Goal: Task Accomplishment & Management: Complete application form

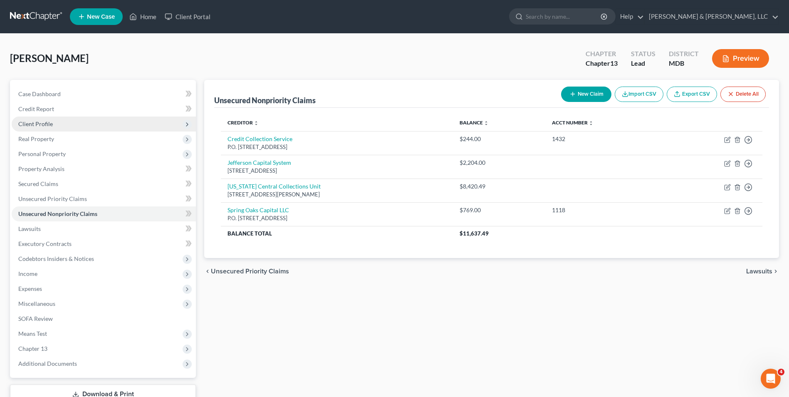
click at [59, 121] on span "Client Profile" at bounding box center [104, 123] width 184 height 15
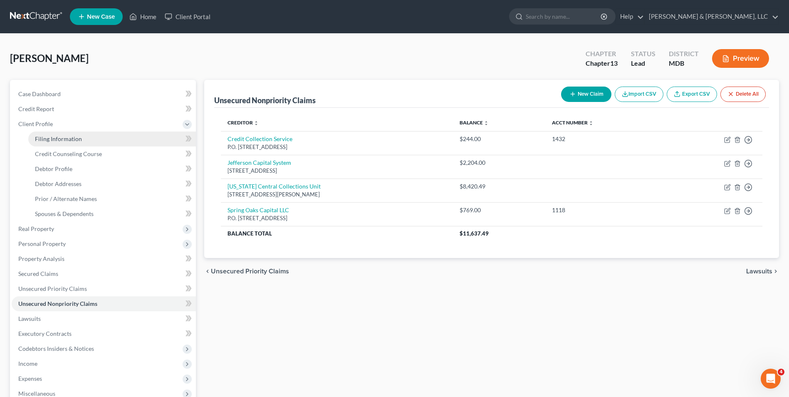
drag, startPoint x: 66, startPoint y: 136, endPoint x: 89, endPoint y: 137, distance: 23.3
click at [66, 136] on span "Filing Information" at bounding box center [58, 138] width 47 height 7
select select "1"
select select "0"
select select "3"
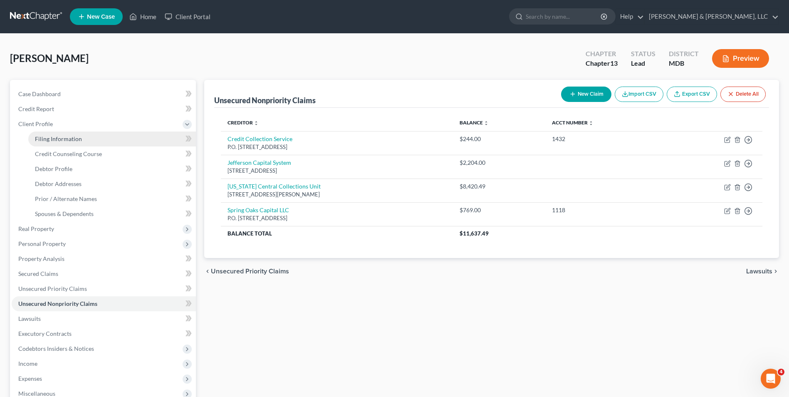
select select "21"
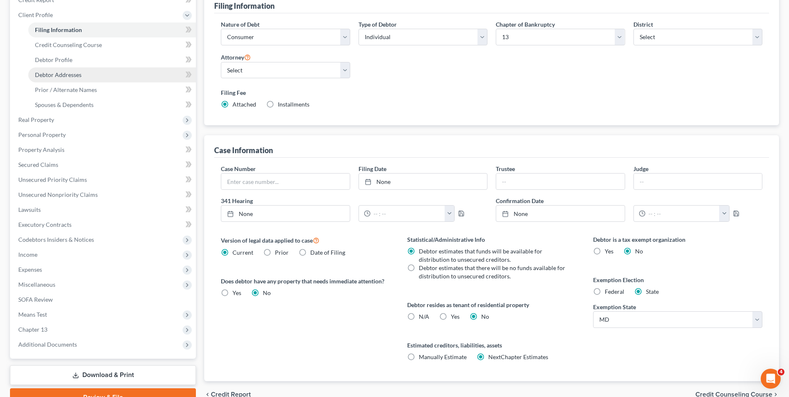
scroll to position [68, 0]
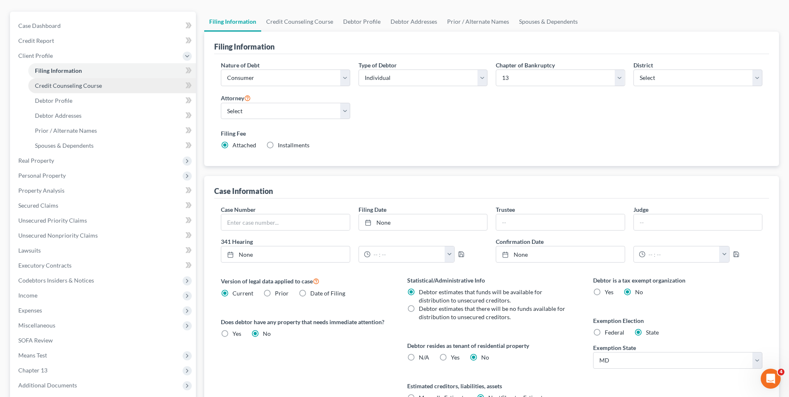
click at [63, 86] on span "Credit Counseling Course" at bounding box center [68, 85] width 67 height 7
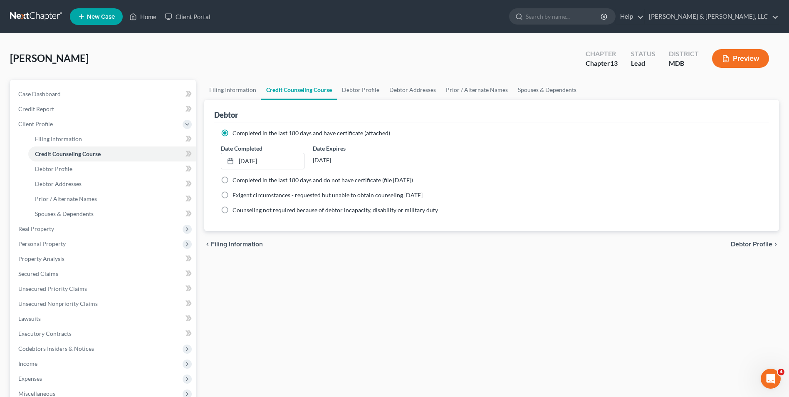
click at [740, 242] on span "Debtor Profile" at bounding box center [751, 244] width 42 height 7
select select "1"
select select "3"
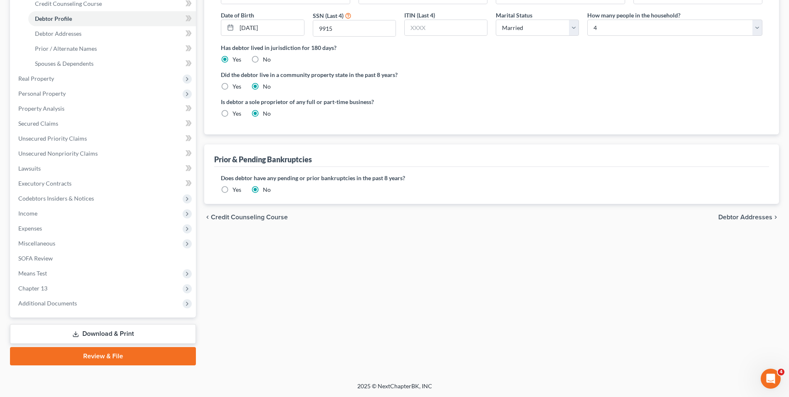
click at [735, 218] on span "Debtor Addresses" at bounding box center [745, 217] width 54 height 7
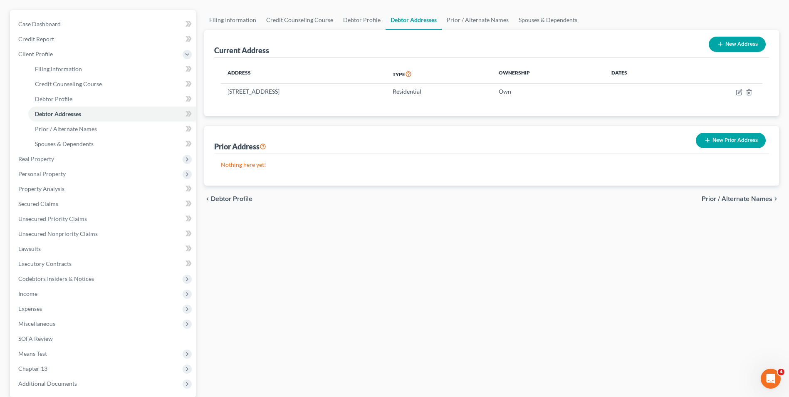
scroll to position [83, 0]
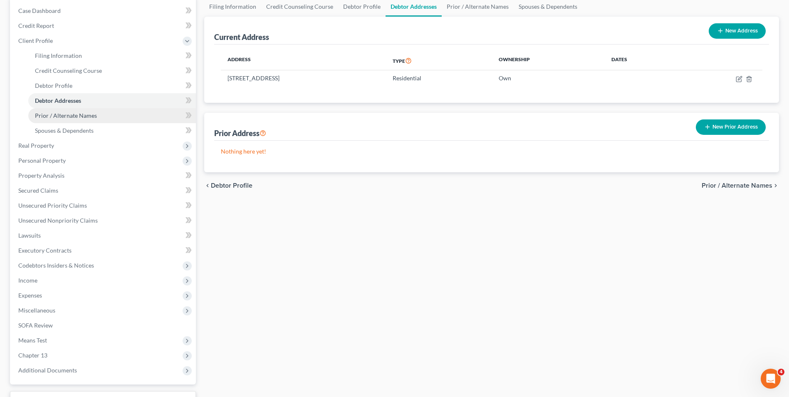
click at [82, 117] on span "Prior / Alternate Names" at bounding box center [66, 115] width 62 height 7
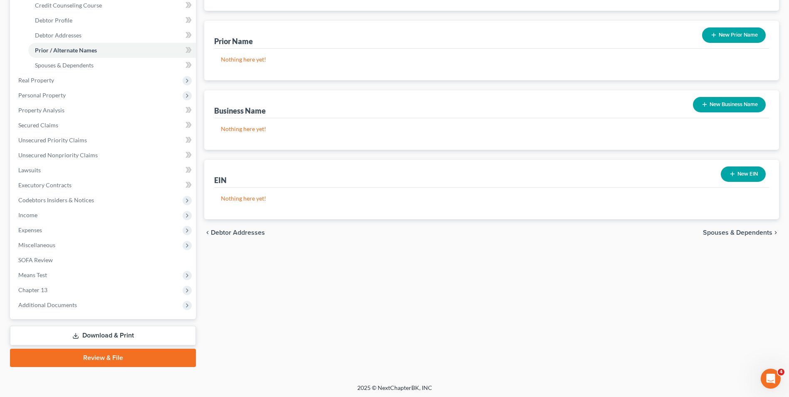
scroll to position [150, 0]
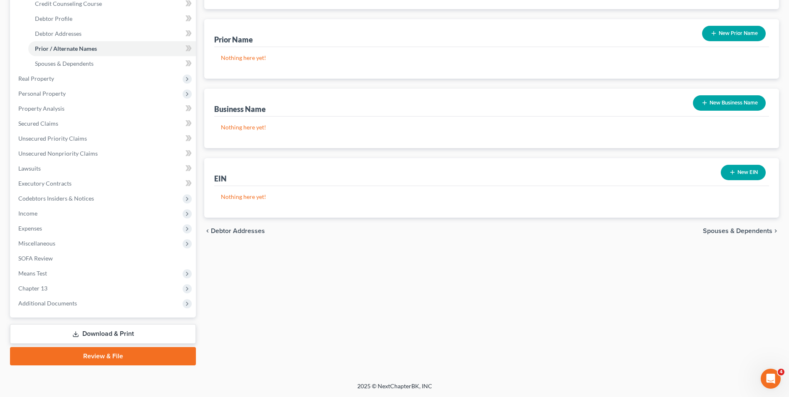
click at [713, 233] on span "Spouses & Dependents" at bounding box center [737, 230] width 69 height 7
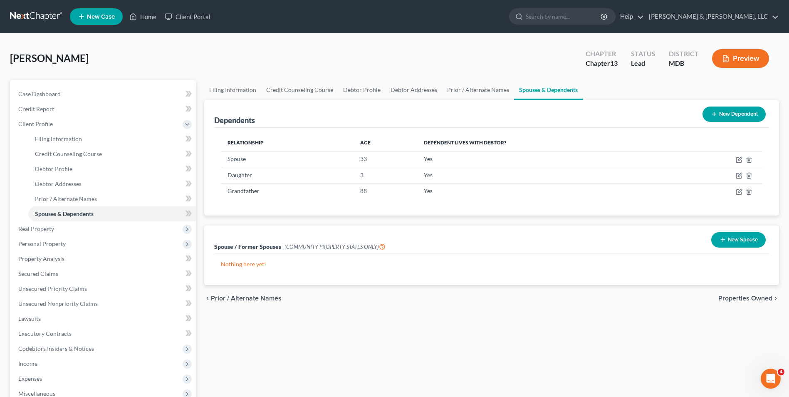
click at [738, 299] on span "Properties Owned" at bounding box center [745, 298] width 54 height 7
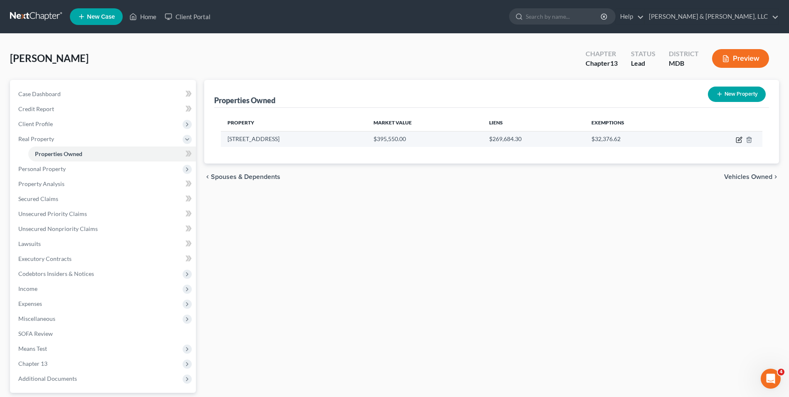
click at [735, 138] on icon "button" at bounding box center [738, 139] width 7 height 7
select select "21"
select select "10"
select select "0"
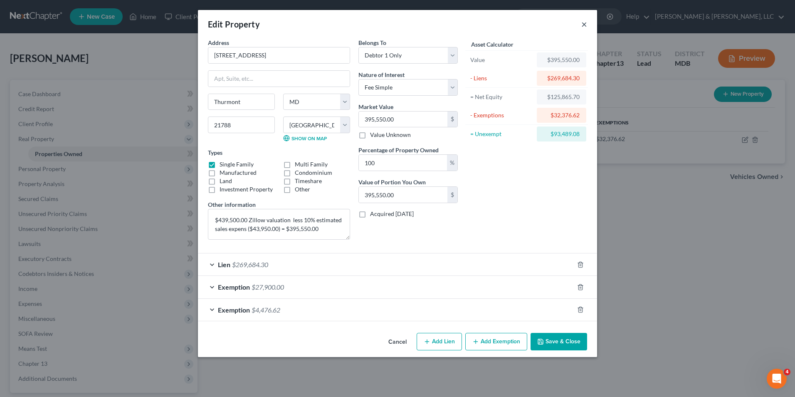
click at [582, 26] on button "×" at bounding box center [584, 24] width 6 height 10
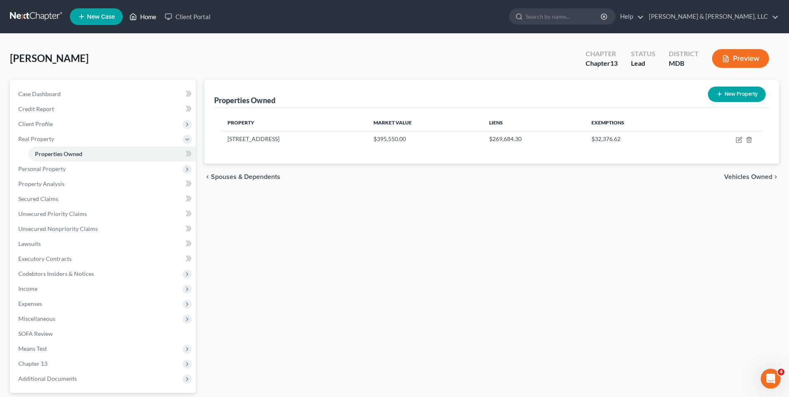
click at [148, 14] on link "Home" at bounding box center [142, 16] width 35 height 15
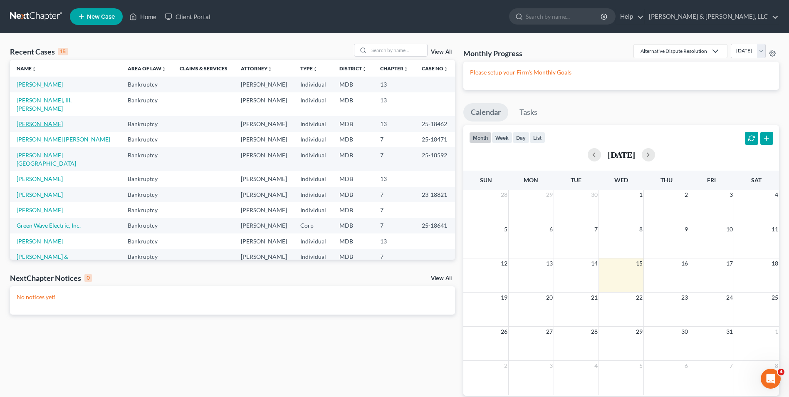
click at [32, 120] on link "[PERSON_NAME]" at bounding box center [40, 123] width 46 height 7
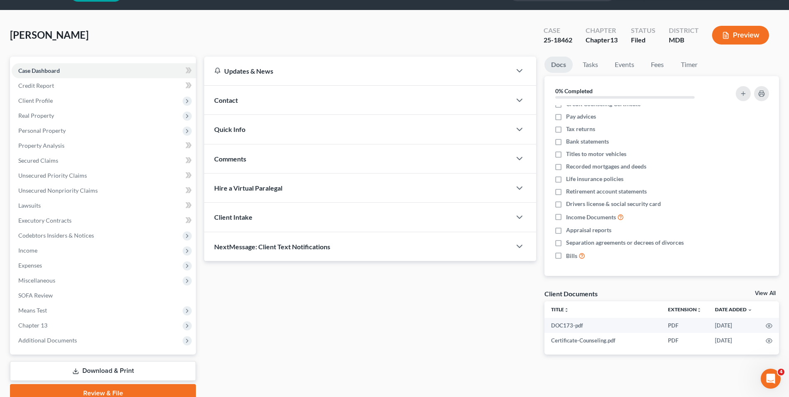
scroll to position [60, 0]
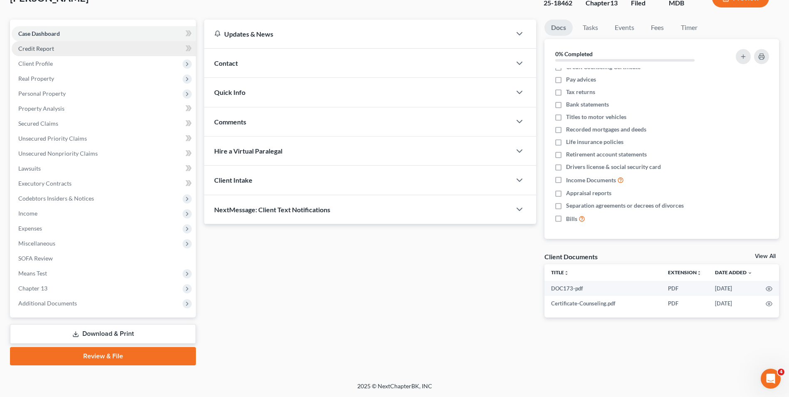
click at [62, 47] on link "Credit Report" at bounding box center [104, 48] width 184 height 15
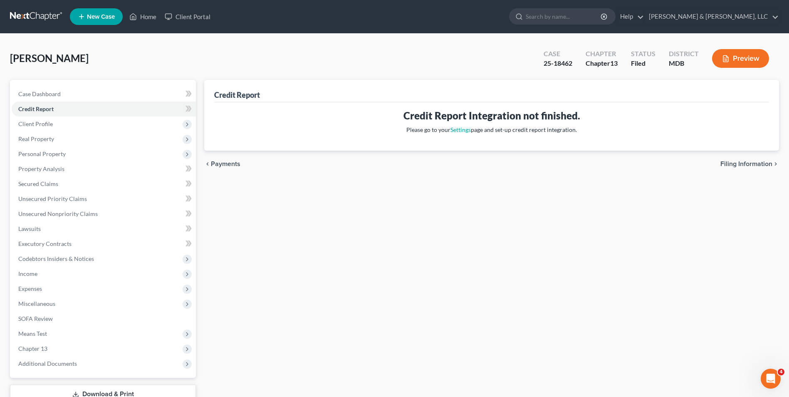
click at [762, 164] on span "Filing Information" at bounding box center [746, 163] width 52 height 7
select select "1"
select select "0"
select select "3"
select select "38"
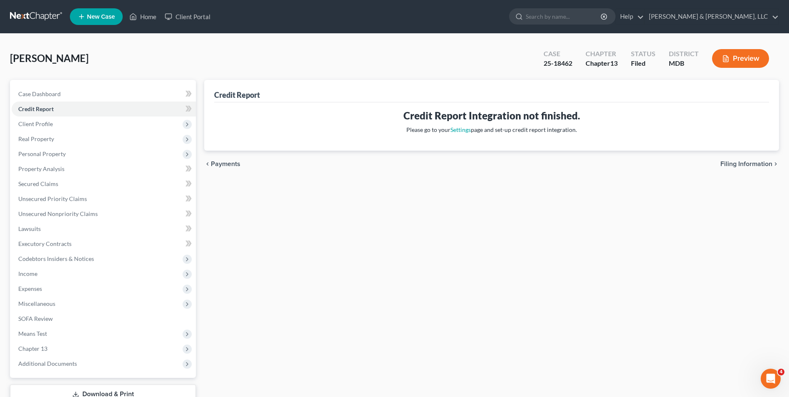
select select "0"
select select "21"
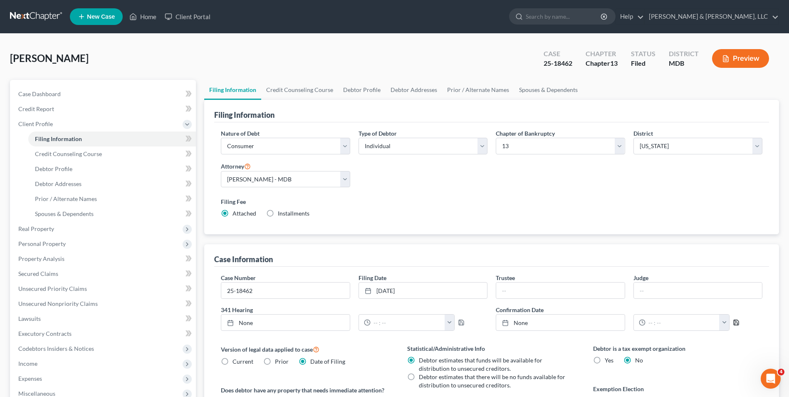
scroll to position [151, 0]
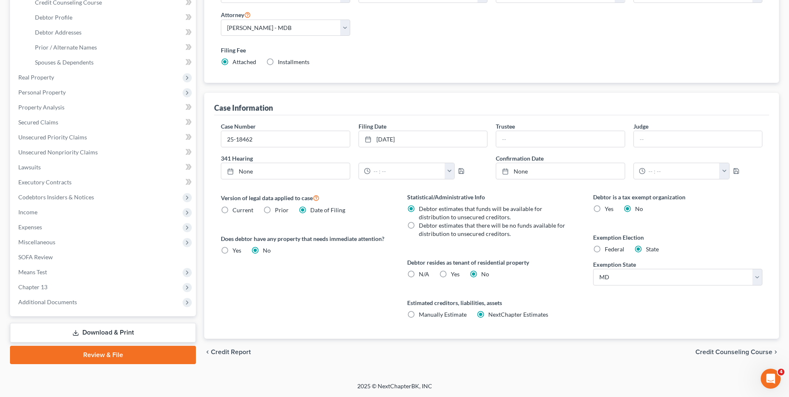
click at [721, 354] on span "Credit Counseling Course" at bounding box center [733, 351] width 77 height 7
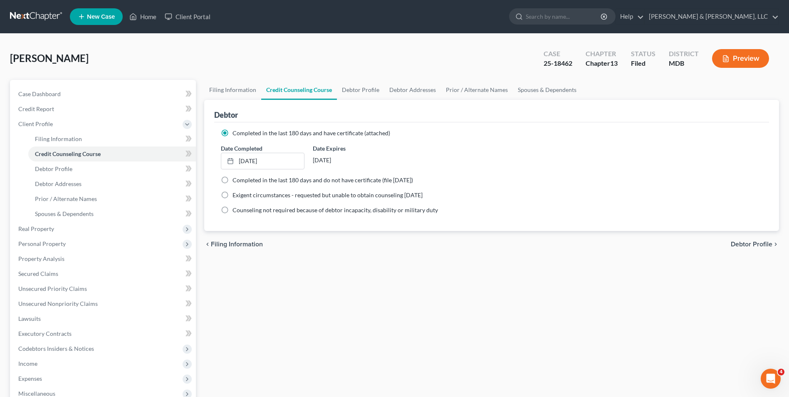
click at [740, 246] on span "Debtor Profile" at bounding box center [751, 244] width 42 height 7
select select "3"
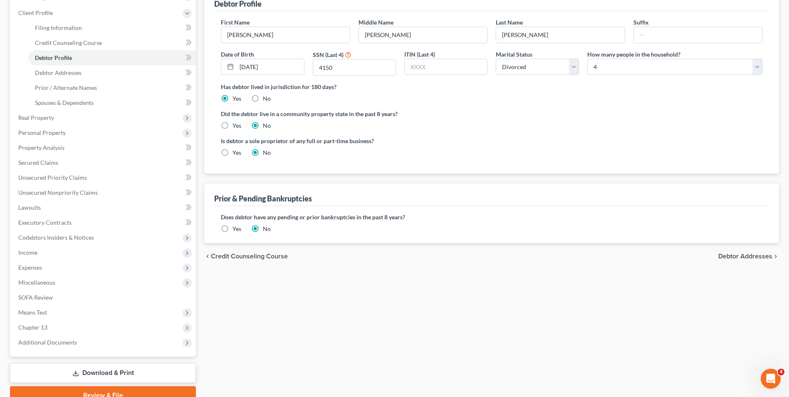
scroll to position [125, 0]
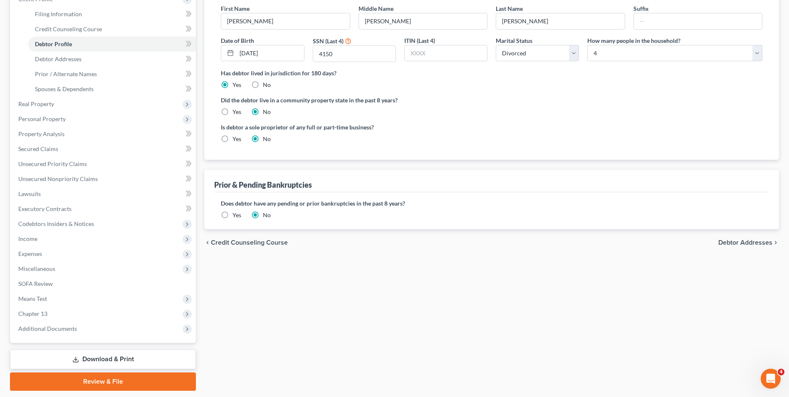
click at [724, 246] on span "Debtor Addresses" at bounding box center [745, 242] width 54 height 7
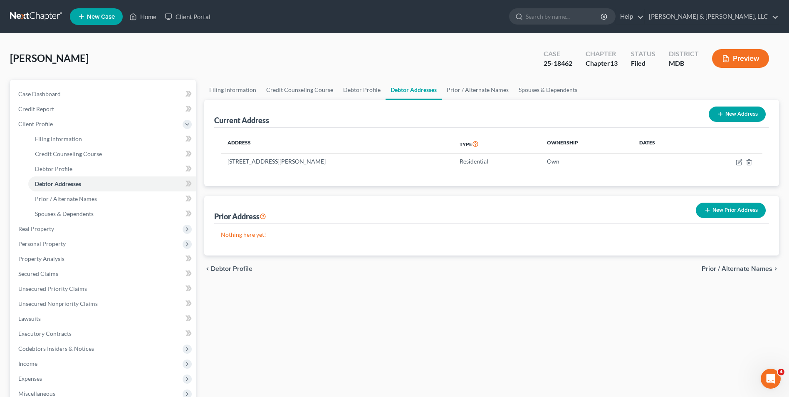
click at [716, 270] on span "Prior / Alternate Names" at bounding box center [736, 268] width 71 height 7
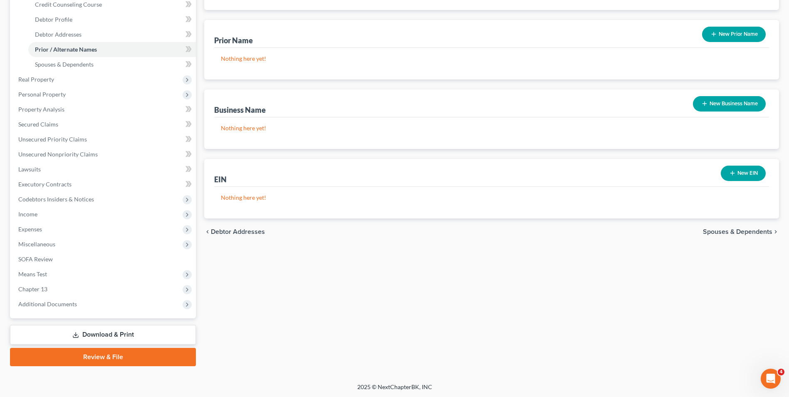
scroll to position [150, 0]
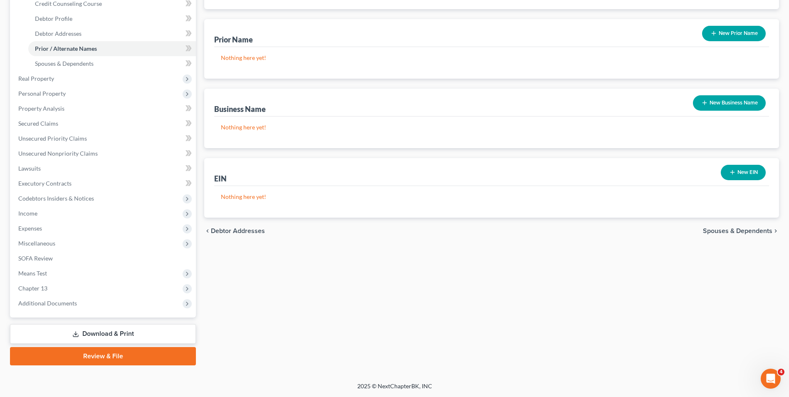
click at [740, 229] on span "Spouses & Dependents" at bounding box center [737, 230] width 69 height 7
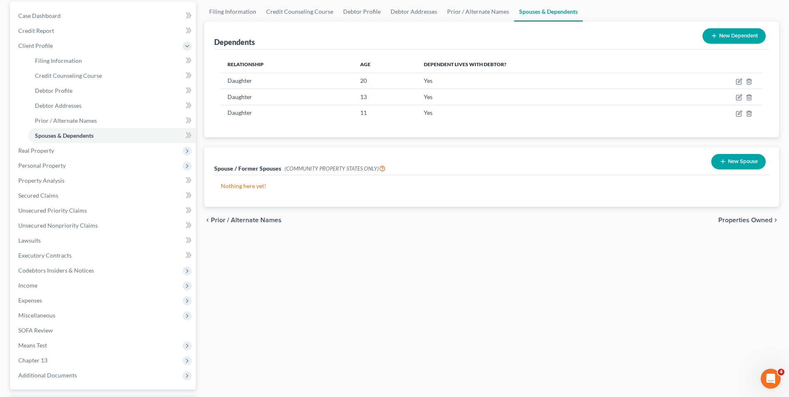
scroll to position [83, 0]
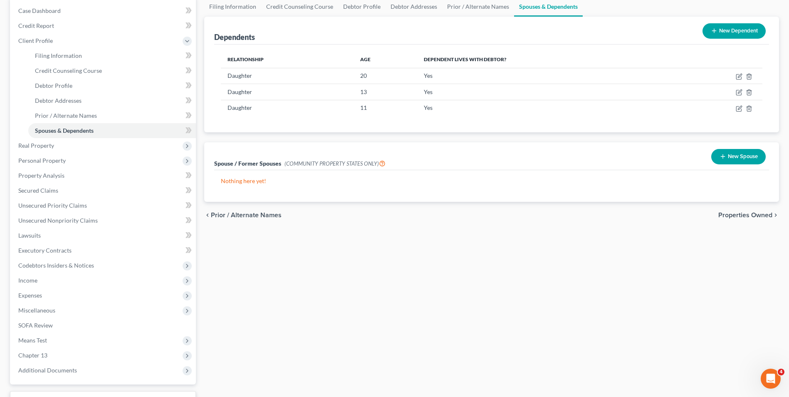
click at [738, 216] on span "Properties Owned" at bounding box center [745, 215] width 54 height 7
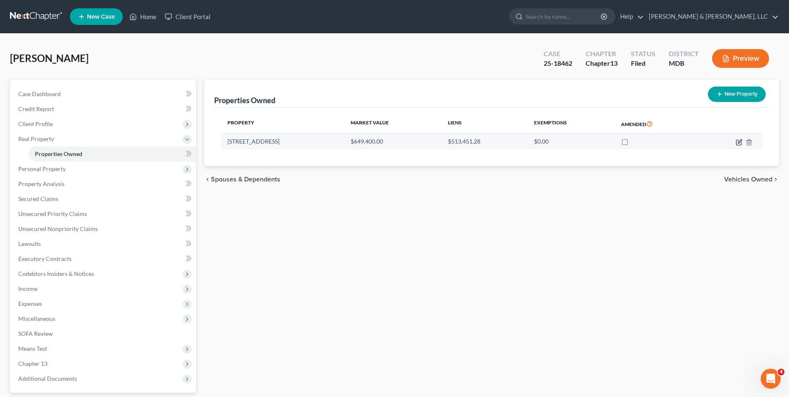
click at [739, 139] on icon "button" at bounding box center [738, 142] width 7 height 7
select select "21"
select select "10"
select select "3"
select select "1"
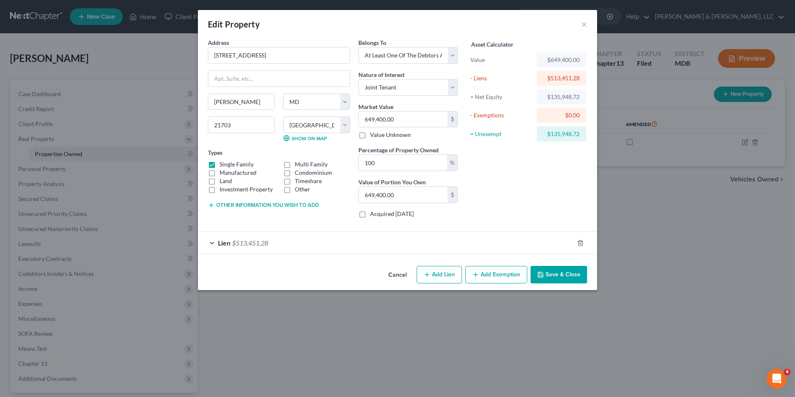
click at [258, 203] on button "Other information you wish to add" at bounding box center [263, 205] width 111 height 7
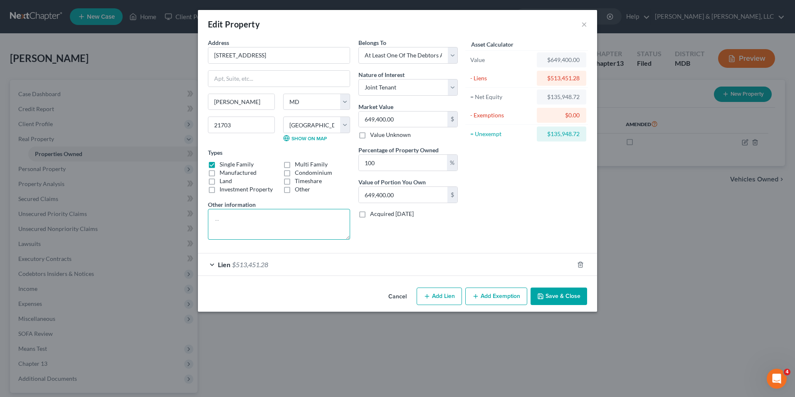
click at [232, 223] on textarea at bounding box center [279, 224] width 142 height 31
type textarea "Marjet"
click at [451, 88] on select "Select Fee Simple Joint Tenant Life Estate Equitable Interest Future Interest T…" at bounding box center [407, 87] width 99 height 17
select select "6"
click at [358, 79] on select "Select Fee Simple Joint Tenant Life Estate Equitable Interest Future Interest T…" at bounding box center [407, 87] width 99 height 17
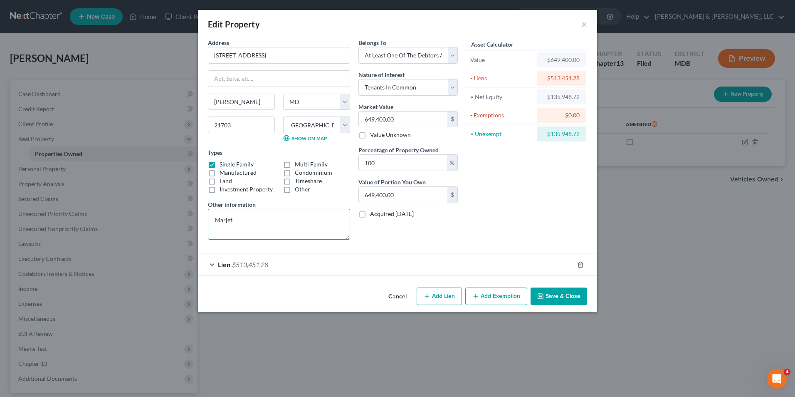
drag, startPoint x: 227, startPoint y: 220, endPoint x: 288, endPoint y: 211, distance: 61.0
drag, startPoint x: 267, startPoint y: 228, endPoint x: 319, endPoint y: 217, distance: 53.1
click at [271, 227] on textarea "Market value of $650,500.00 less 10% estimated sales expense ($65,500.00) =" at bounding box center [279, 224] width 142 height 31
type textarea "Market value of $650,500.00 less 10% estimated sales expense ($65,050.00) = $58…"
click at [363, 123] on input "649,400.00" at bounding box center [403, 119] width 89 height 16
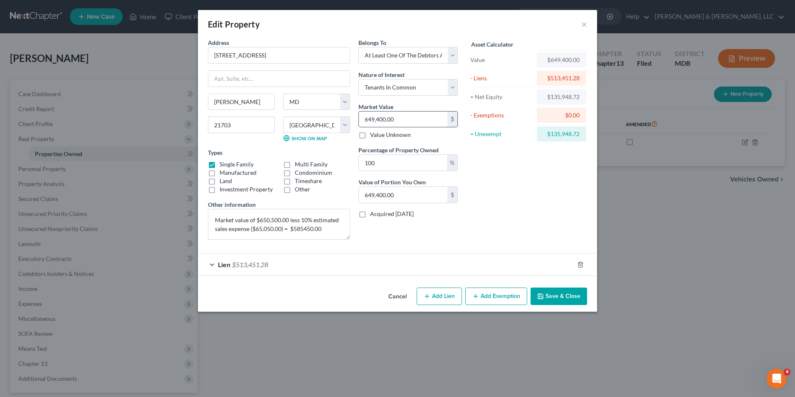
type input "5"
type input "5.00"
type input "58"
type input "58.00"
type input "585"
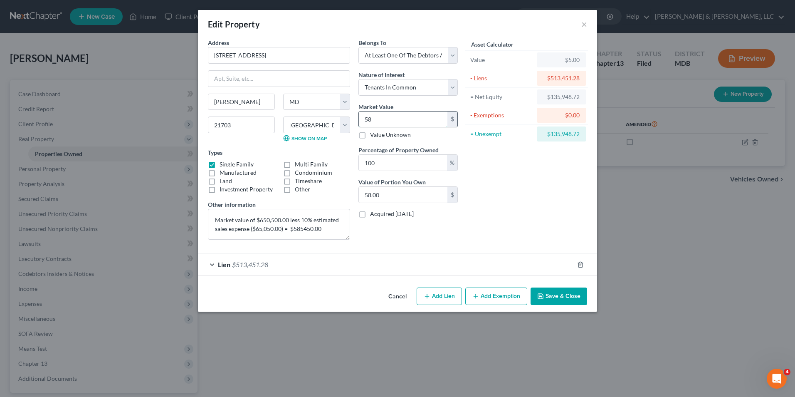
type input "585.00"
type input "5854"
type input "5,854.00"
type input "5,8545"
type input "58,545.00"
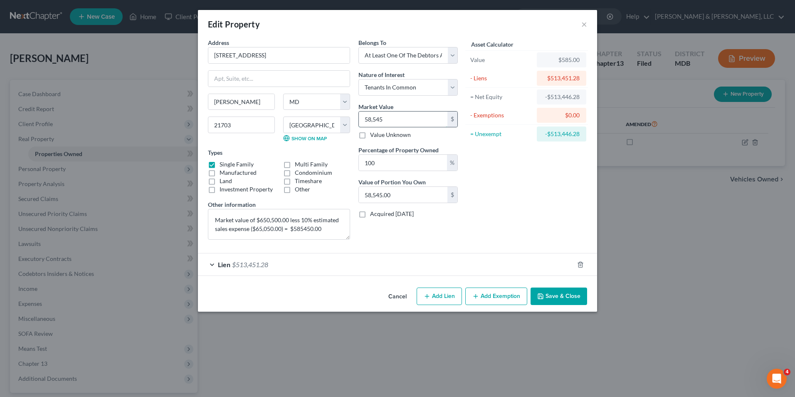
type input "58,5450"
type input "585,450.00"
click at [553, 289] on button "Save & Close" at bounding box center [558, 295] width 57 height 17
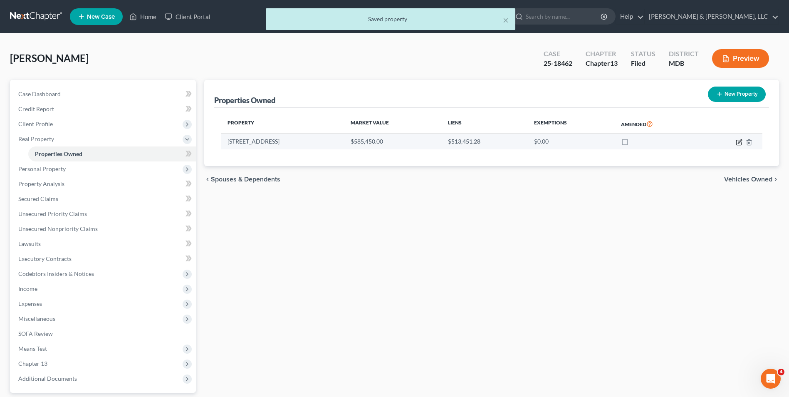
drag, startPoint x: 742, startPoint y: 140, endPoint x: 703, endPoint y: 147, distance: 39.3
click at [740, 140] on icon "button" at bounding box center [740, 141] width 4 height 4
select select "21"
select select "10"
select select "3"
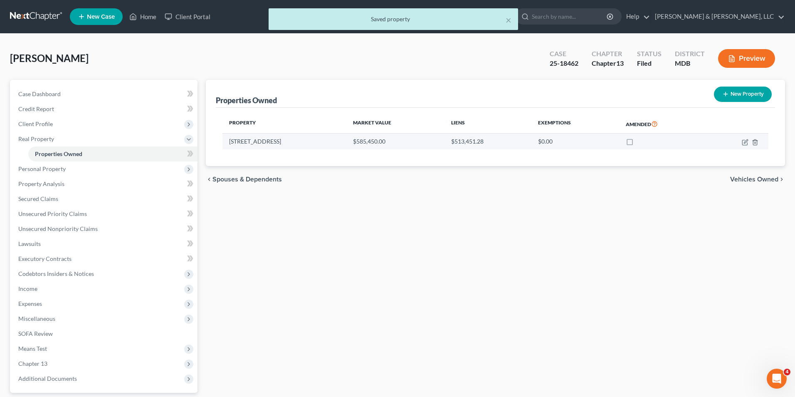
select select "6"
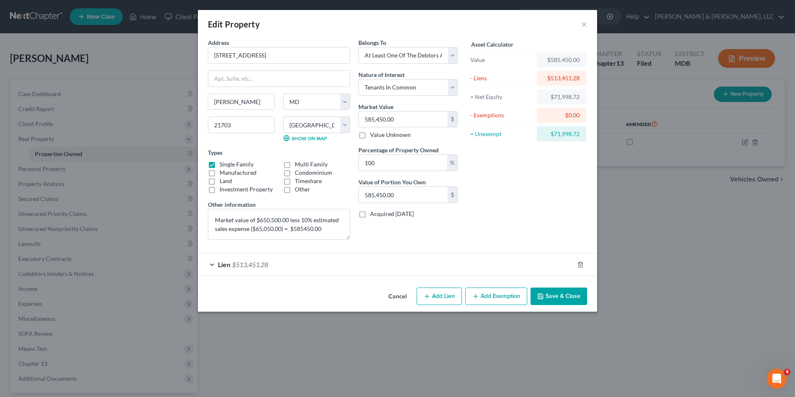
click at [482, 291] on button "Add Exemption" at bounding box center [496, 295] width 62 height 17
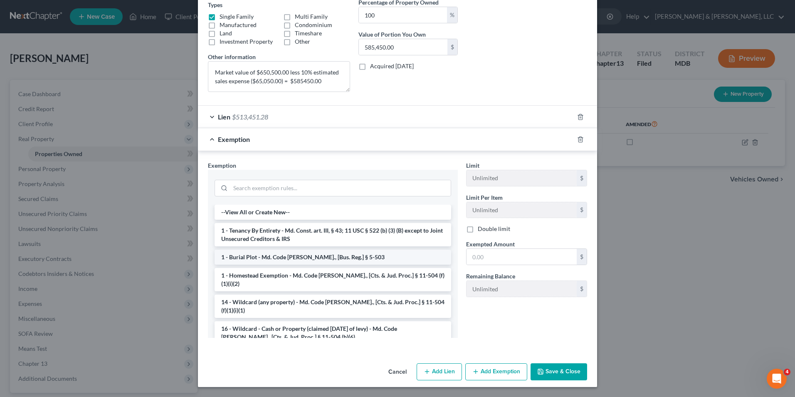
scroll to position [42, 0]
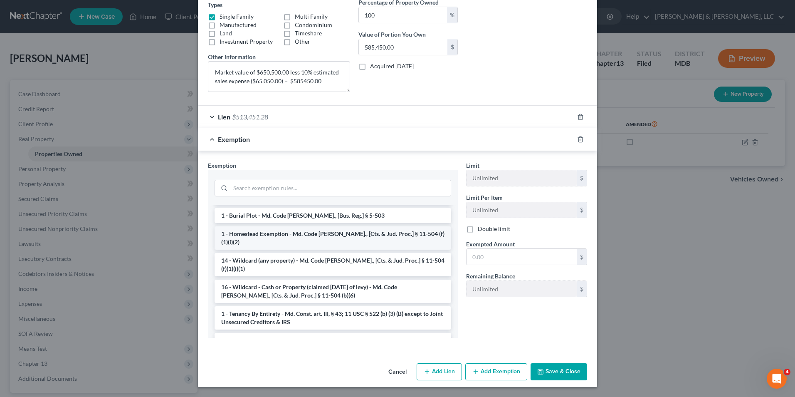
click at [332, 237] on li "1 - Homestead Exemption - Md. Code [PERSON_NAME]., [Cts. & Jud. Proc.] § 11-504…" at bounding box center [333, 237] width 237 height 23
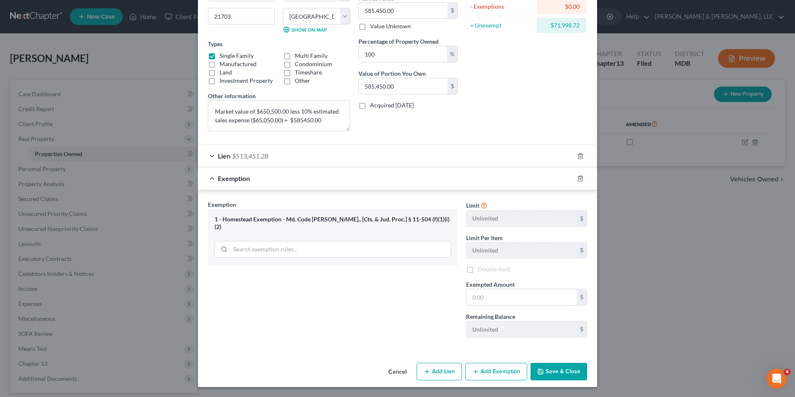
scroll to position [109, 0]
drag, startPoint x: 470, startPoint y: 301, endPoint x: 477, endPoint y: 299, distance: 7.5
click at [470, 301] on input "text" at bounding box center [521, 297] width 110 height 16
type input "27,900.00"
click at [555, 368] on button "Save & Close" at bounding box center [558, 371] width 57 height 17
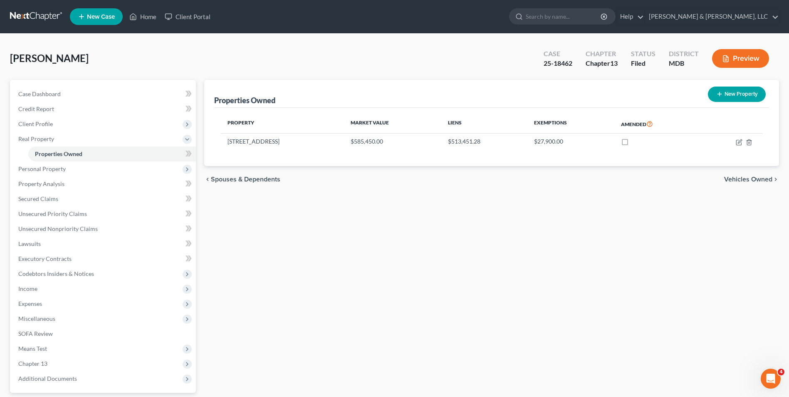
click at [728, 180] on span "Vehicles Owned" at bounding box center [748, 179] width 48 height 7
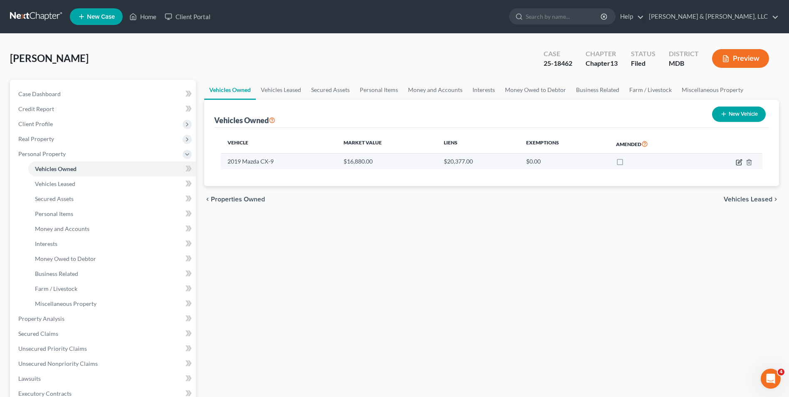
click at [740, 161] on icon "button" at bounding box center [738, 162] width 7 height 7
select select "0"
select select "7"
select select "3"
select select "0"
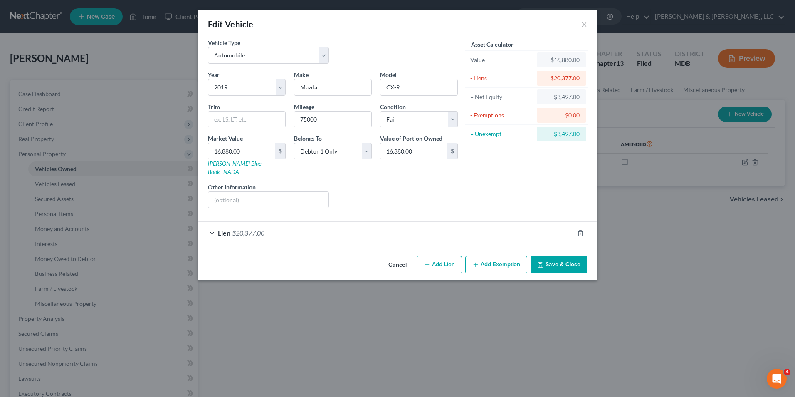
click at [212, 225] on div "Lien $20,377.00" at bounding box center [386, 233] width 376 height 22
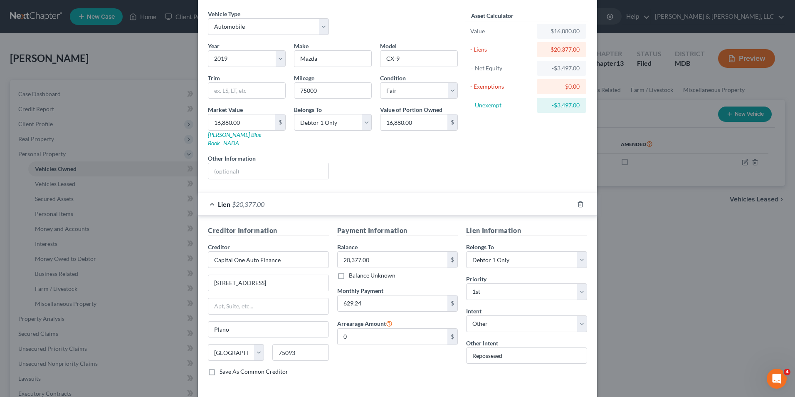
scroll to position [58, 0]
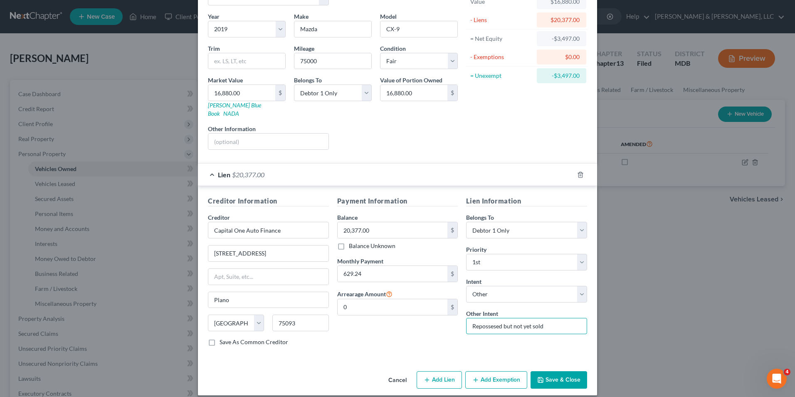
type input "Repossesed but not yet sold"
click at [561, 371] on button "Save & Close" at bounding box center [558, 379] width 57 height 17
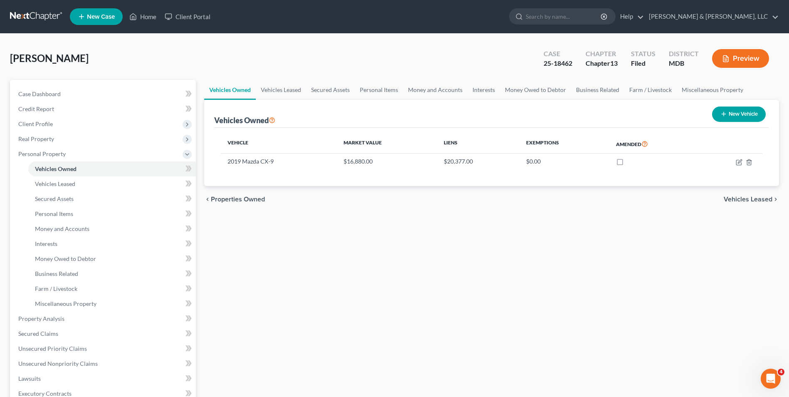
click at [727, 116] on button "New Vehicle" at bounding box center [739, 113] width 54 height 15
select select "0"
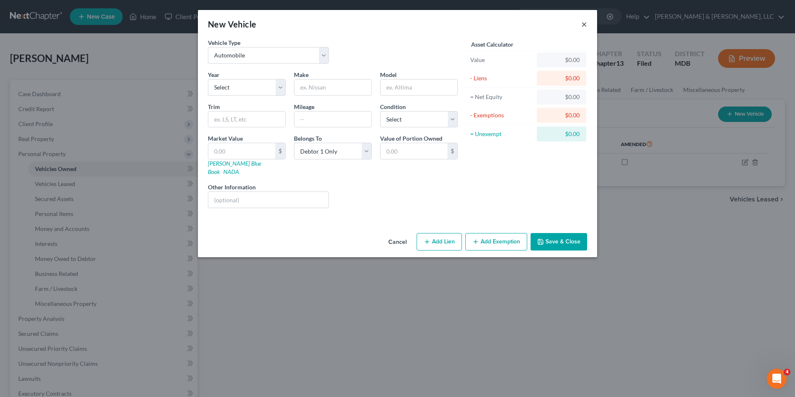
click at [584, 25] on button "×" at bounding box center [584, 24] width 6 height 10
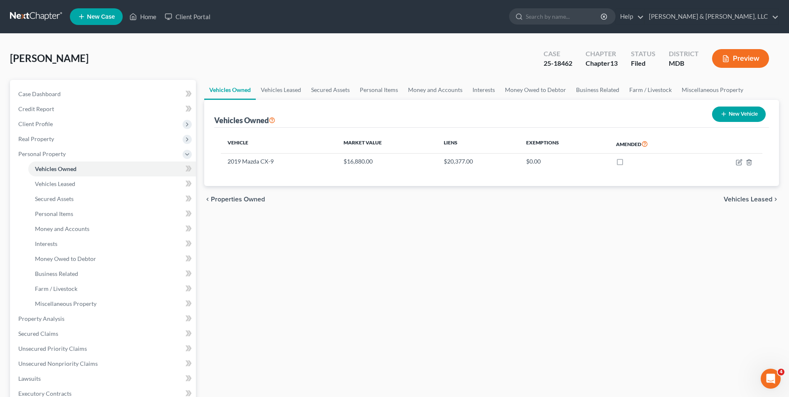
click at [733, 115] on button "New Vehicle" at bounding box center [739, 113] width 54 height 15
select select "0"
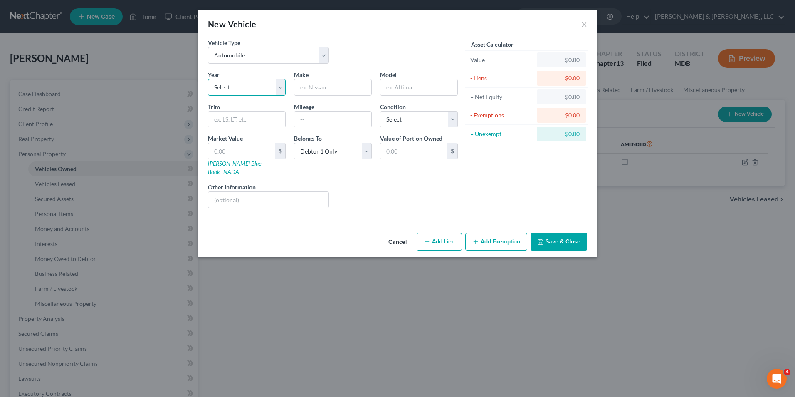
click at [281, 93] on select "Select 2026 2025 2024 2023 2022 2021 2020 2019 2018 2017 2016 2015 2014 2013 20…" at bounding box center [247, 87] width 78 height 17
select select "15"
click at [208, 79] on select "Select 2026 2025 2024 2023 2022 2021 2020 2019 2018 2017 2016 2015 2014 2013 20…" at bounding box center [247, 87] width 78 height 17
click at [307, 92] on input "text" at bounding box center [332, 87] width 77 height 16
type input "BMW"
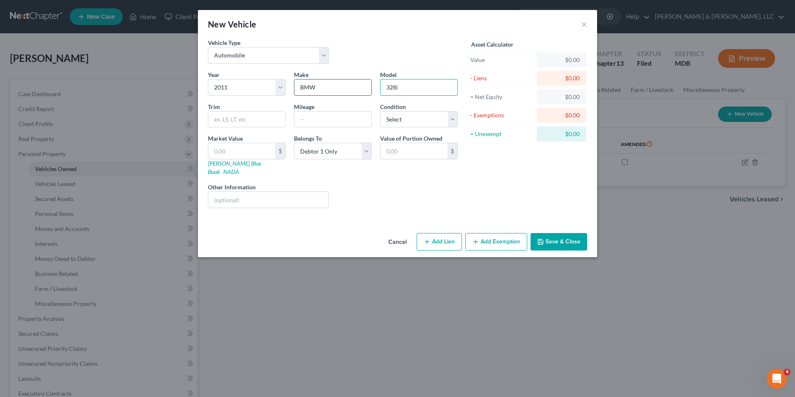
type input "328i"
click at [456, 118] on select "Select Excellent Very Good Good Fair Poor" at bounding box center [419, 119] width 78 height 17
select select "3"
click at [380, 111] on select "Select Excellent Very Good Good Fair Poor" at bounding box center [419, 119] width 78 height 17
click at [303, 121] on input "text" at bounding box center [332, 119] width 77 height 16
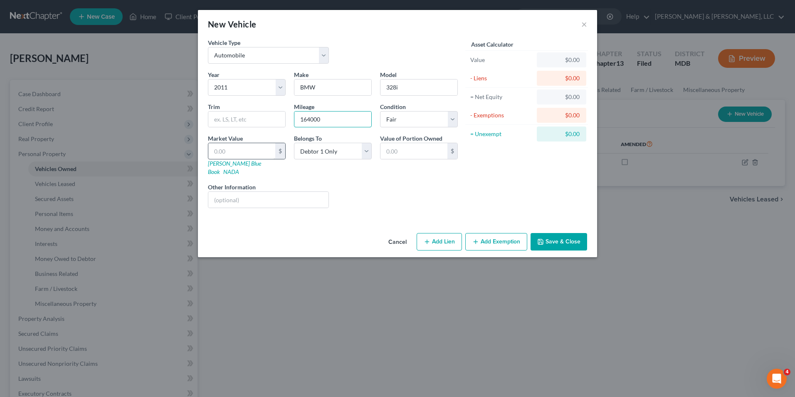
type input "164000"
click at [219, 152] on input "text" at bounding box center [241, 151] width 67 height 16
type input "4"
type input "4.00"
type input "40"
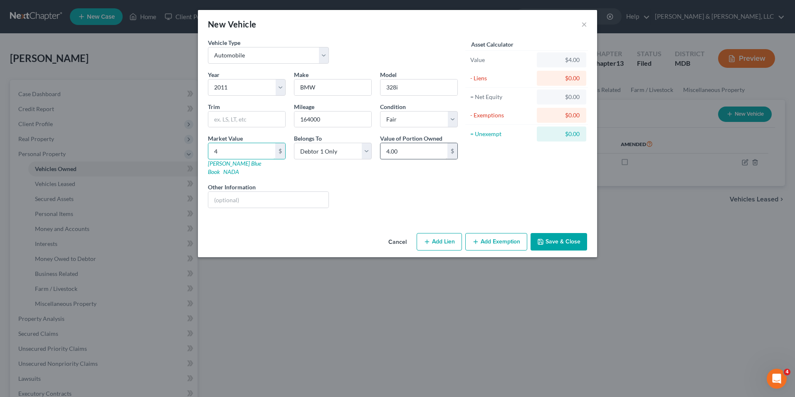
type input "40.00"
type input "400"
type input "400.00"
type input "4000"
type input "4,000.00"
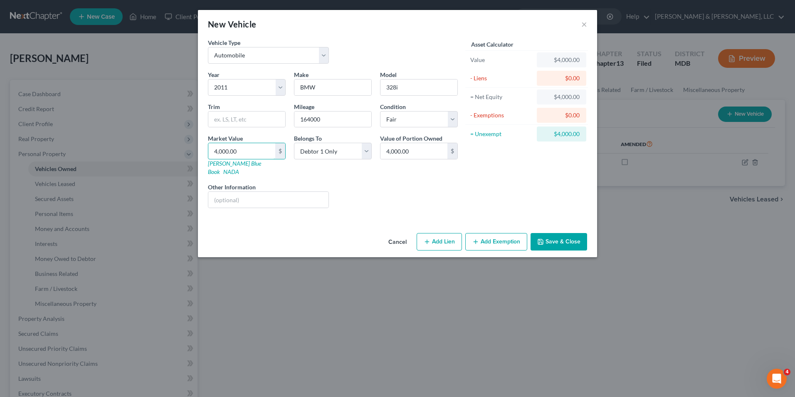
type input "4,000.00"
click at [506, 234] on button "Add Exemption" at bounding box center [496, 241] width 62 height 17
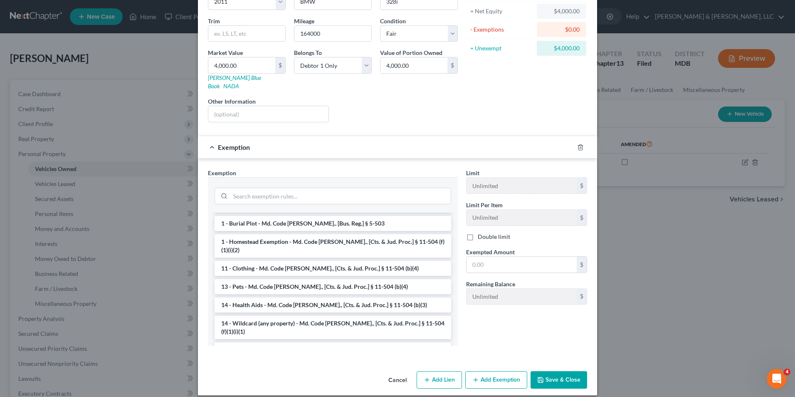
scroll to position [83, 0]
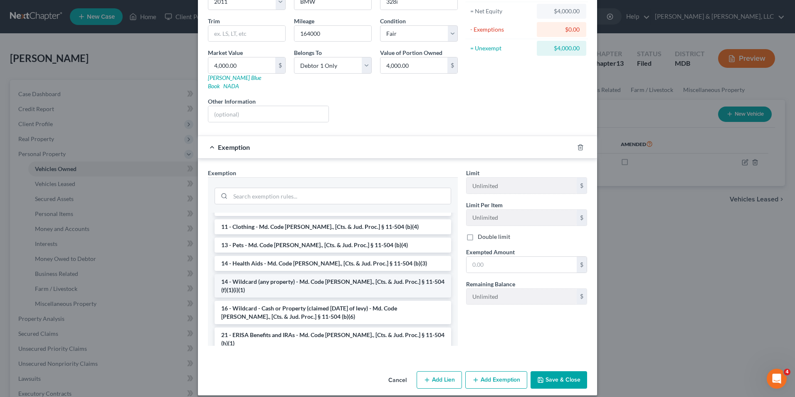
click at [305, 274] on li "14 - Wildcard (any property) - Md. Code [PERSON_NAME]., [Cts. & Jud. Proc.] § 1…" at bounding box center [333, 285] width 237 height 23
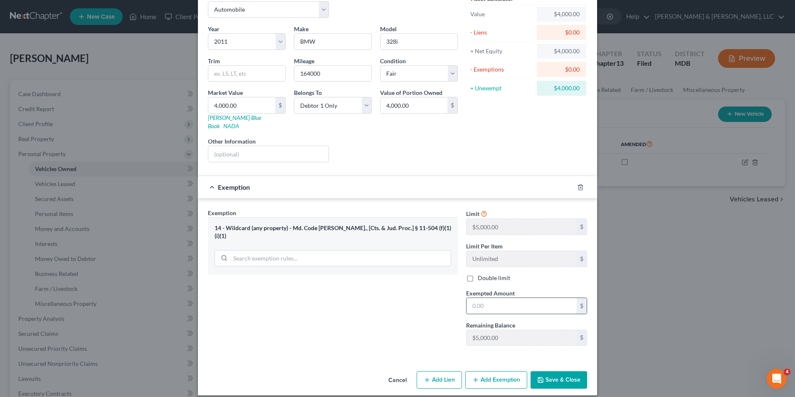
click at [487, 298] on input "text" at bounding box center [521, 306] width 110 height 16
type input "4,000.00"
click at [549, 373] on button "Save & Close" at bounding box center [558, 379] width 57 height 17
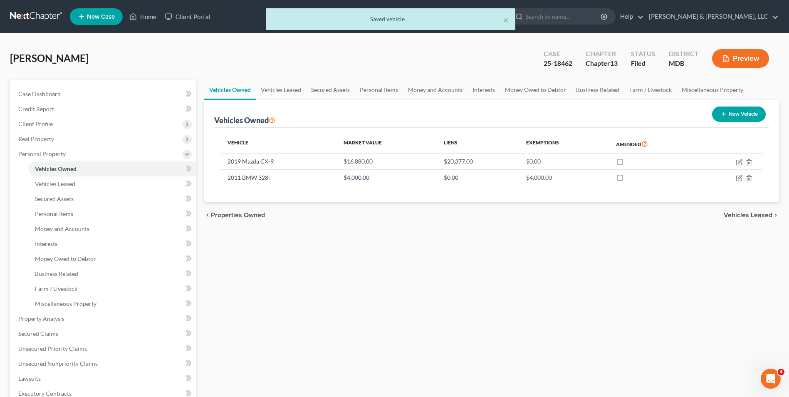
click at [720, 111] on icon "button" at bounding box center [723, 114] width 7 height 7
select select "0"
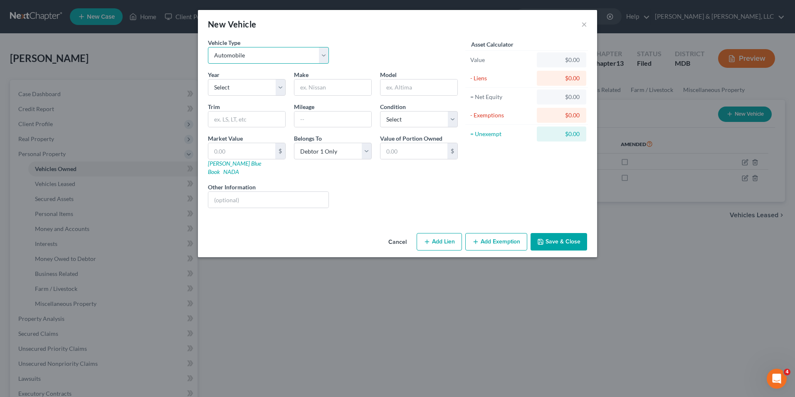
click at [320, 53] on select "Select Automobile Truck Trailer Watercraft Aircraft Motor Home Atv Other Vehicle" at bounding box center [268, 55] width 121 height 17
select select "7"
click at [208, 47] on select "Select Automobile Truck Trailer Watercraft Aircraft Motor Home Atv Other Vehicle" at bounding box center [268, 55] width 121 height 17
click at [280, 88] on select "Select 2026 2025 2024 2023 2022 2021 2020 2019 2018 2017 2016 2015 2014 2013 20…" at bounding box center [247, 87] width 78 height 17
select select "10"
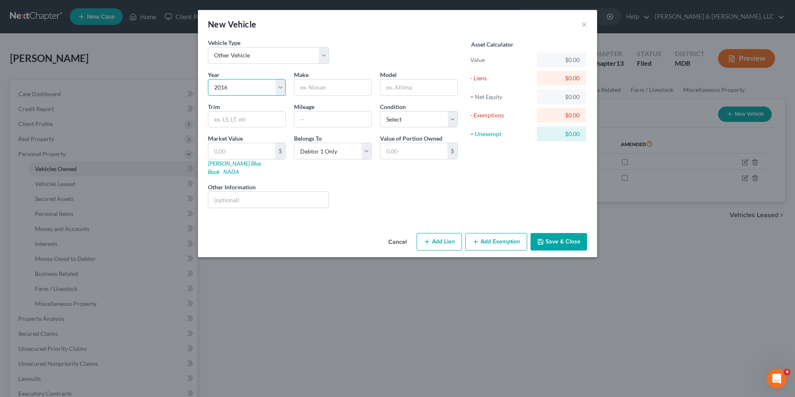
click at [208, 79] on select "Select 2026 2025 2024 2023 2022 2021 2020 2019 2018 2017 2016 2015 2014 2013 20…" at bounding box center [247, 87] width 78 height 17
click at [298, 93] on input "text" at bounding box center [332, 87] width 77 height 16
type input "Kawasaki"
type input "Ninja 650"
type input "5400"
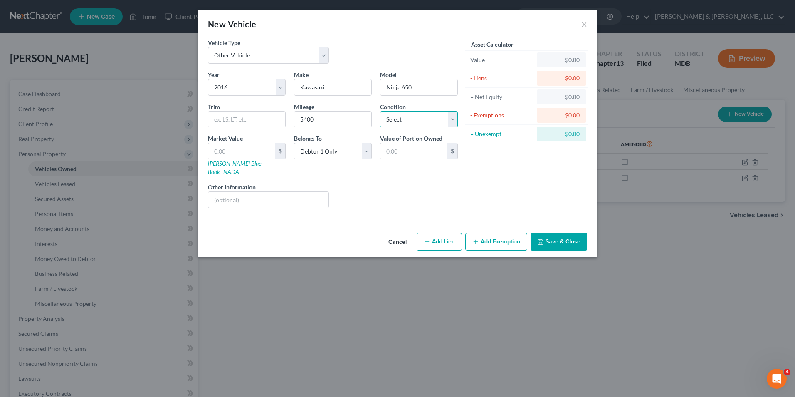
click at [458, 117] on select "Select Excellent Very Good Good Fair Poor" at bounding box center [419, 119] width 78 height 17
select select "3"
click at [380, 111] on select "Select Excellent Very Good Good Fair Poor" at bounding box center [419, 119] width 78 height 17
click at [242, 193] on input "text" at bounding box center [268, 200] width 120 height 16
click at [236, 150] on input "text" at bounding box center [241, 151] width 67 height 16
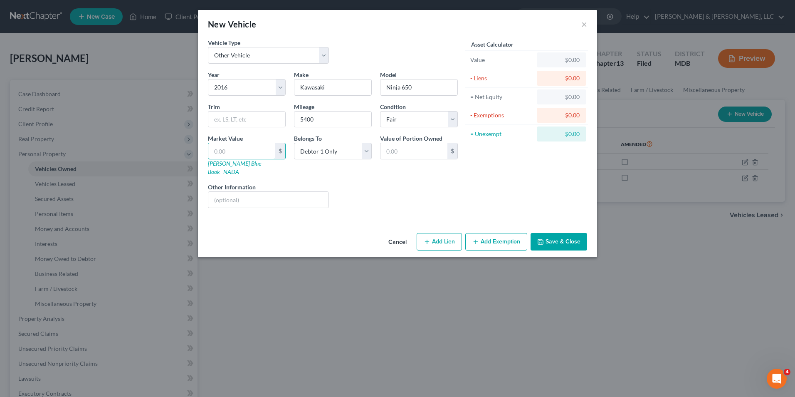
type input "2"
type input "2.00"
type input "20"
type input "20.00"
type input "200"
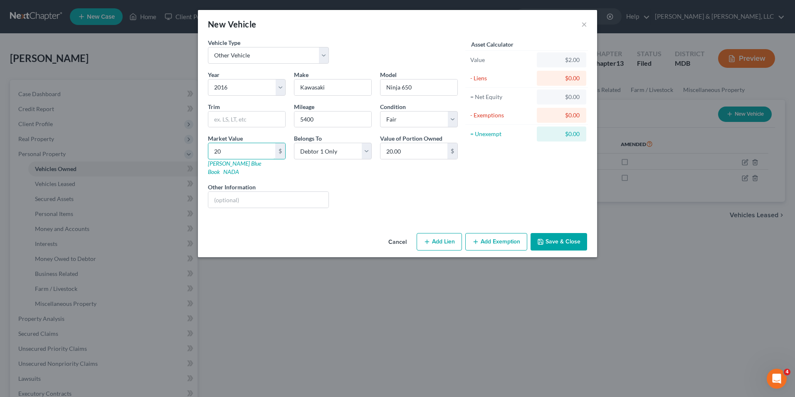
type input "200.00"
type input "2000"
type input "2,000.00"
click at [247, 195] on input "text" at bounding box center [268, 200] width 120 height 16
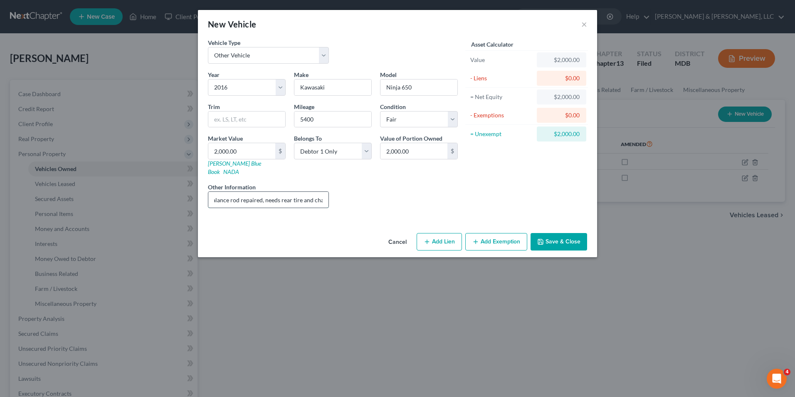
scroll to position [0, 45]
type input "Needs fender, balance rod repaired, needs rear tire and chain"
drag, startPoint x: 458, startPoint y: 117, endPoint x: 447, endPoint y: 125, distance: 14.1
click at [457, 118] on div "Condition Select Excellent Very Good Good Fair Poor" at bounding box center [419, 114] width 86 height 25
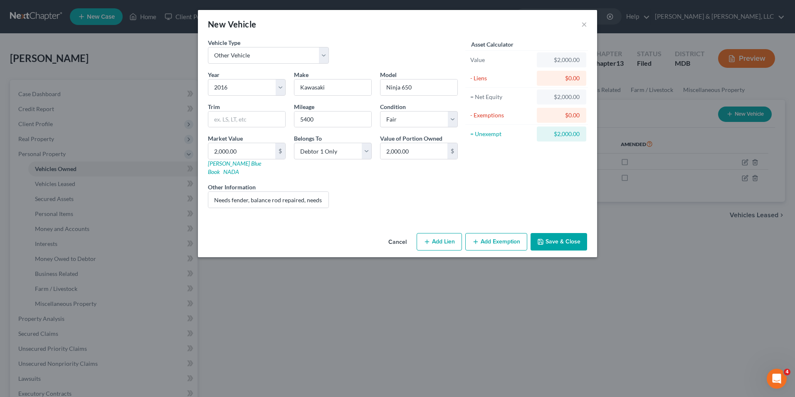
click at [459, 116] on div "Condition Select Excellent Very Good Good Fair Poor" at bounding box center [419, 114] width 86 height 25
drag, startPoint x: 455, startPoint y: 118, endPoint x: 450, endPoint y: 126, distance: 9.6
click at [455, 118] on select "Select Excellent Very Good Good Fair Poor" at bounding box center [419, 119] width 78 height 17
select select "4"
click at [380, 111] on select "Select Excellent Very Good Good Fair Poor" at bounding box center [419, 119] width 78 height 17
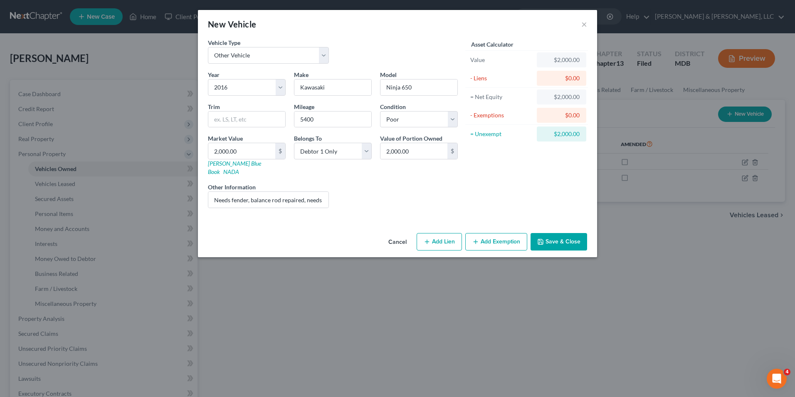
click at [491, 180] on div "Asset Calculator Value $2,000.00 - Liens $0.00 = Net Equity $2,000.00 - Exempti…" at bounding box center [526, 126] width 129 height 176
click at [498, 237] on button "Add Exemption" at bounding box center [496, 241] width 62 height 17
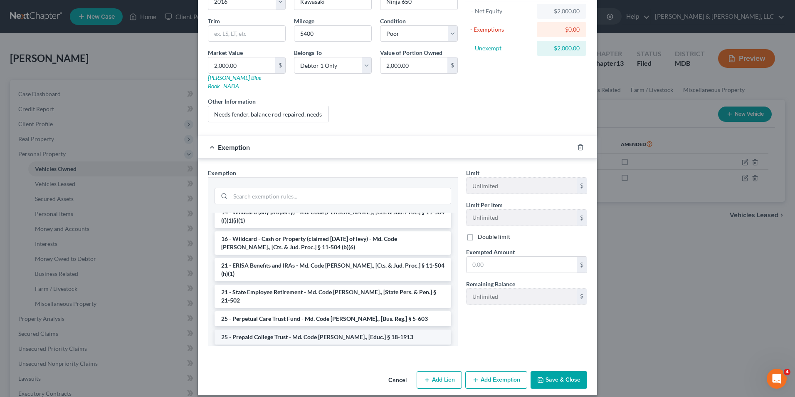
scroll to position [83, 0]
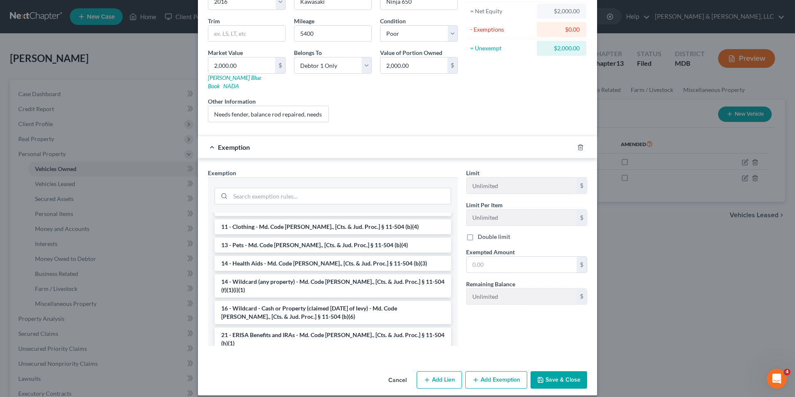
drag, startPoint x: 298, startPoint y: 282, endPoint x: 398, endPoint y: 265, distance: 102.0
click at [298, 301] on li "16 - Wildcard - Cash or Property (claimed [DATE] of levy) - Md. Code [PERSON_NA…" at bounding box center [333, 312] width 237 height 23
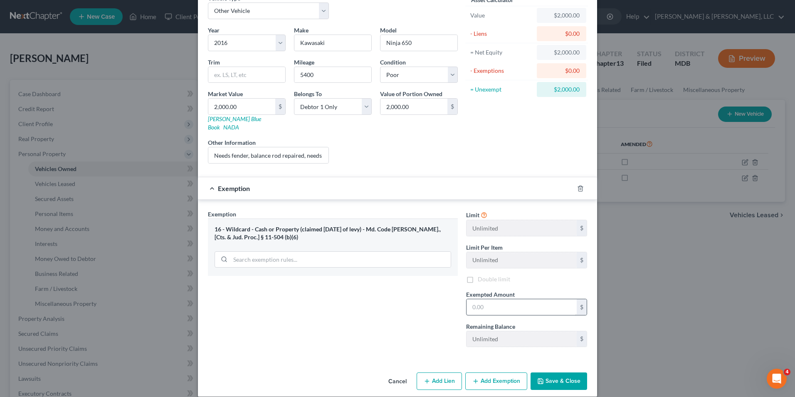
scroll to position [46, 0]
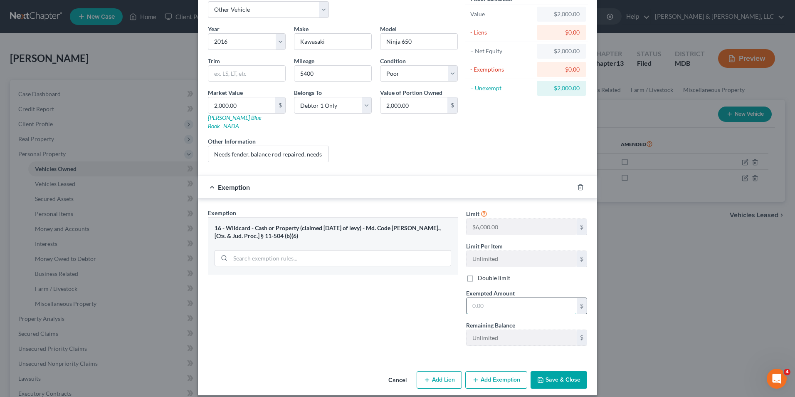
click at [468, 298] on input "text" at bounding box center [521, 306] width 110 height 16
drag, startPoint x: 478, startPoint y: 298, endPoint x: 484, endPoint y: 296, distance: 6.2
click at [478, 298] on input "200." at bounding box center [521, 306] width 110 height 16
drag, startPoint x: 481, startPoint y: 297, endPoint x: 488, endPoint y: 296, distance: 6.9
click at [481, 298] on input "200." at bounding box center [521, 306] width 110 height 16
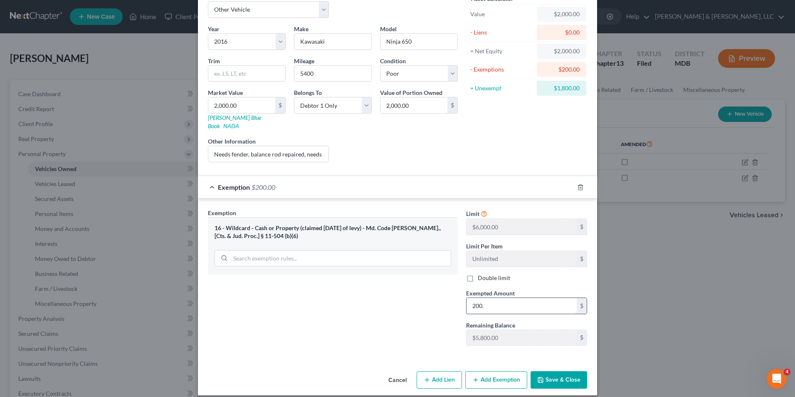
click at [510, 298] on input "200." at bounding box center [521, 306] width 110 height 16
click at [479, 298] on input "200." at bounding box center [521, 306] width 110 height 16
type input "2,000.00"
click at [543, 374] on button "Save & Close" at bounding box center [558, 379] width 57 height 17
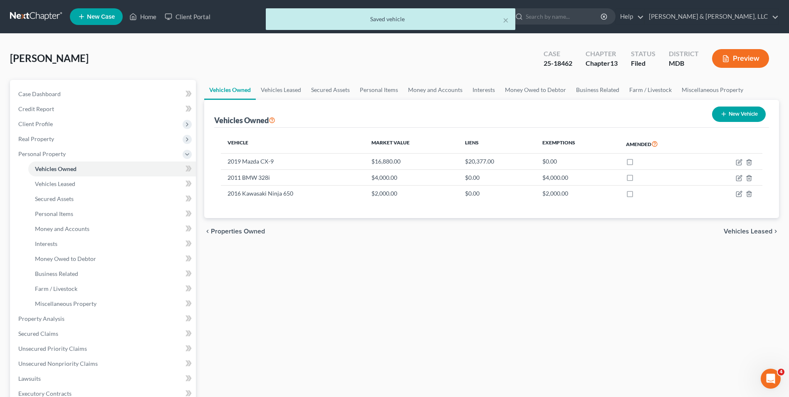
click at [737, 233] on span "Vehicles Leased" at bounding box center [747, 231] width 49 height 7
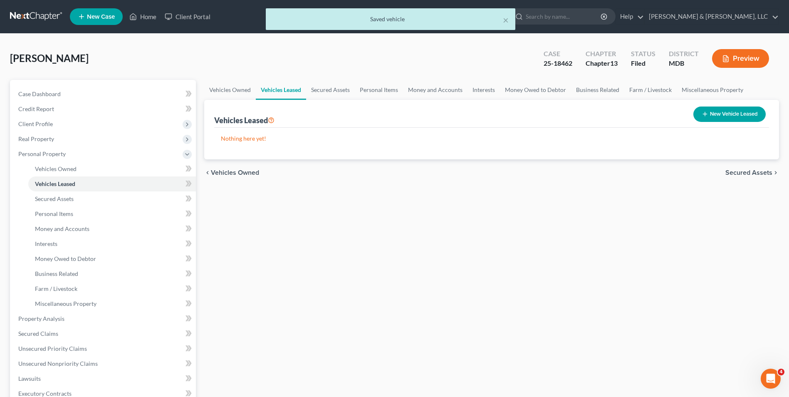
drag, startPoint x: 738, startPoint y: 172, endPoint x: 707, endPoint y: 173, distance: 30.8
click at [738, 172] on span "Secured Assets" at bounding box center [748, 172] width 47 height 7
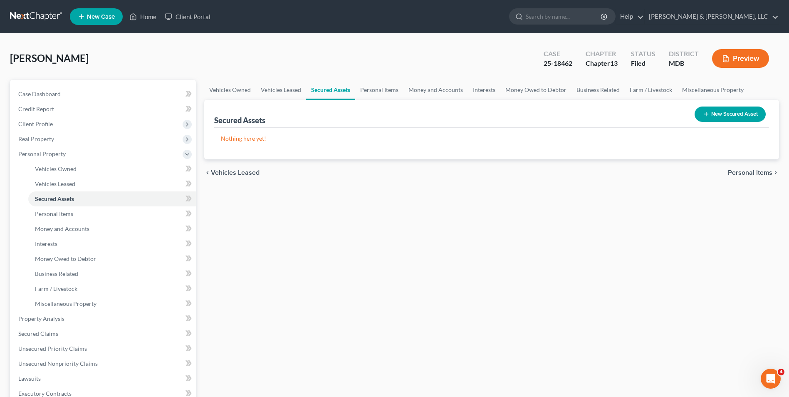
click at [738, 171] on span "Personal Items" at bounding box center [750, 172] width 44 height 7
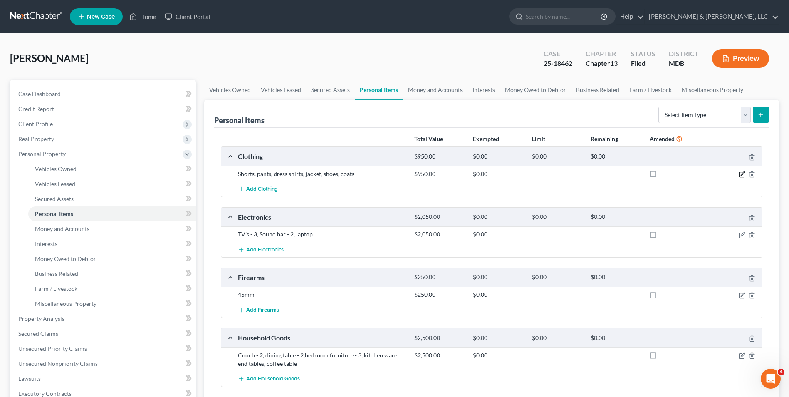
click at [743, 175] on icon "button" at bounding box center [741, 174] width 7 height 7
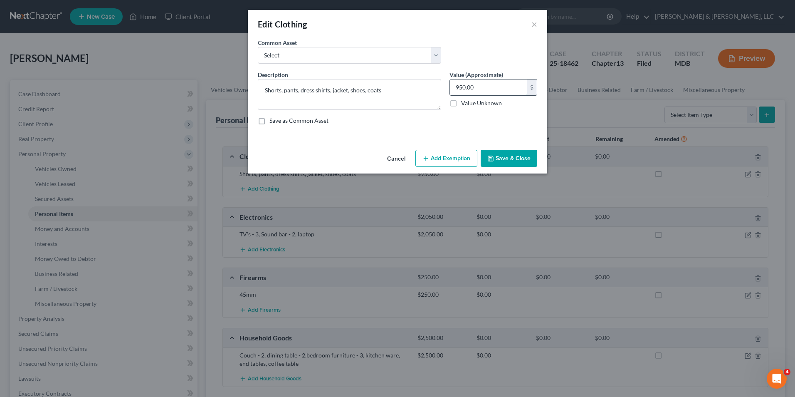
click at [456, 91] on input "950.00" at bounding box center [488, 87] width 77 height 16
click at [456, 89] on input "950.00" at bounding box center [488, 87] width 77 height 16
type input "0"
type input "200.0"
click at [438, 164] on button "Add Exemption" at bounding box center [446, 158] width 62 height 17
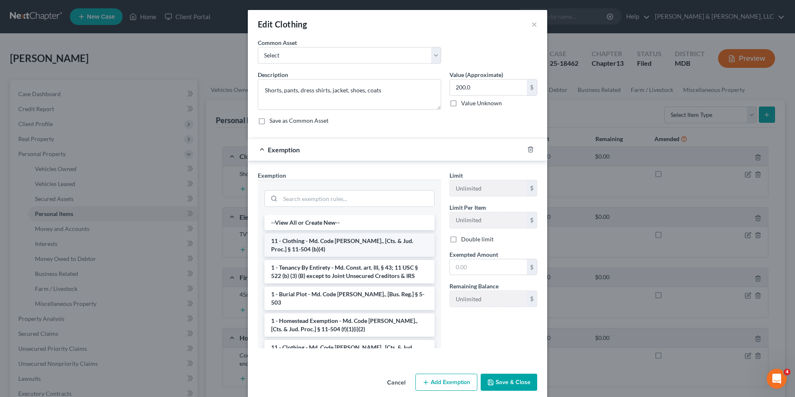
click at [352, 235] on li "11 - Clothing - Md. Code [PERSON_NAME]., [Cts. & Jud. Proc.] § 11-504 (b)(4)" at bounding box center [349, 244] width 170 height 23
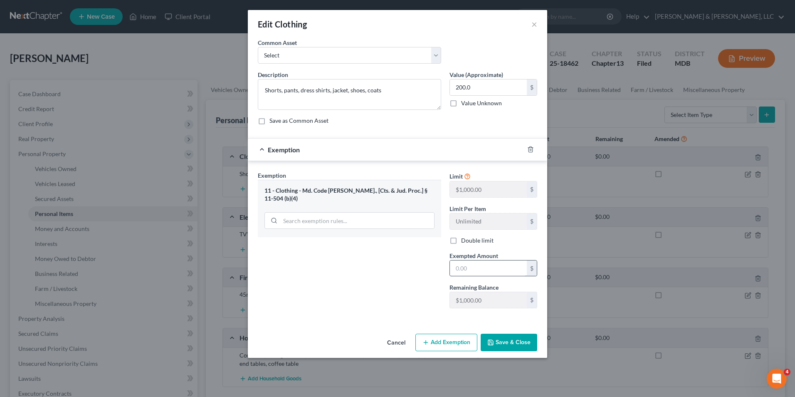
click at [463, 266] on input "text" at bounding box center [488, 268] width 77 height 16
type input "200.00"
click at [518, 336] on button "Save & Close" at bounding box center [509, 341] width 57 height 17
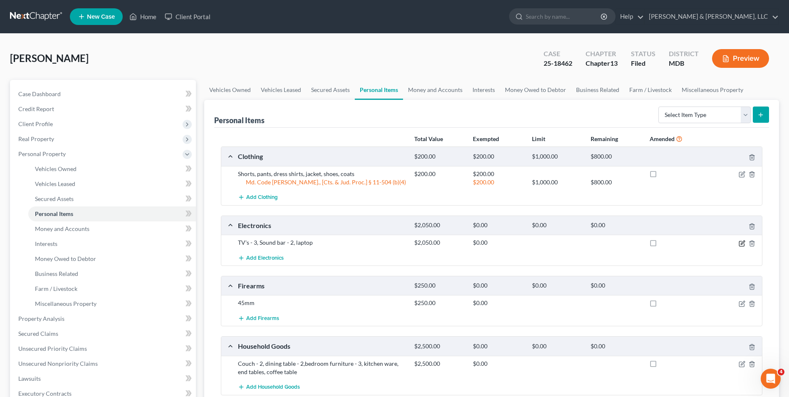
click at [743, 241] on icon "button" at bounding box center [742, 242] width 4 height 4
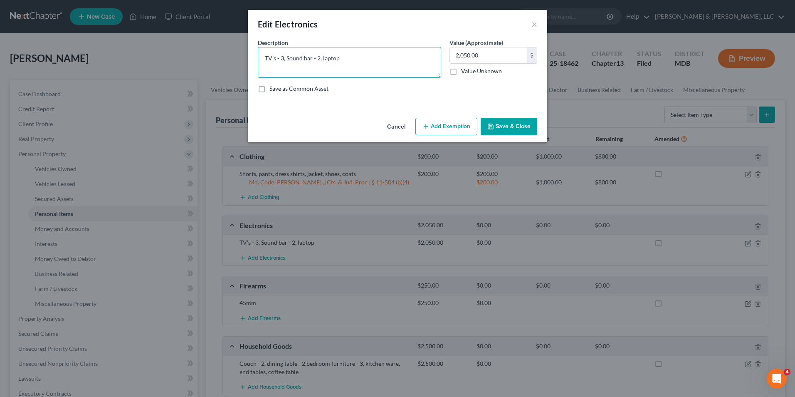
click at [369, 67] on textarea "TV's - 3, Sound bar - 2, laptop" at bounding box center [349, 62] width 183 height 31
type textarea "TV's - 3, Sound bar - 2, laptop, cellphone"
click at [454, 57] on input "2,050.00" at bounding box center [488, 55] width 77 height 16
click at [455, 54] on input "2,050.00" at bounding box center [488, 55] width 77 height 16
type input "300.00"
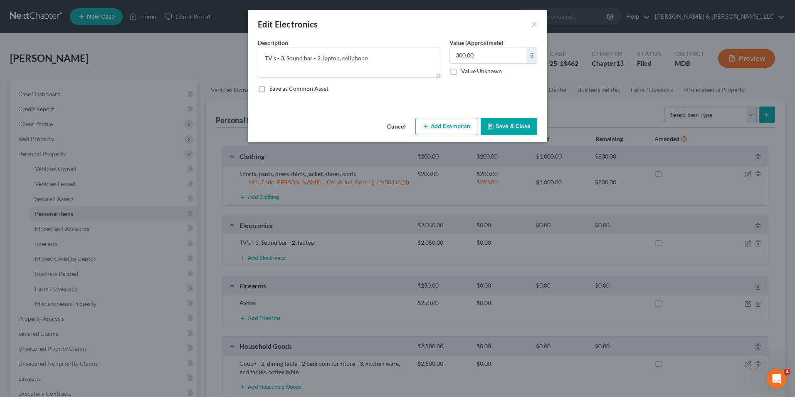
click at [448, 126] on button "Add Exemption" at bounding box center [446, 126] width 62 height 17
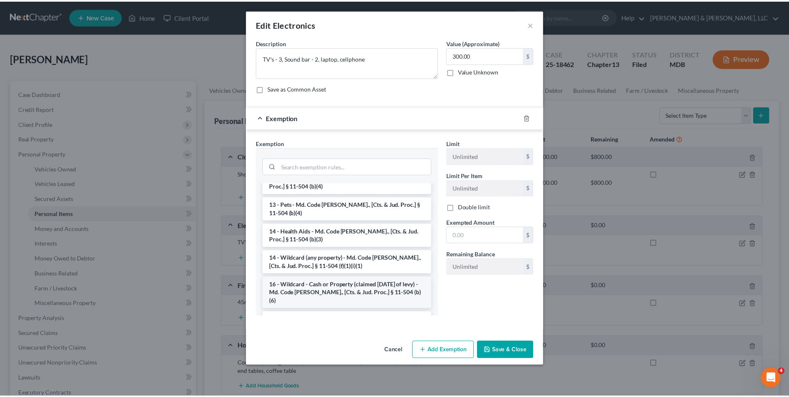
scroll to position [125, 0]
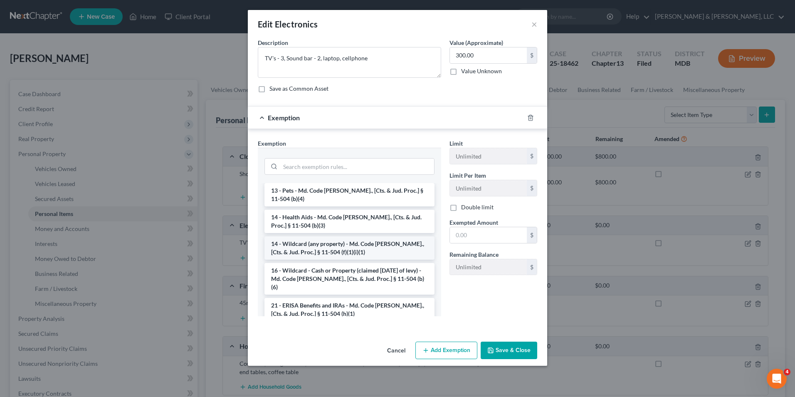
click at [315, 245] on li "14 - Wildcard (any property) - Md. Code [PERSON_NAME]., [Cts. & Jud. Proc.] § 1…" at bounding box center [349, 247] width 170 height 23
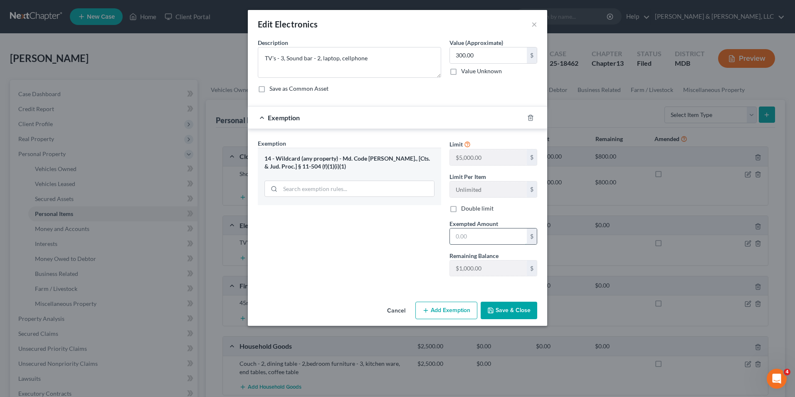
click at [456, 239] on input "text" at bounding box center [488, 236] width 77 height 16
type input "300.00"
click at [511, 304] on button "Save & Close" at bounding box center [509, 309] width 57 height 17
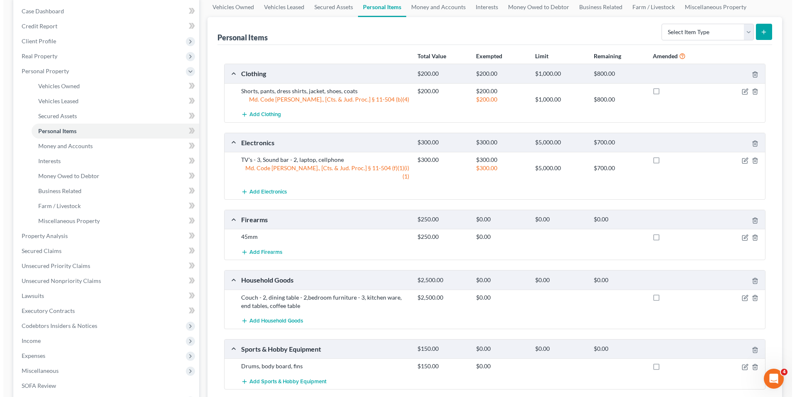
scroll to position [83, 0]
click at [742, 234] on icon "button" at bounding box center [741, 237] width 7 height 7
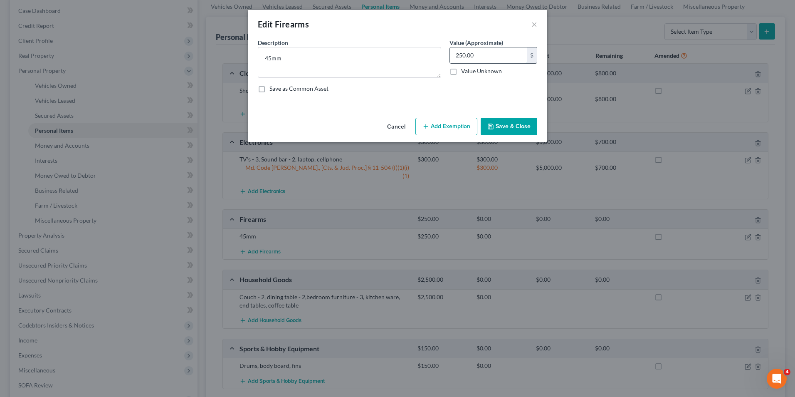
click at [481, 59] on input "250.00" at bounding box center [488, 55] width 77 height 16
click at [458, 53] on input "250.00" at bounding box center [488, 55] width 77 height 16
type input "150.00"
click at [439, 122] on button "Add Exemption" at bounding box center [446, 126] width 62 height 17
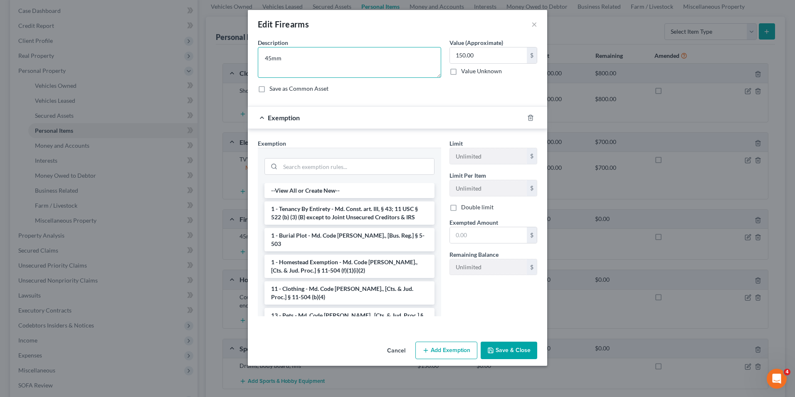
click at [316, 60] on textarea "45mm" at bounding box center [349, 62] width 183 height 31
type textarea "45mm and a small amount of ammo"
click at [442, 97] on div "Description * 45mm and a small amount of ammo Value (Approximate) 150.00 $ Valu…" at bounding box center [398, 68] width 288 height 61
click at [461, 235] on input "text" at bounding box center [488, 235] width 77 height 16
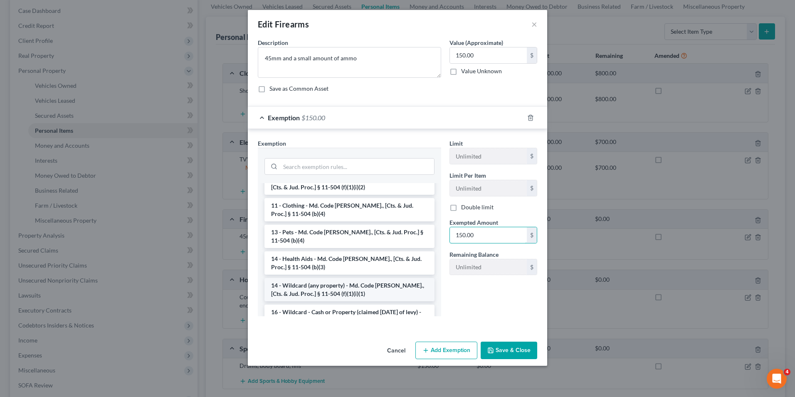
type input "150.00"
click at [310, 278] on li "14 - Wildcard (any property) - Md. Code [PERSON_NAME]., [Cts. & Jud. Proc.] § 1…" at bounding box center [349, 289] width 170 height 23
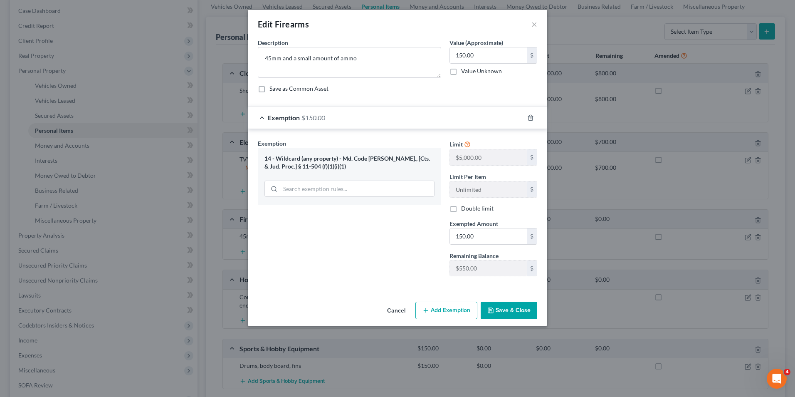
click at [491, 309] on polyline "button" at bounding box center [490, 308] width 2 height 1
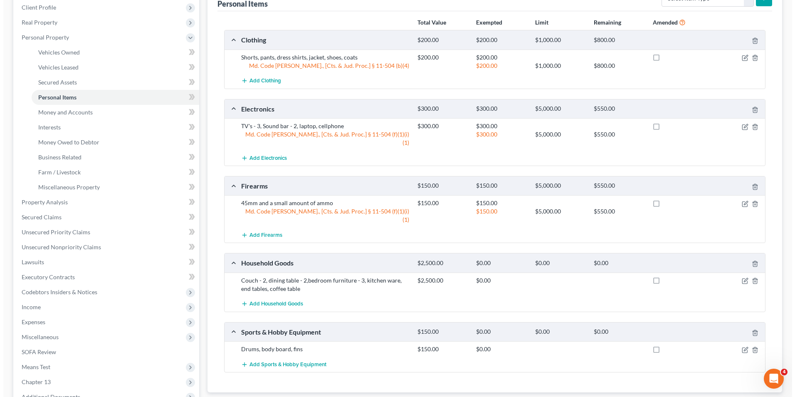
scroll to position [208, 0]
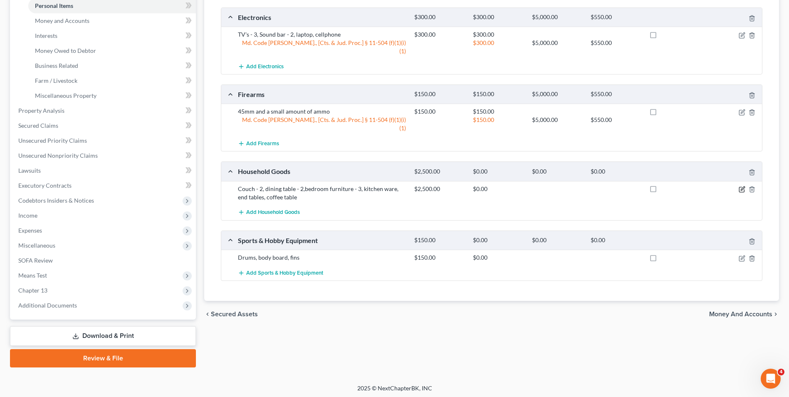
click at [741, 186] on icon "button" at bounding box center [742, 188] width 4 height 4
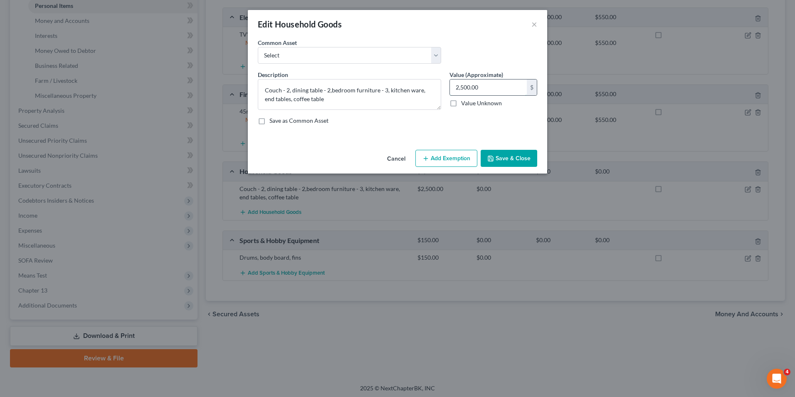
click at [456, 88] on input "2,500.00" at bounding box center [488, 87] width 77 height 16
drag, startPoint x: 456, startPoint y: 88, endPoint x: 466, endPoint y: 87, distance: 10.0
click at [457, 88] on input "2,500.00" at bounding box center [488, 87] width 77 height 16
click at [456, 86] on input "2,500.00" at bounding box center [488, 87] width 77 height 16
type input "1,000.00"
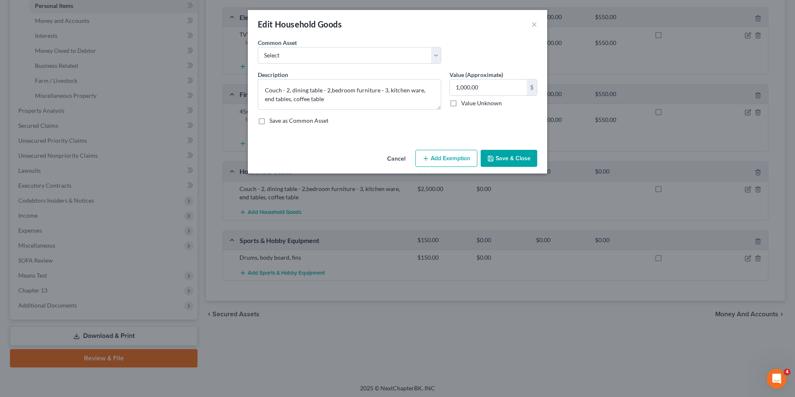
click at [456, 153] on button "Add Exemption" at bounding box center [446, 158] width 62 height 17
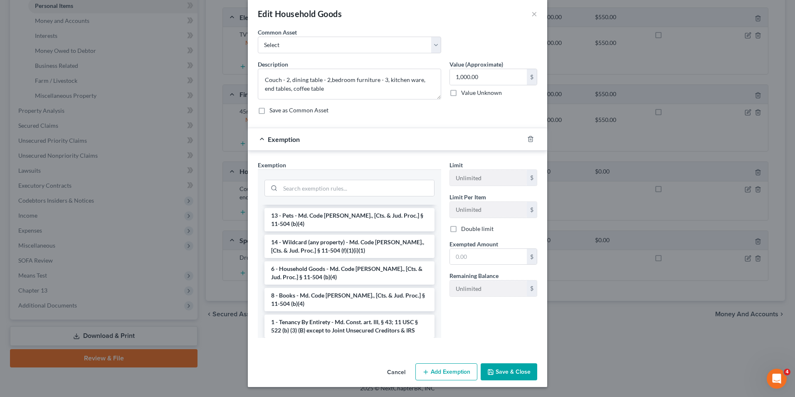
scroll to position [0, 0]
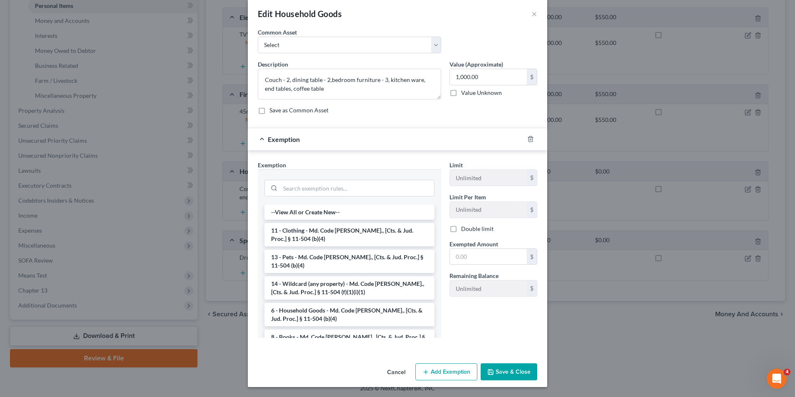
click at [310, 309] on li "6 - Household Goods - Md. Code [PERSON_NAME]., [Cts. & Jud. Proc.] § 11-504 (b)…" at bounding box center [349, 314] width 170 height 23
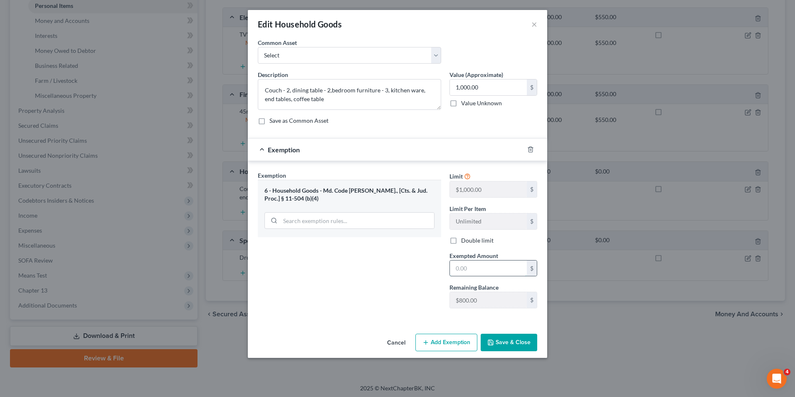
click at [453, 271] on input "text" at bounding box center [488, 268] width 77 height 16
type input "800.00"
click at [449, 346] on button "Add Exemption" at bounding box center [446, 341] width 62 height 17
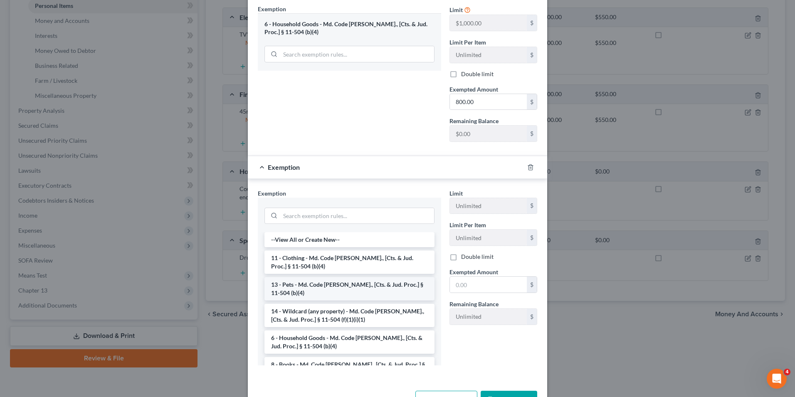
scroll to position [42, 0]
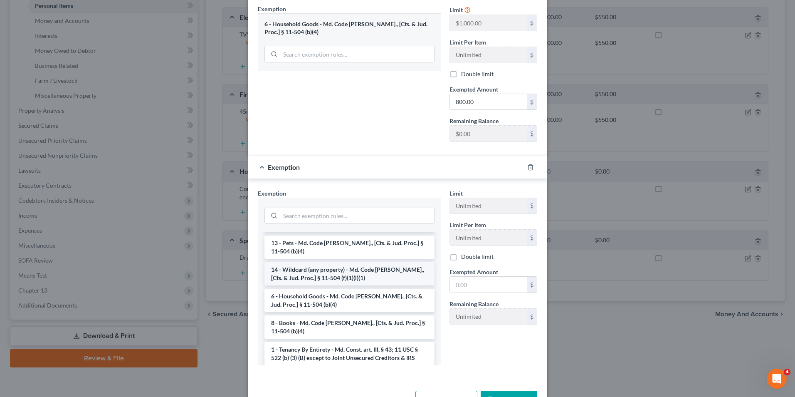
click at [356, 270] on li "14 - Wildcard (any property) - Md. Code [PERSON_NAME]., [Cts. & Jud. Proc.] § 1…" at bounding box center [349, 273] width 170 height 23
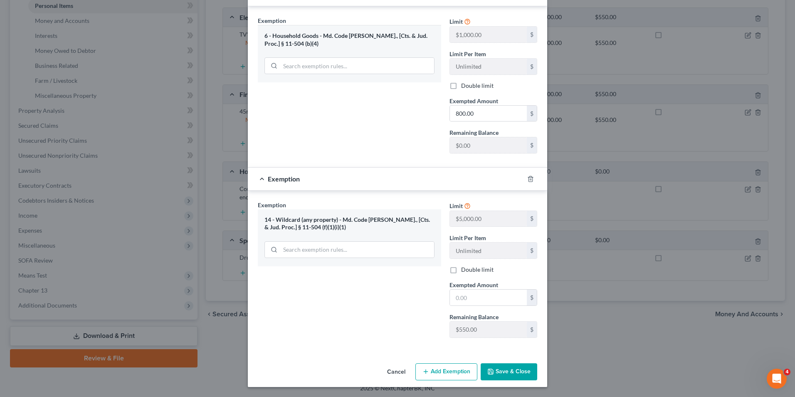
scroll to position [155, 0]
click at [451, 303] on input "text" at bounding box center [488, 297] width 77 height 16
type input "200.00"
click at [511, 371] on button "Save & Close" at bounding box center [509, 371] width 57 height 17
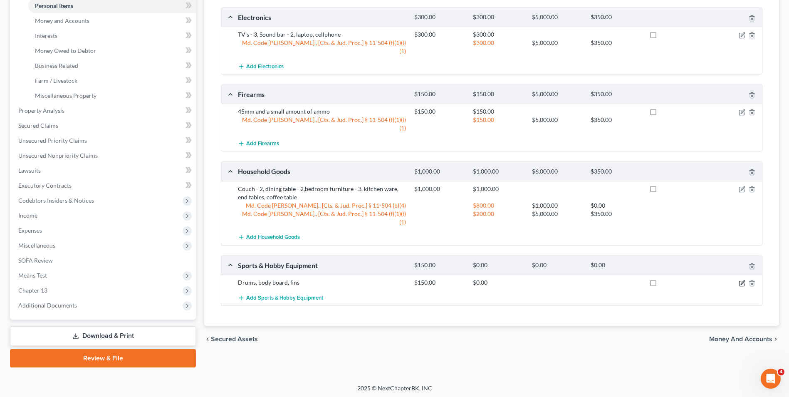
click at [740, 280] on icon "button" at bounding box center [742, 282] width 4 height 4
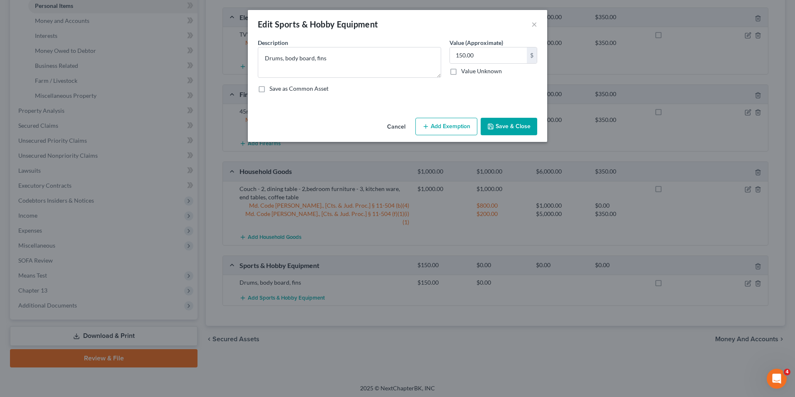
click at [436, 124] on button "Add Exemption" at bounding box center [446, 126] width 62 height 17
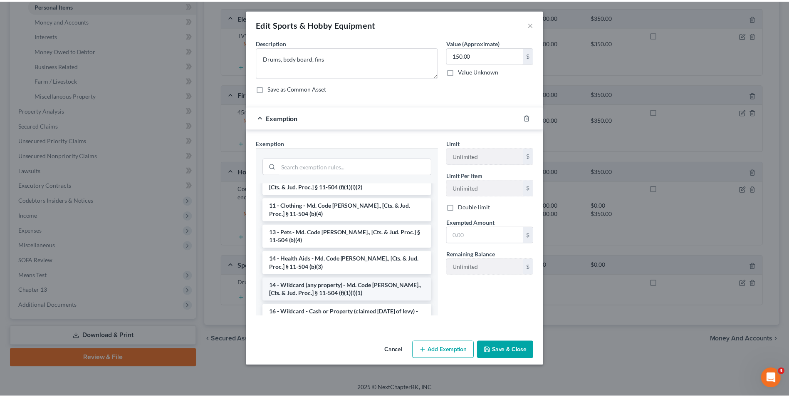
scroll to position [125, 0]
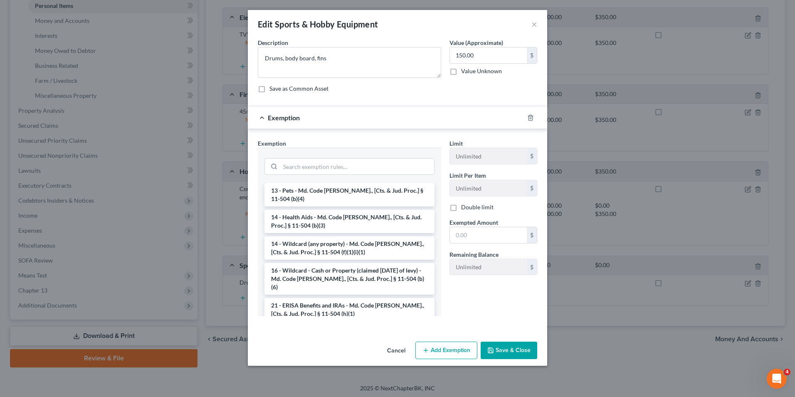
drag, startPoint x: 333, startPoint y: 274, endPoint x: 418, endPoint y: 249, distance: 88.5
click at [334, 274] on li "16 - Wildcard - Cash or Property (claimed [DATE] of levy) - Md. Code [PERSON_NA…" at bounding box center [349, 279] width 170 height 32
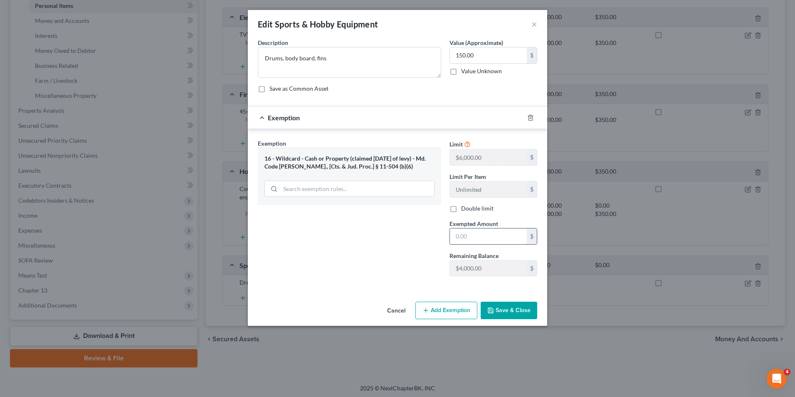
click at [451, 240] on input "text" at bounding box center [488, 236] width 77 height 16
type input "150.00"
click at [506, 310] on button "Save & Close" at bounding box center [509, 309] width 57 height 17
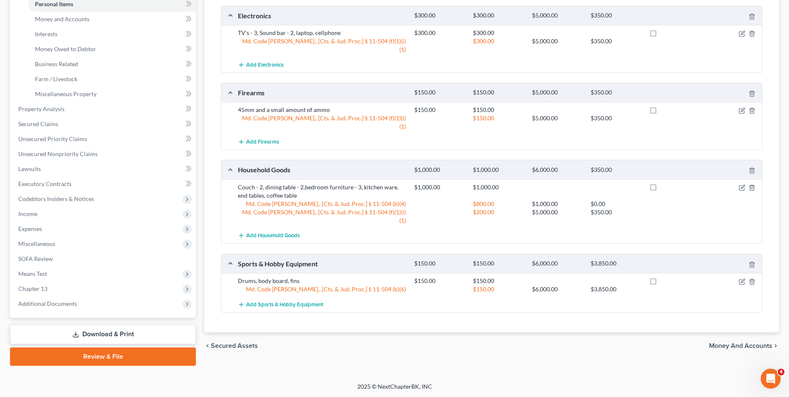
scroll to position [210, 0]
click at [742, 342] on span "Money and Accounts" at bounding box center [740, 345] width 63 height 7
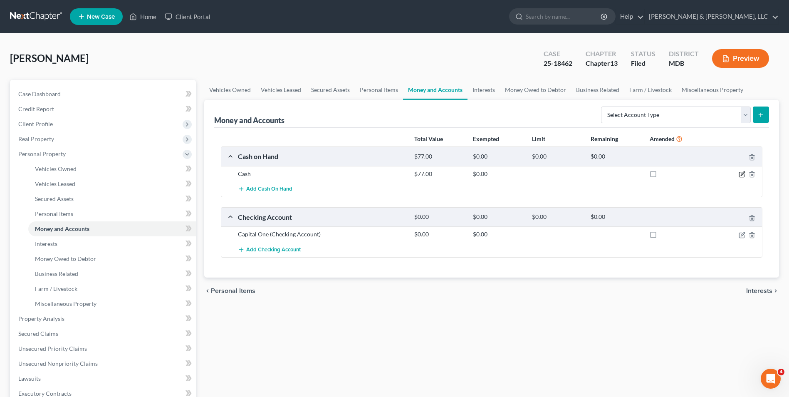
click at [741, 172] on icon "button" at bounding box center [741, 174] width 7 height 7
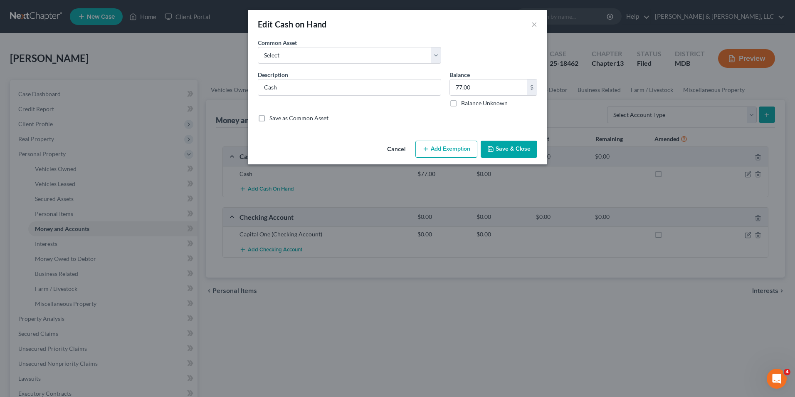
click at [451, 147] on button "Add Exemption" at bounding box center [446, 149] width 62 height 17
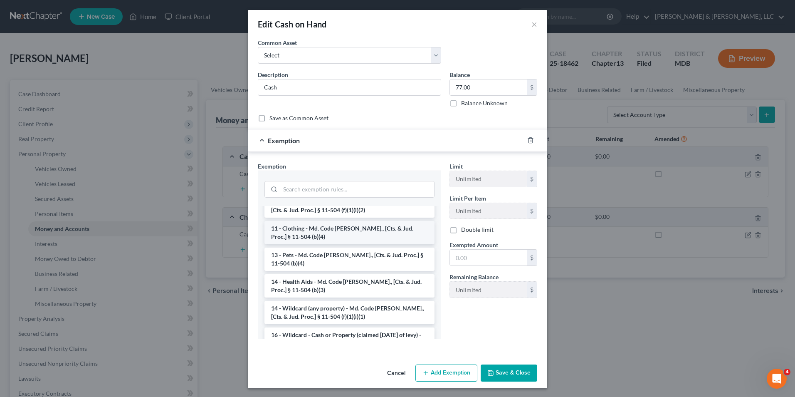
scroll to position [125, 0]
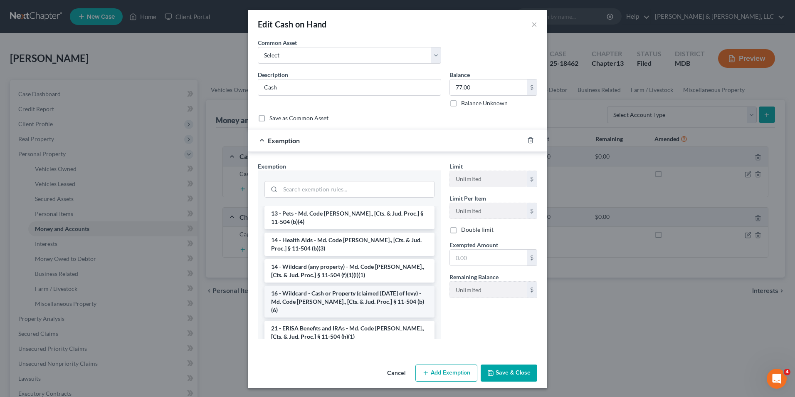
click at [318, 286] on li "16 - Wildcard - Cash or Property (claimed [DATE] of levy) - Md. Code [PERSON_NA…" at bounding box center [349, 302] width 170 height 32
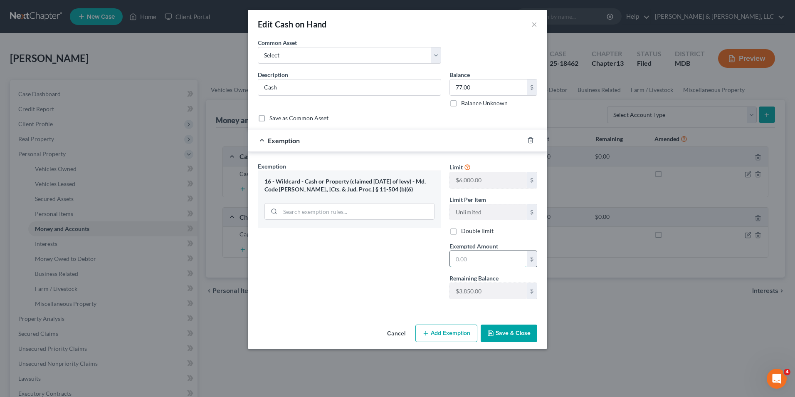
click at [458, 258] on input "text" at bounding box center [488, 259] width 77 height 16
type input "77.00"
click at [510, 331] on button "Save & Close" at bounding box center [509, 332] width 57 height 17
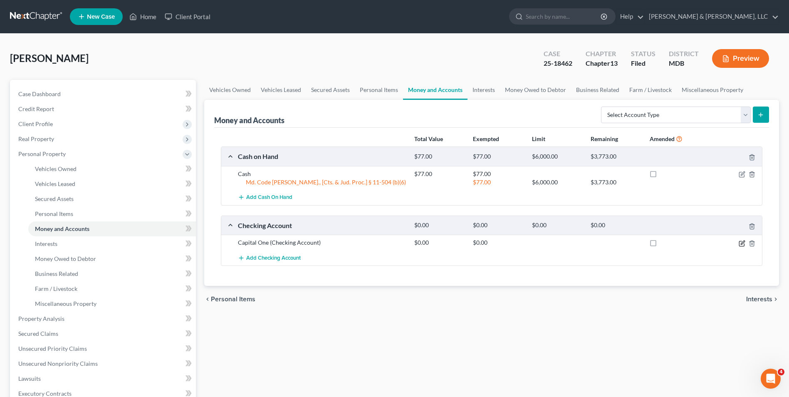
click at [742, 242] on icon "button" at bounding box center [741, 243] width 7 height 7
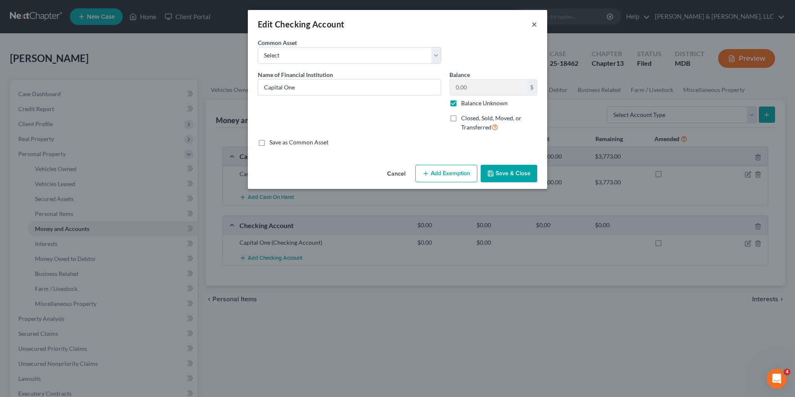
click at [535, 25] on button "×" at bounding box center [534, 24] width 6 height 10
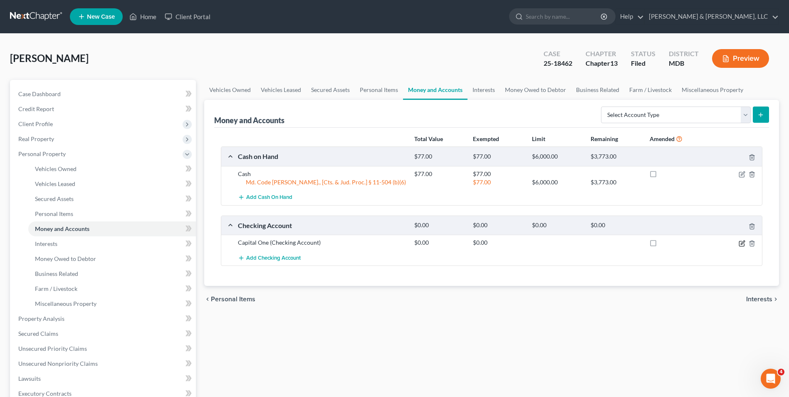
click at [741, 243] on icon "button" at bounding box center [742, 242] width 4 height 4
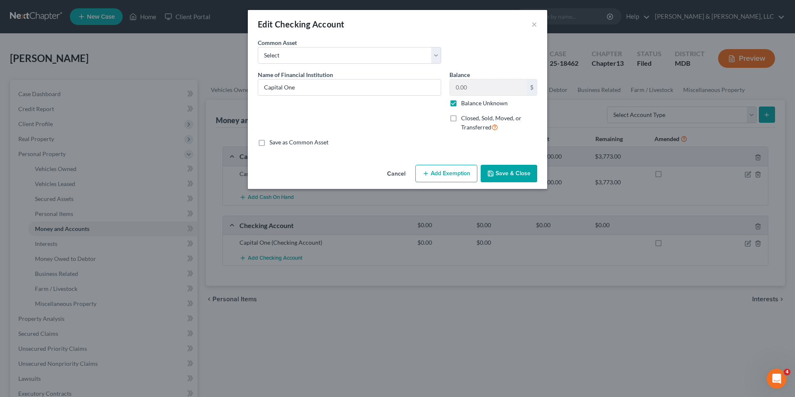
click at [429, 171] on icon "button" at bounding box center [425, 173] width 7 height 7
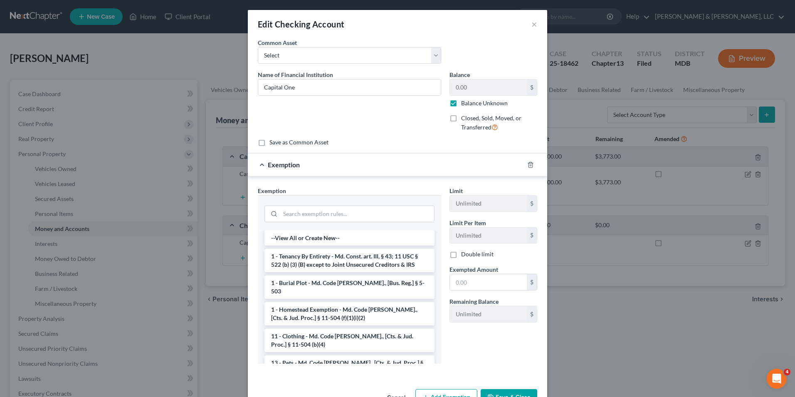
scroll to position [26, 0]
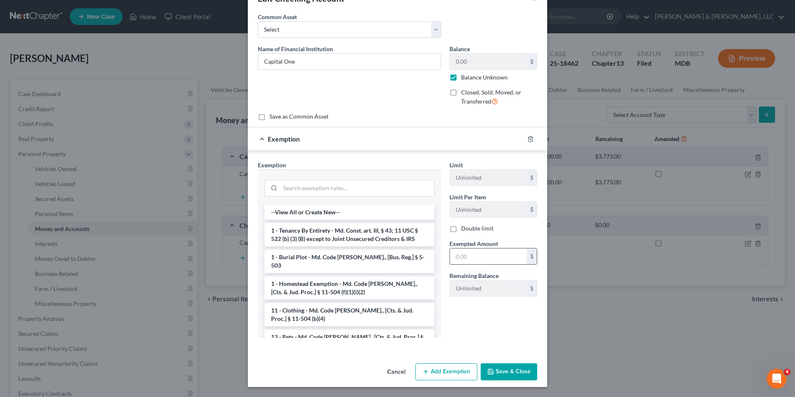
click at [452, 259] on input "text" at bounding box center [488, 256] width 77 height 16
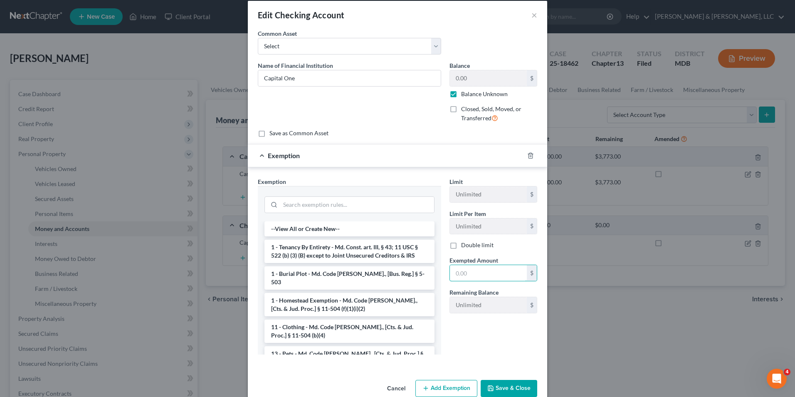
scroll to position [0, 0]
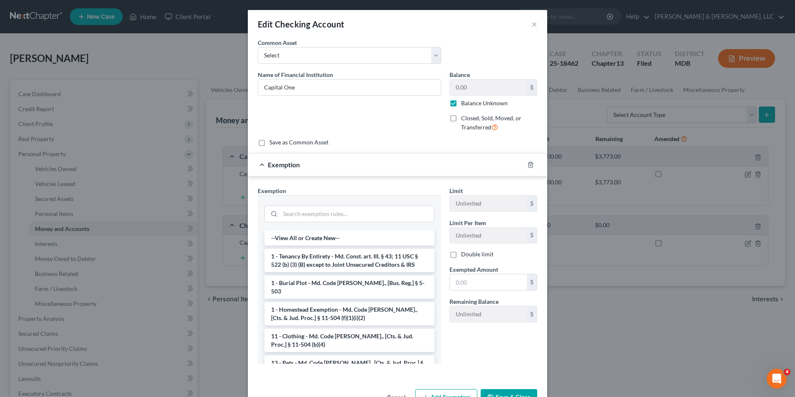
click at [461, 104] on label "Balance Unknown" at bounding box center [484, 103] width 47 height 8
click at [464, 104] on input "Balance Unknown" at bounding box center [466, 101] width 5 height 5
checkbox input "false"
click at [464, 92] on input "0.00" at bounding box center [488, 87] width 77 height 16
type input "12,000.00"
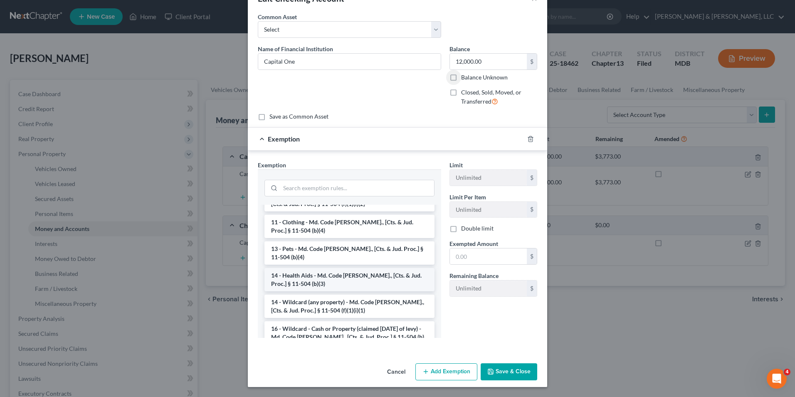
scroll to position [125, 0]
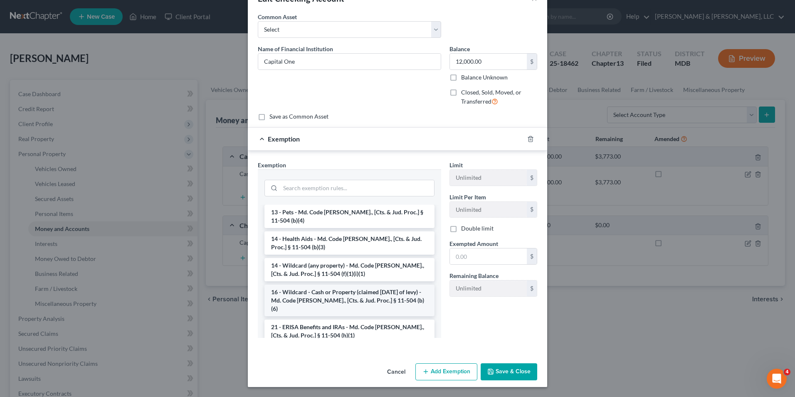
click at [334, 290] on li "16 - Wildcard - Cash or Property (claimed [DATE] of levy) - Md. Code [PERSON_NA…" at bounding box center [349, 300] width 170 height 32
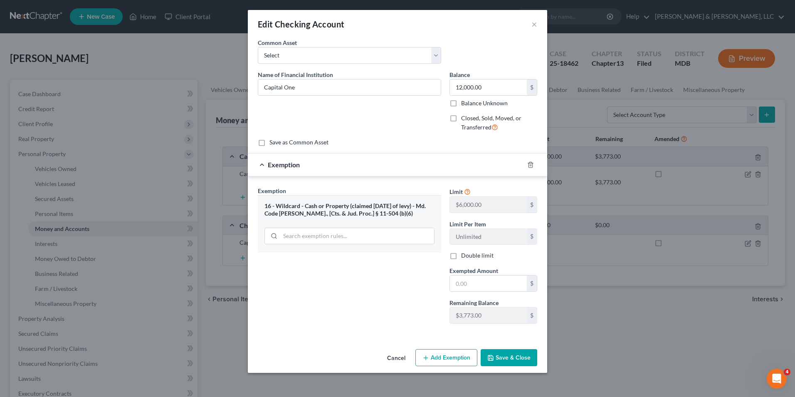
scroll to position [0, 0]
click at [457, 287] on input "text" at bounding box center [488, 283] width 77 height 16
type input "3,773.00"
click at [507, 352] on button "Save & Close" at bounding box center [509, 357] width 57 height 17
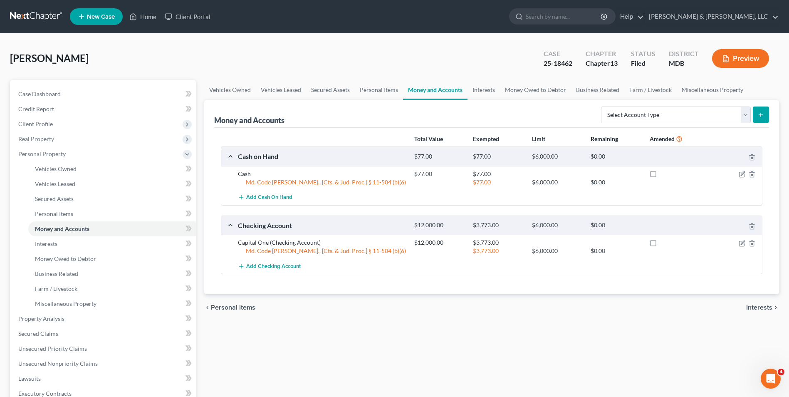
click at [741, 305] on div "chevron_left Personal Items Interests chevron_right" at bounding box center [491, 307] width 575 height 27
drag, startPoint x: 767, startPoint y: 304, endPoint x: 661, endPoint y: 301, distance: 106.5
click at [767, 304] on span "Interests" at bounding box center [759, 307] width 26 height 7
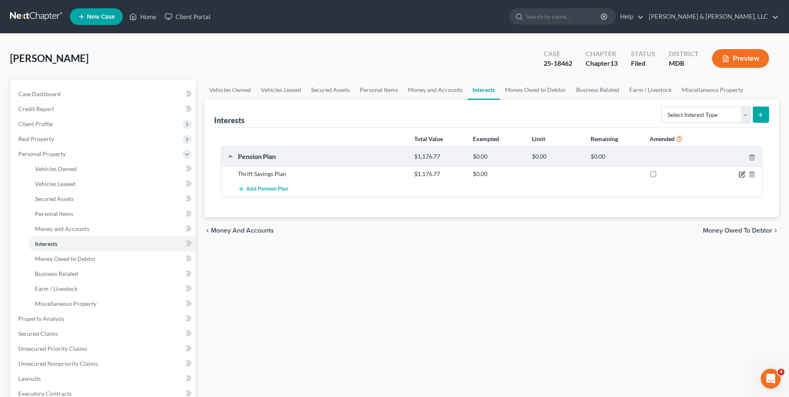
click at [740, 173] on icon "button" at bounding box center [741, 174] width 7 height 7
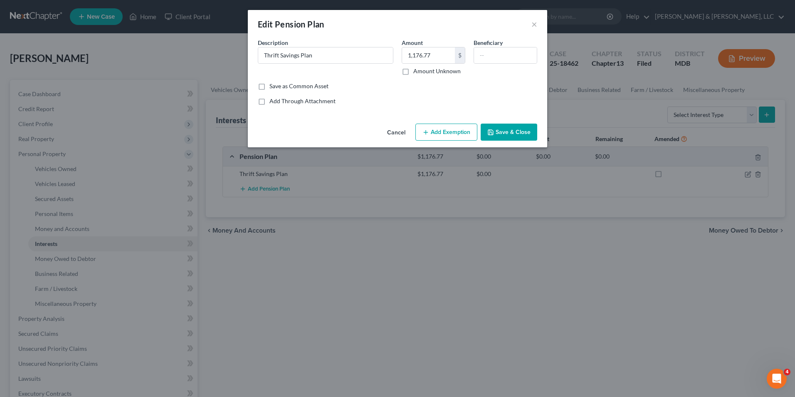
click at [444, 133] on button "Add Exemption" at bounding box center [446, 131] width 62 height 17
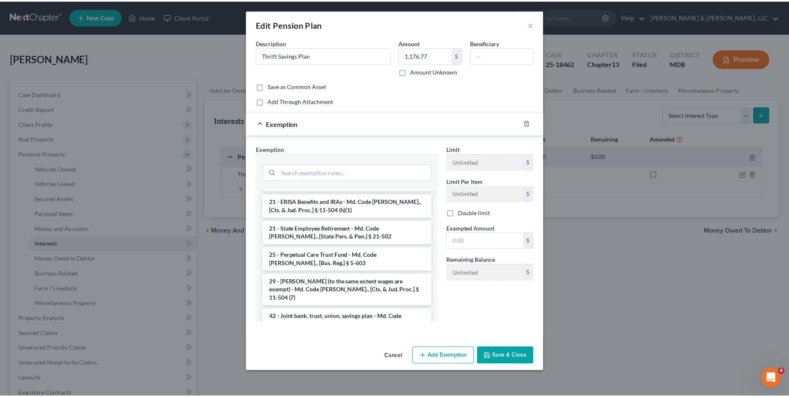
scroll to position [635, 0]
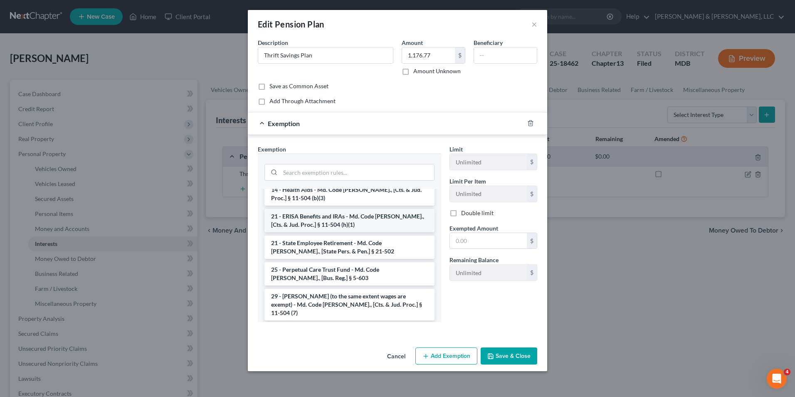
click at [340, 209] on li "21 - ERISA Benefits and IRAs - Md. Code [PERSON_NAME]., [Cts. & Jud. Proc.] § 1…" at bounding box center [349, 220] width 170 height 23
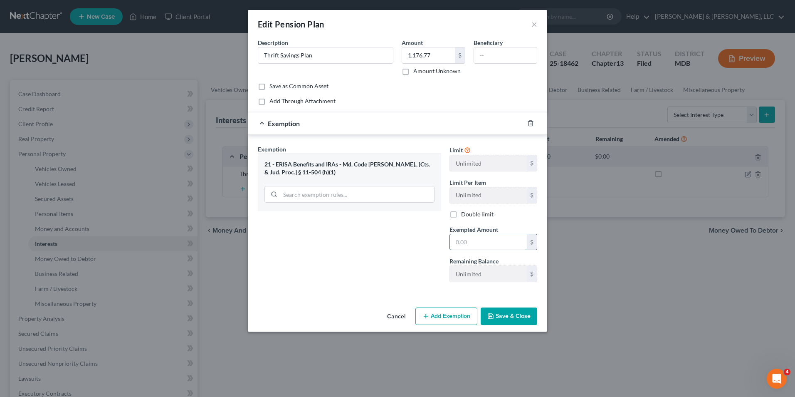
click at [461, 244] on input "text" at bounding box center [488, 242] width 77 height 16
type input "1,176.77"
click at [502, 315] on button "Save & Close" at bounding box center [509, 315] width 57 height 17
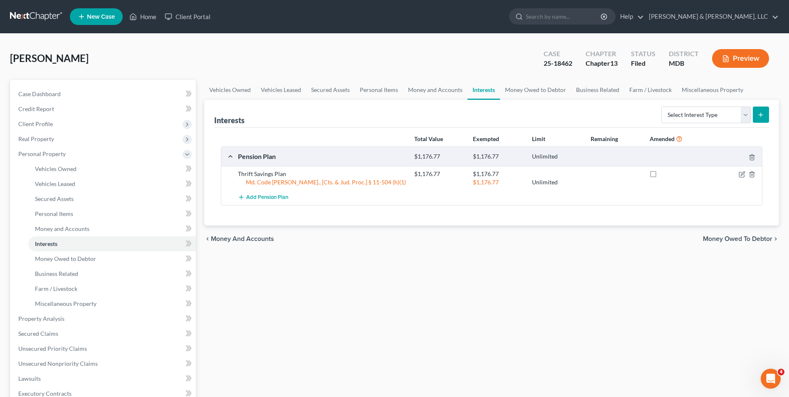
click at [738, 238] on span "Money Owed to Debtor" at bounding box center [737, 238] width 69 height 7
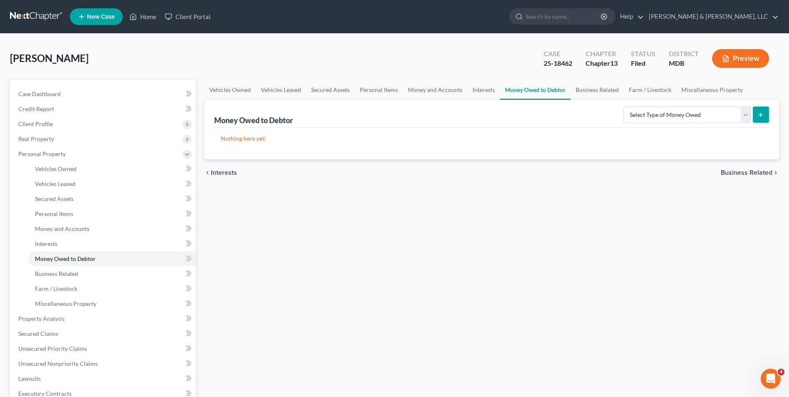
click at [735, 174] on span "Business Related" at bounding box center [746, 172] width 52 height 7
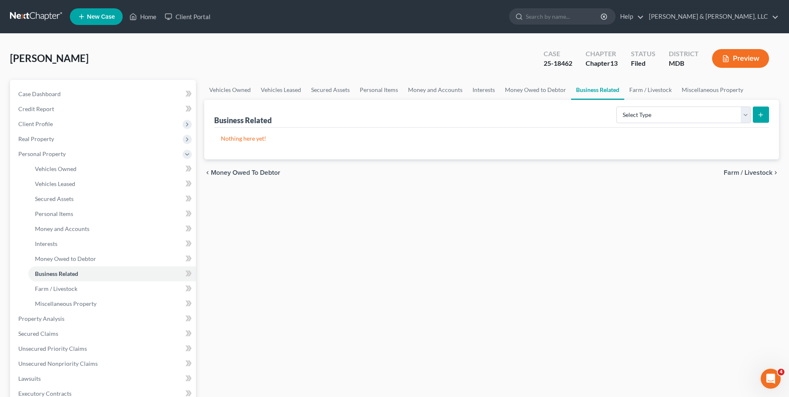
click at [734, 175] on span "Farm / Livestock" at bounding box center [747, 172] width 49 height 7
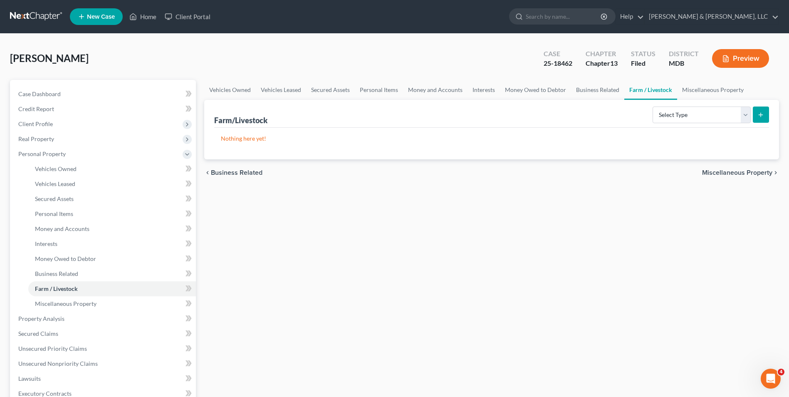
click at [733, 175] on span "Miscellaneous Property" at bounding box center [737, 172] width 70 height 7
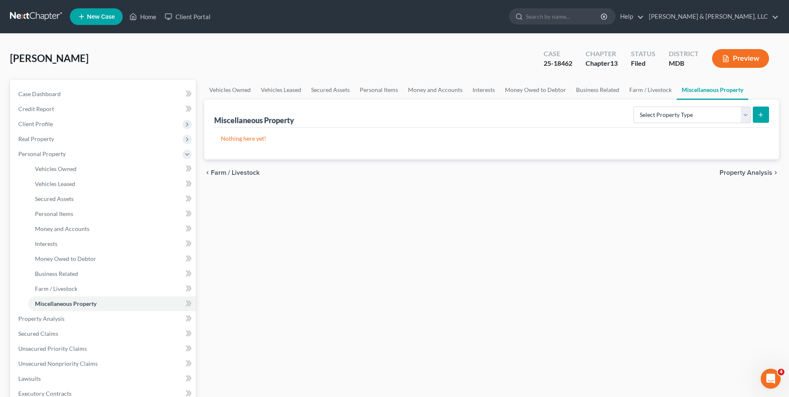
click at [736, 178] on div "chevron_left Farm / Livestock Property Analysis chevron_right" at bounding box center [491, 172] width 575 height 27
click at [733, 175] on span "Property Analysis" at bounding box center [745, 172] width 53 height 7
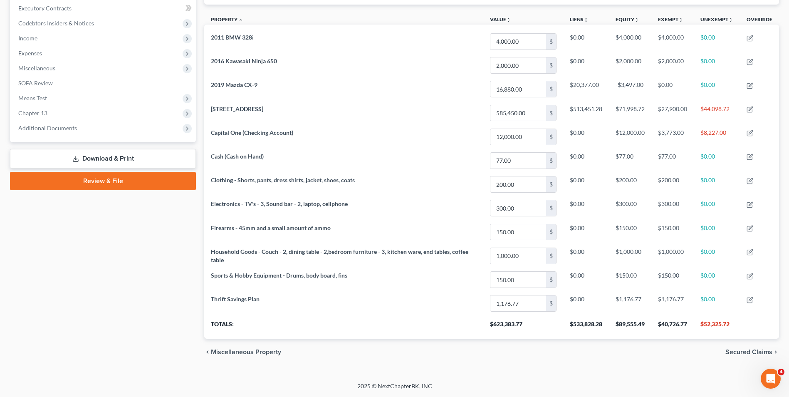
click at [729, 351] on span "Secured Claims" at bounding box center [748, 351] width 47 height 7
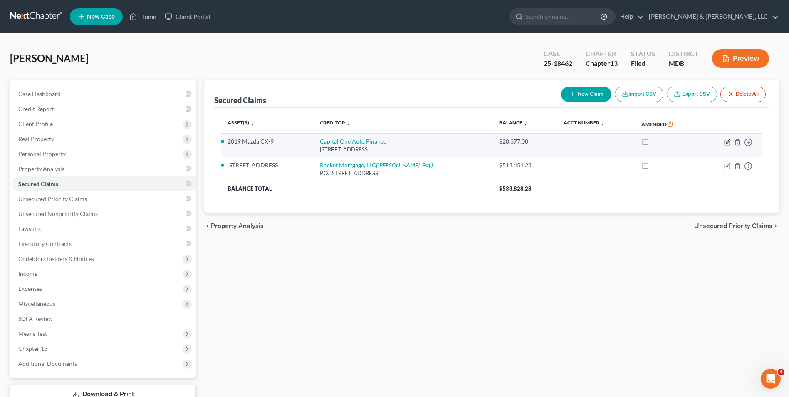
click at [727, 141] on icon "button" at bounding box center [728, 141] width 4 height 4
select select "45"
select select "4"
select select "0"
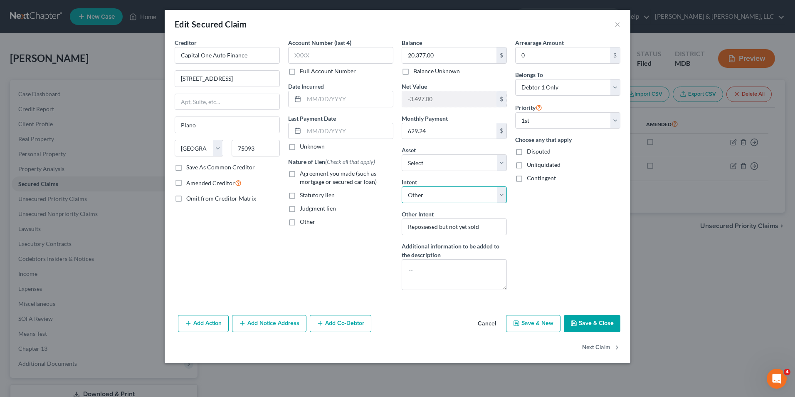
click at [498, 199] on select "Select Surrender Redeem Reaffirm Avoid Other" at bounding box center [454, 194] width 105 height 17
select select "0"
click at [402, 186] on select "Select Surrender Redeem Reaffirm Avoid Other" at bounding box center [454, 194] width 105 height 17
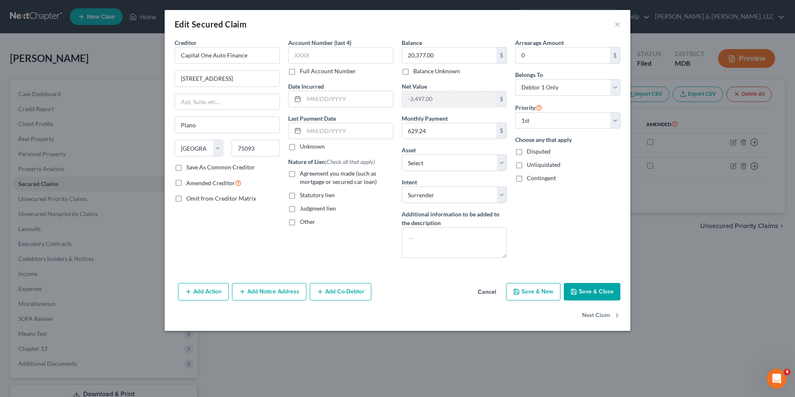
click at [600, 291] on button "Save & Close" at bounding box center [592, 291] width 57 height 17
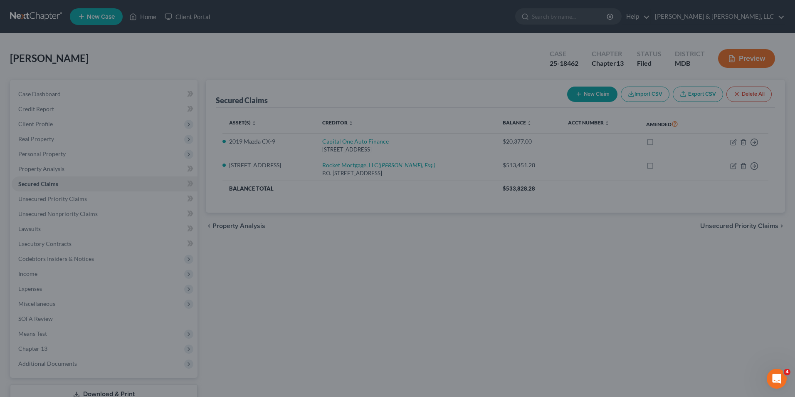
select select "6"
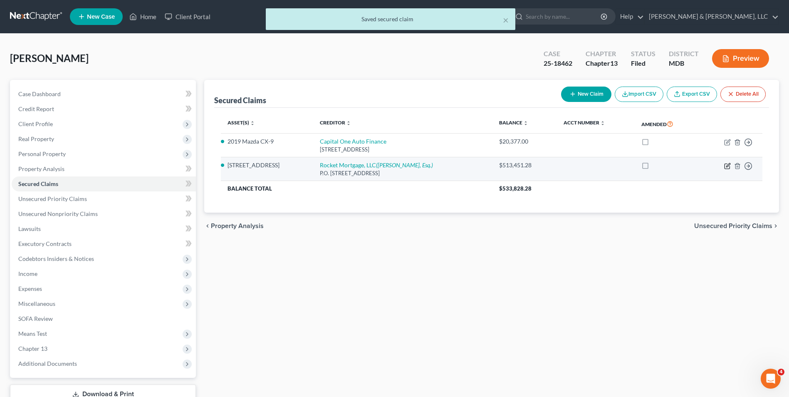
click at [728, 166] on icon "button" at bounding box center [728, 165] width 4 height 4
select select "14"
select select "3"
select select "0"
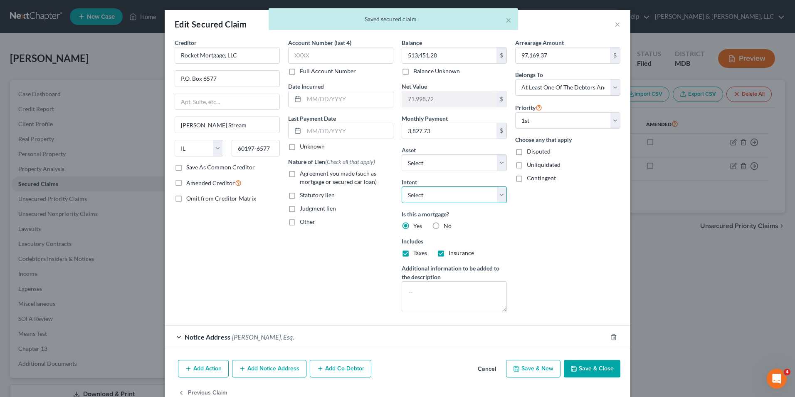
click at [489, 192] on select "Select Surrender Redeem Reaffirm Avoid Other" at bounding box center [454, 194] width 105 height 17
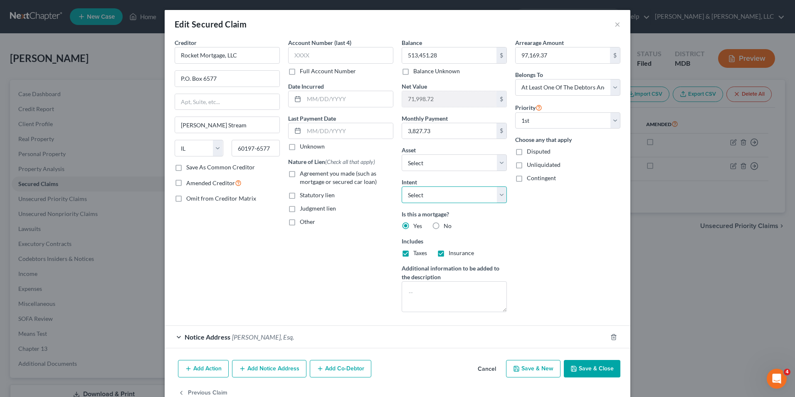
select select "4"
click at [402, 186] on select "Select Surrender Redeem Reaffirm Avoid Other" at bounding box center [454, 194] width 105 height 17
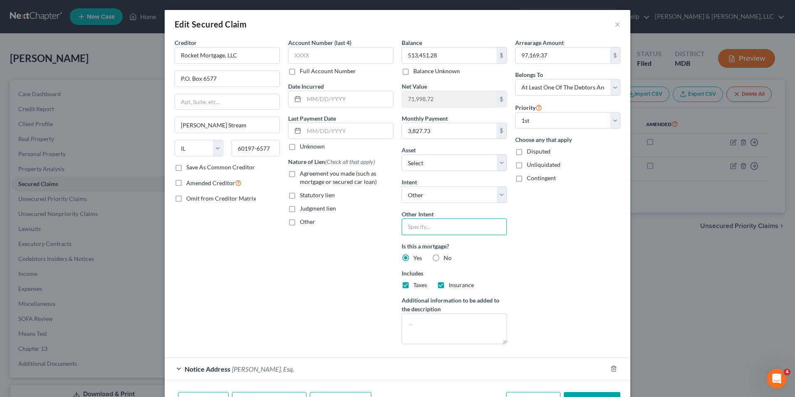
click at [409, 231] on input "text" at bounding box center [454, 226] width 105 height 17
type input "Retain and pay, seek loan modification"
click at [300, 175] on label "Agreement you made (such as mortgage or secured car loan)" at bounding box center [347, 177] width 94 height 17
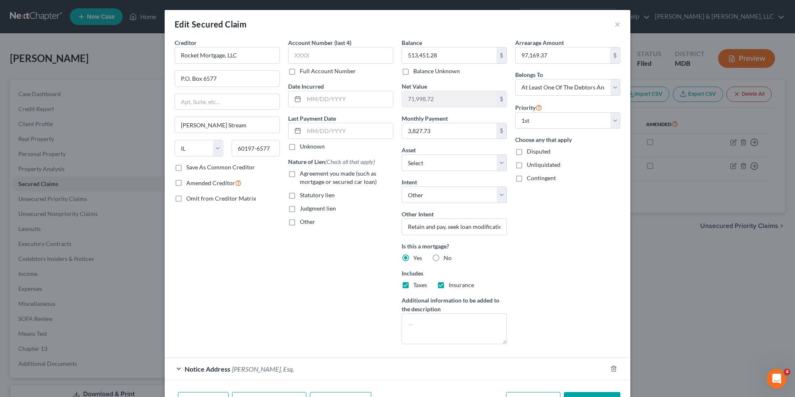
click at [303, 175] on input "Agreement you made (such as mortgage or secured car loan)" at bounding box center [305, 171] width 5 height 5
checkbox input "true"
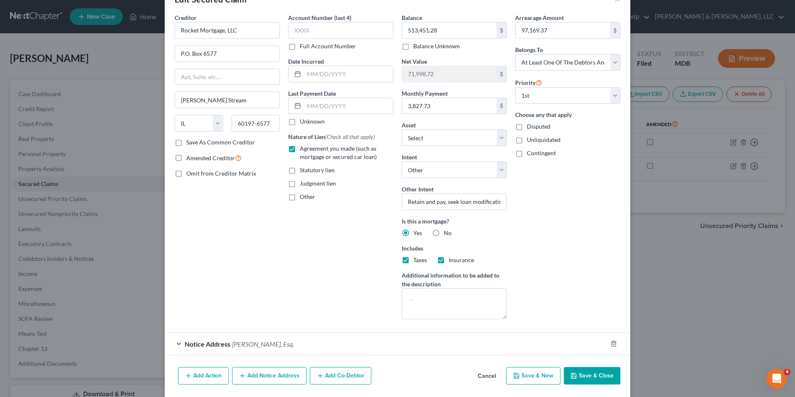
scroll to position [53, 0]
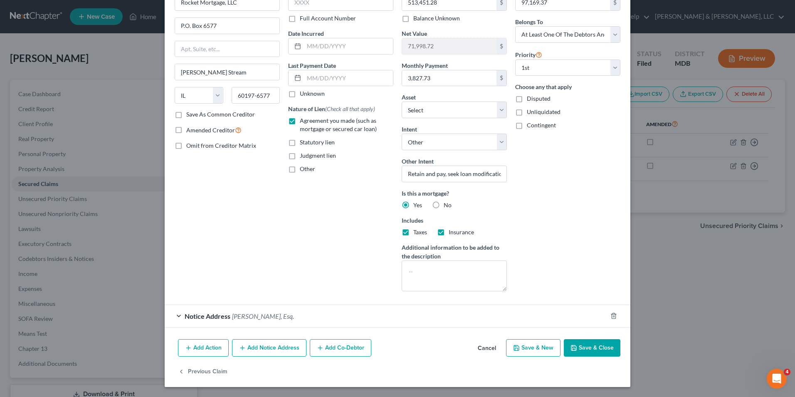
drag, startPoint x: 576, startPoint y: 351, endPoint x: 566, endPoint y: 257, distance: 94.5
click at [575, 345] on button "Save & Close" at bounding box center [592, 347] width 57 height 17
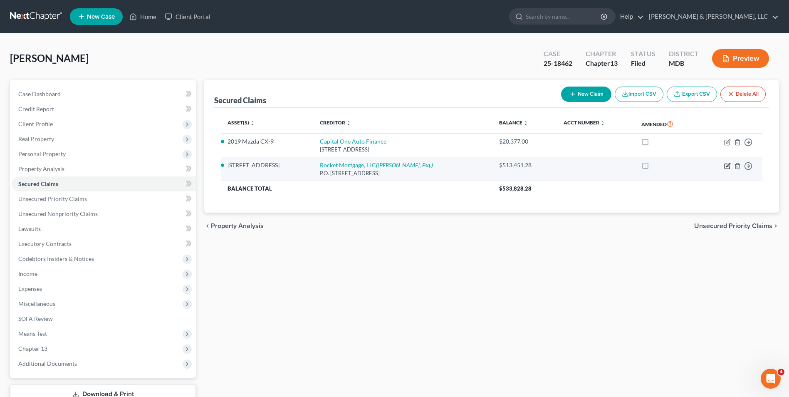
click at [725, 164] on icon "button" at bounding box center [727, 166] width 7 height 7
select select "14"
select select "4"
select select "3"
select select "0"
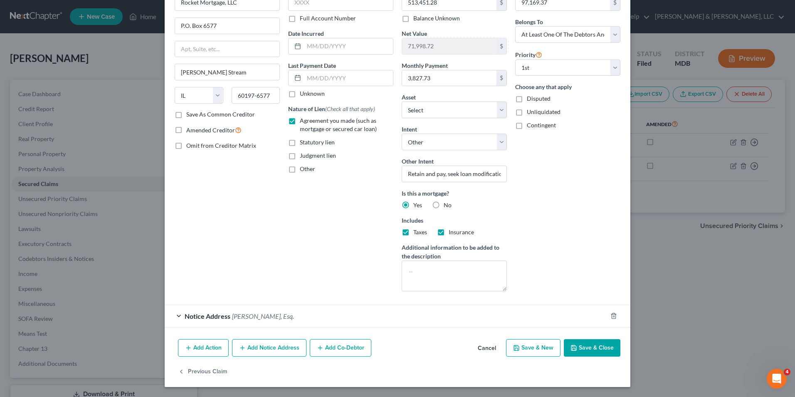
click at [338, 350] on button "Add Co-Debtor" at bounding box center [341, 347] width 62 height 17
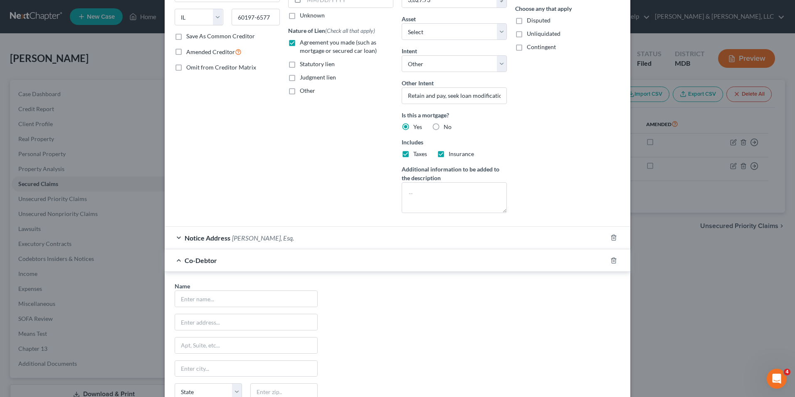
scroll to position [136, 0]
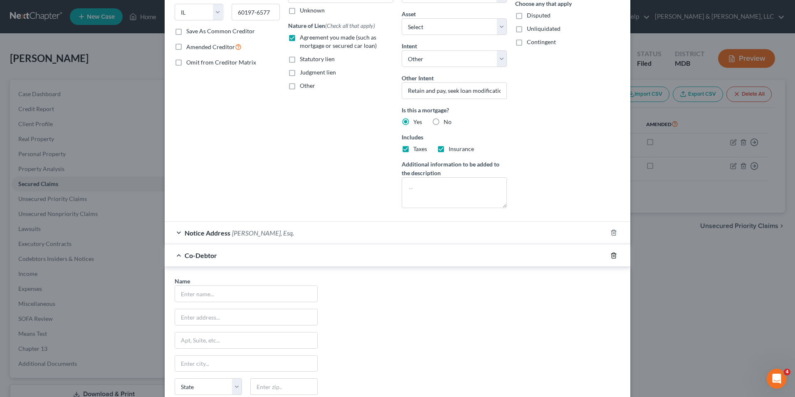
drag, startPoint x: 610, startPoint y: 254, endPoint x: 589, endPoint y: 215, distance: 45.4
click at [610, 254] on icon "button" at bounding box center [613, 255] width 7 height 7
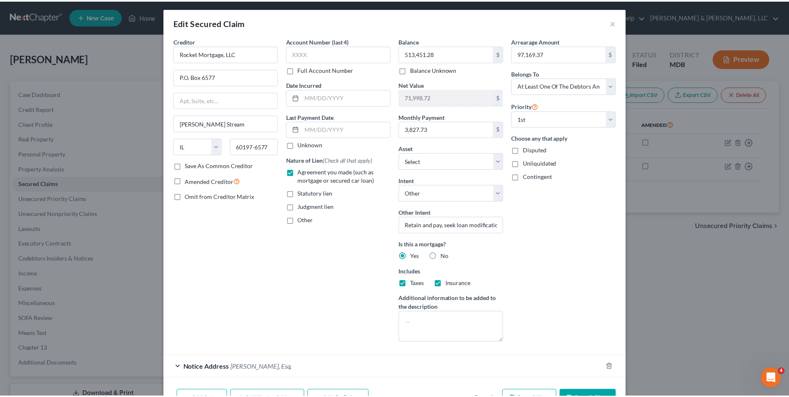
scroll to position [0, 0]
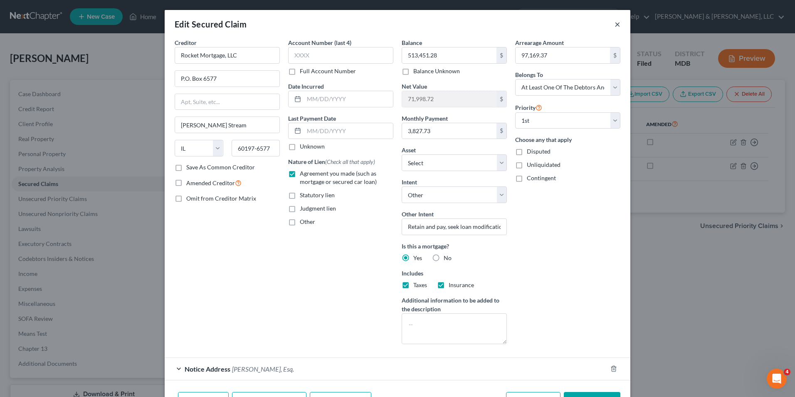
click at [615, 22] on button "×" at bounding box center [617, 24] width 6 height 10
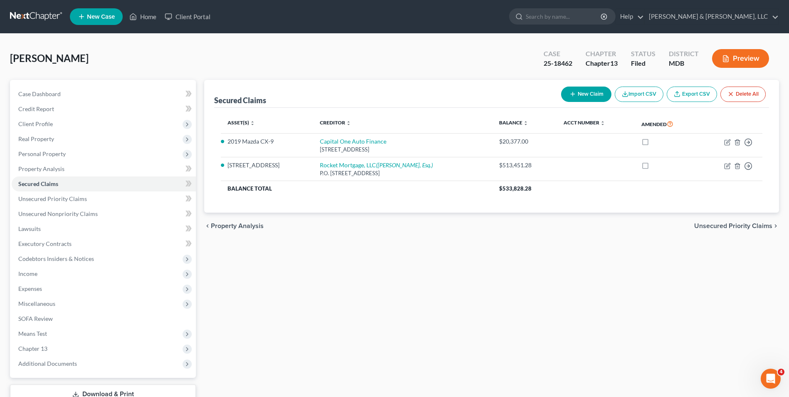
click at [711, 224] on span "Unsecured Priority Claims" at bounding box center [733, 225] width 78 height 7
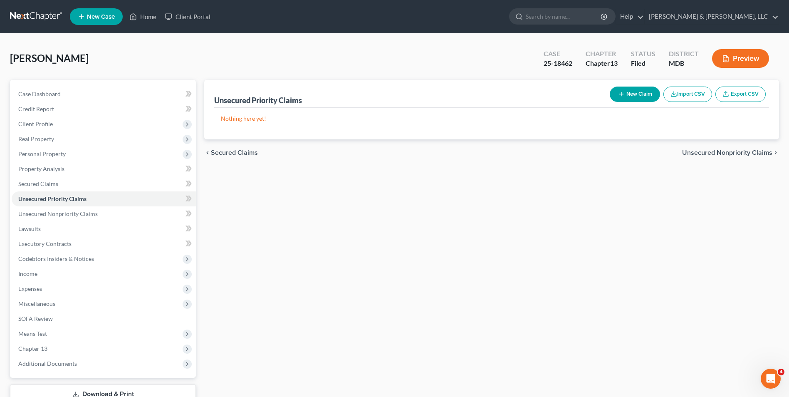
click at [636, 92] on button "New Claim" at bounding box center [634, 93] width 50 height 15
select select "0"
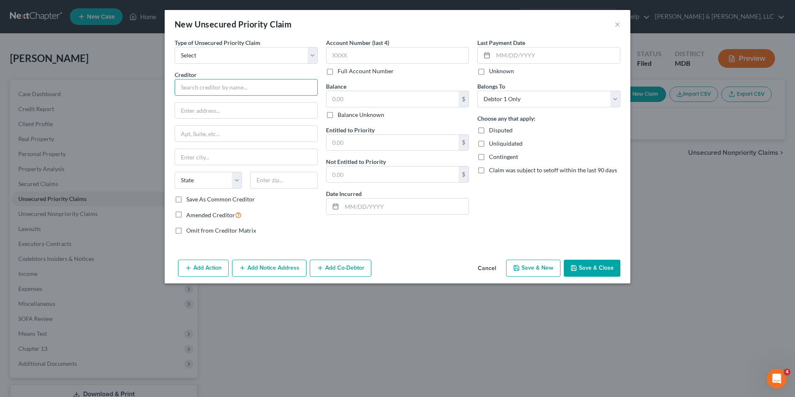
click at [253, 86] on input "text" at bounding box center [246, 87] width 143 height 17
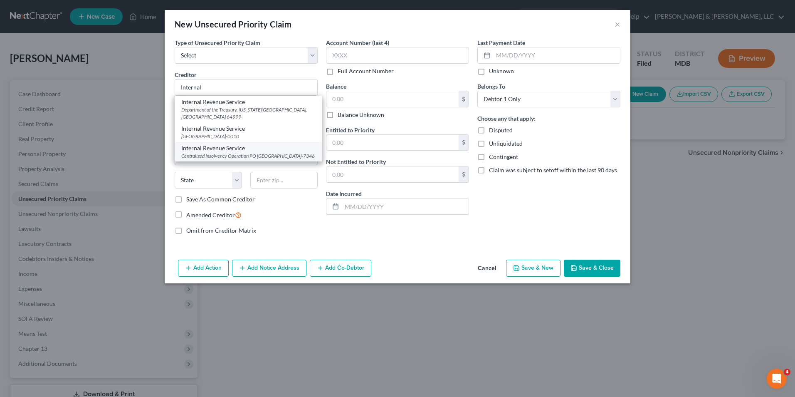
click at [210, 153] on div "Centralized Insolvency Operation PO [GEOGRAPHIC_DATA]-7346" at bounding box center [248, 155] width 134 height 7
type input "Internal Revenue Service"
type input "Centralized Insolvency Operation"
type input "PO Box 7346"
type input "[GEOGRAPHIC_DATA]"
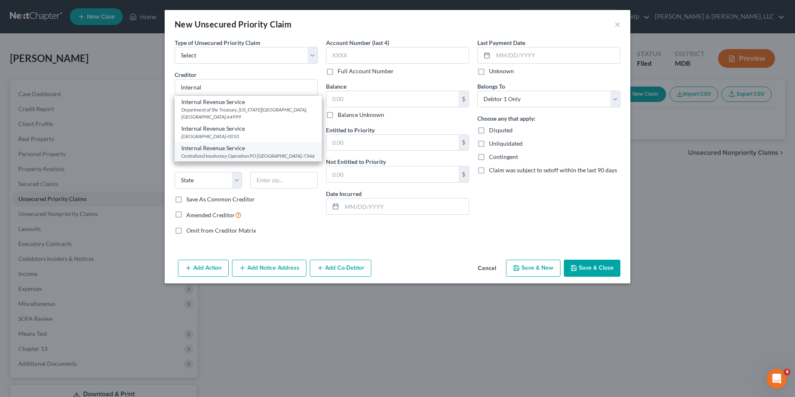
select select "39"
type input "19101-7346"
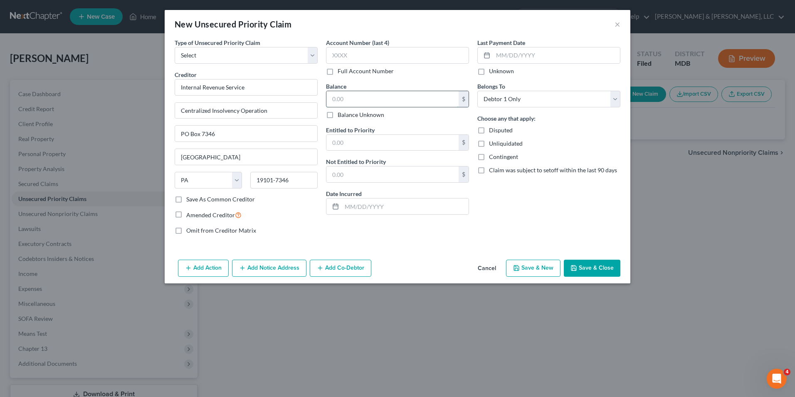
click at [354, 101] on input "text" at bounding box center [392, 99] width 132 height 16
type input "20,000.00"
drag, startPoint x: 580, startPoint y: 264, endPoint x: 534, endPoint y: 236, distance: 54.1
click at [580, 264] on button "Save & Close" at bounding box center [592, 267] width 57 height 17
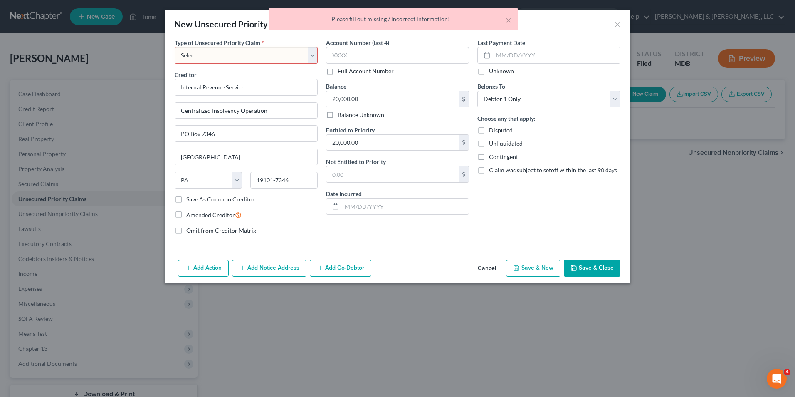
click at [512, 18] on div "× Please fill out missing / incorrect information!" at bounding box center [393, 19] width 249 height 22
click at [510, 19] on button "×" at bounding box center [509, 20] width 6 height 10
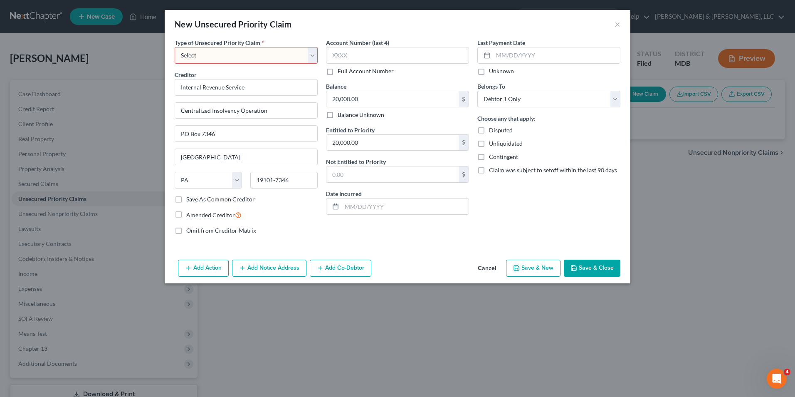
click at [318, 49] on div "Type of Unsecured Priority Claim * Select Taxes & Other Government Units Domest…" at bounding box center [245, 139] width 151 height 203
click at [316, 54] on select "Select Taxes & Other Government Units Domestic Support Obligations Extensions o…" at bounding box center [246, 55] width 143 height 17
select select "0"
click at [175, 47] on select "Select Taxes & Other Government Units Domestic Support Obligations Extensions o…" at bounding box center [246, 55] width 143 height 17
select select "39"
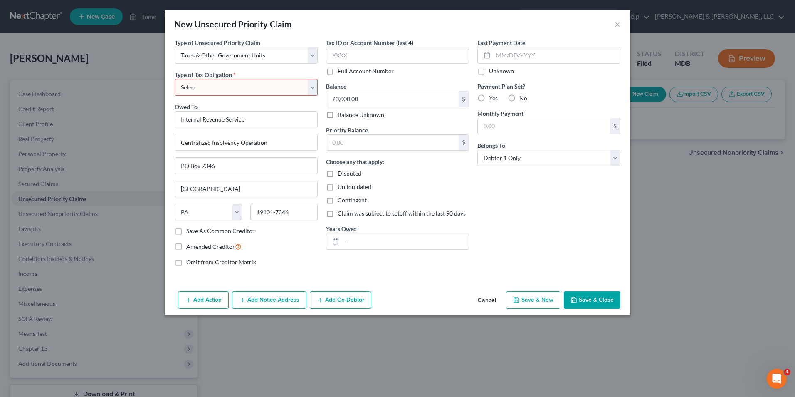
click at [301, 85] on select "Select Federal City State Franchise Tax Board Other" at bounding box center [246, 87] width 143 height 17
select select "0"
click at [175, 79] on select "Select Federal City State Franchise Tax Board Other" at bounding box center [246, 87] width 143 height 17
click at [573, 298] on polyline "button" at bounding box center [573, 297] width 2 height 1
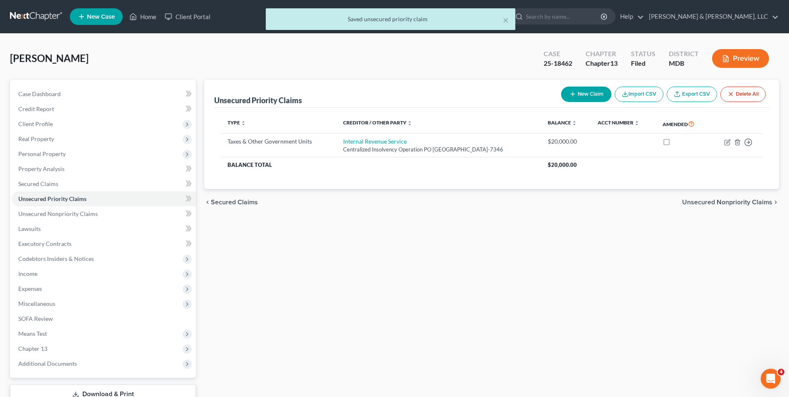
click at [578, 94] on button "New Claim" at bounding box center [586, 93] width 50 height 15
select select "0"
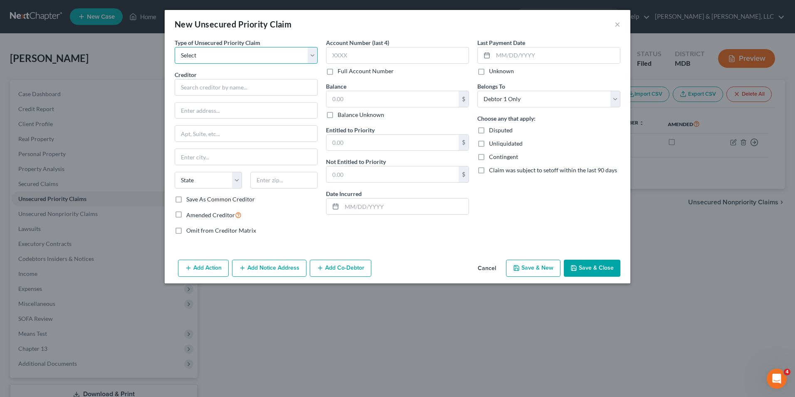
click at [313, 55] on select "Select Taxes & Other Government Units Domestic Support Obligations Extensions o…" at bounding box center [246, 55] width 143 height 17
select select "0"
click at [175, 47] on select "Select Taxes & Other Government Units Domestic Support Obligations Extensions o…" at bounding box center [246, 55] width 143 height 17
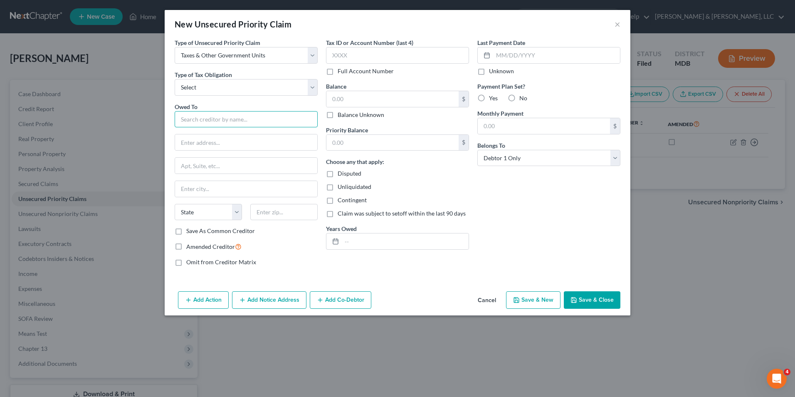
click at [229, 124] on input "text" at bounding box center [246, 119] width 143 height 17
type input "Comptroller of [US_STATE]"
click at [334, 100] on input "text" at bounding box center [392, 99] width 132 height 16
type input "15,000.00"
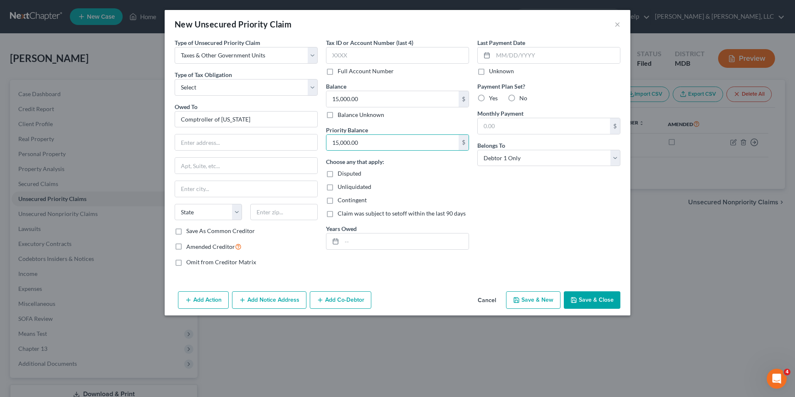
click at [519, 96] on label "No" at bounding box center [523, 98] width 8 height 8
click at [523, 96] on input "No" at bounding box center [525, 96] width 5 height 5
radio input "true"
click at [231, 148] on input "text" at bounding box center [246, 142] width 142 height 16
drag, startPoint x: 502, startPoint y: 196, endPoint x: 583, endPoint y: 227, distance: 87.0
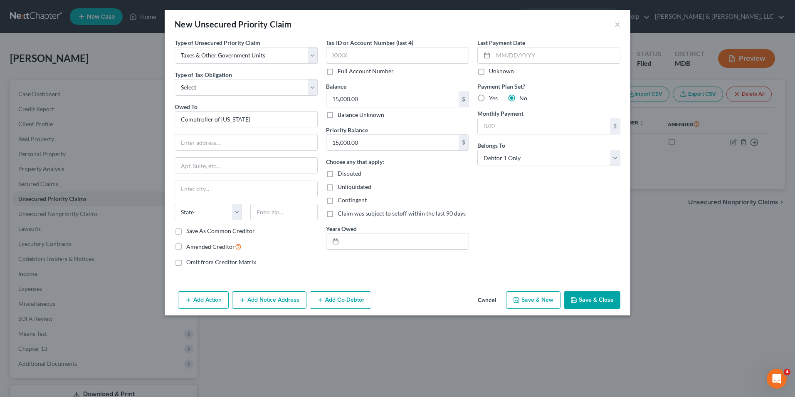
click at [504, 197] on div "Last Payment Date Unknown Payment Plan Set? Yes No Monthly Payment $ Belongs To…" at bounding box center [548, 155] width 151 height 234
click at [535, 193] on div "Last Payment Date Unknown Payment Plan Set? Yes No Monthly Payment $ Belongs To…" at bounding box center [548, 155] width 151 height 234
click at [242, 141] on input "text" at bounding box center [246, 142] width 142 height 16
type input "[STREET_ADDRESS][PERSON_NAME]"
type input "[GEOGRAPHIC_DATA]"
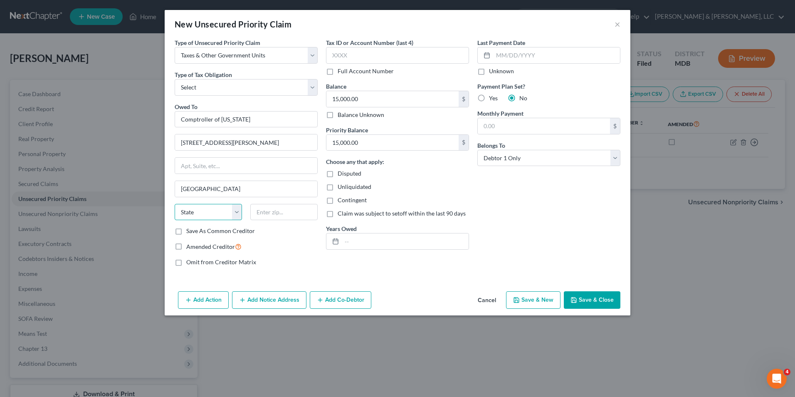
click at [240, 214] on select "State [US_STATE] AK AR AZ CA CO CT DE DC [GEOGRAPHIC_DATA] [GEOGRAPHIC_DATA] GU…" at bounding box center [208, 212] width 67 height 17
select select "21"
click at [175, 204] on select "State [US_STATE] AK AR AZ CA CO CT DE DC [GEOGRAPHIC_DATA] [GEOGRAPHIC_DATA] GU…" at bounding box center [208, 212] width 67 height 17
drag, startPoint x: 291, startPoint y: 207, endPoint x: 297, endPoint y: 215, distance: 10.3
click at [291, 207] on input "text" at bounding box center [283, 212] width 67 height 17
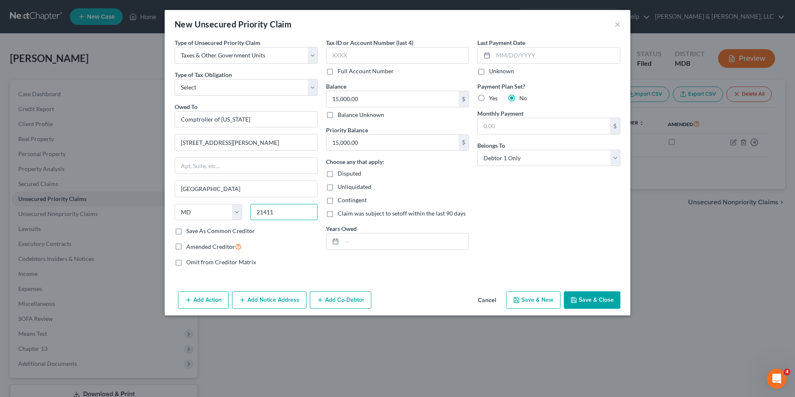
type input "21411"
click at [609, 301] on button "Save & Close" at bounding box center [592, 299] width 57 height 17
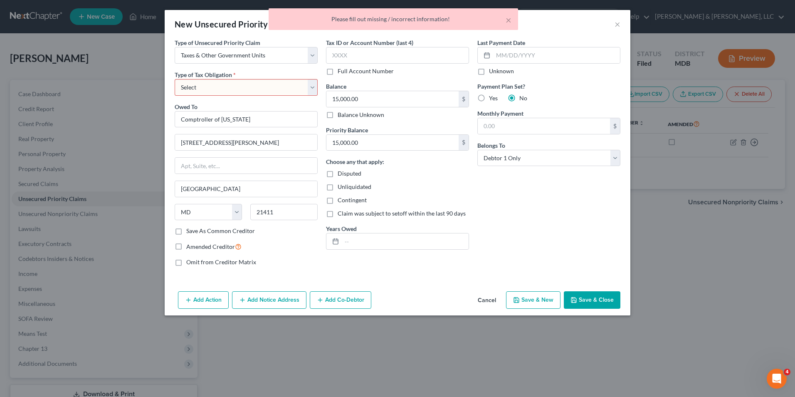
click at [512, 13] on div "× Please fill out missing / incorrect information!" at bounding box center [393, 19] width 249 height 22
click at [311, 89] on select "Select Federal City State Franchise Tax Board Other" at bounding box center [246, 87] width 143 height 17
select select "2"
click at [175, 79] on select "Select Federal City State Franchise Tax Board Other" at bounding box center [246, 87] width 143 height 17
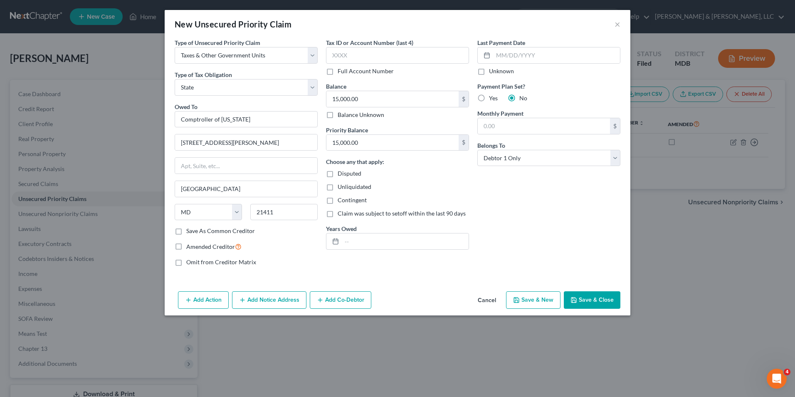
click at [577, 306] on button "Save & Close" at bounding box center [592, 299] width 57 height 17
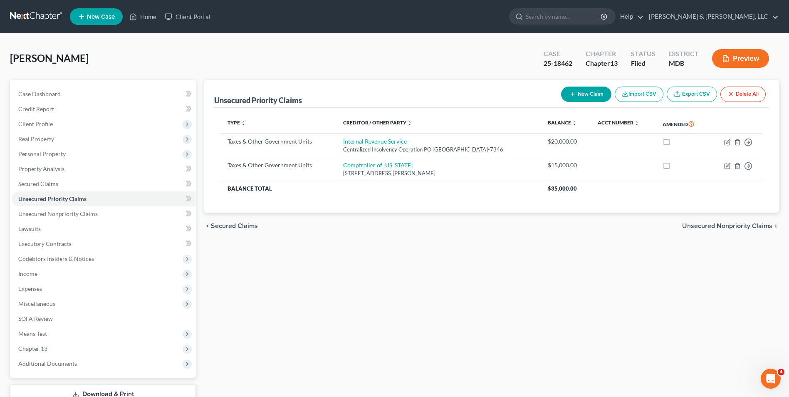
click at [703, 227] on span "Unsecured Nonpriority Claims" at bounding box center [727, 225] width 90 height 7
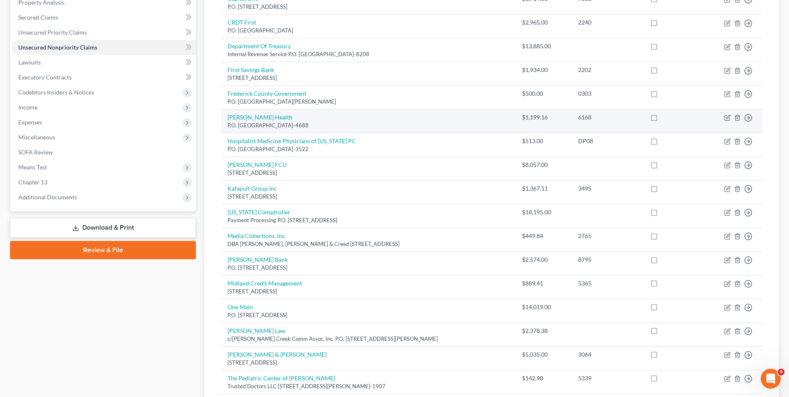
scroll to position [253, 0]
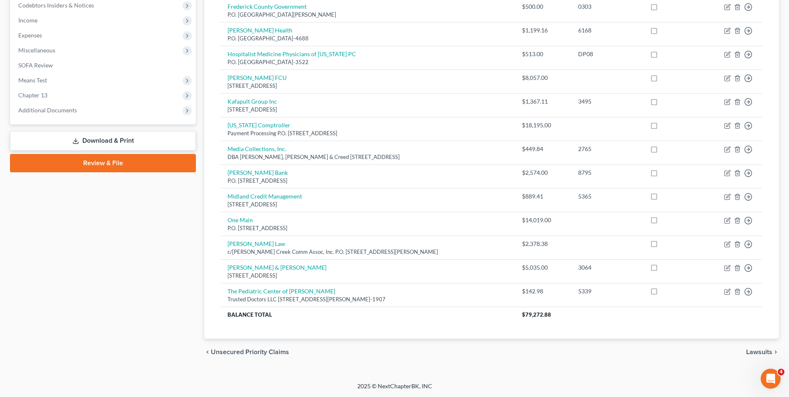
click at [745, 353] on div "chevron_left Unsecured Priority Claims Lawsuits chevron_right" at bounding box center [491, 351] width 575 height 27
drag, startPoint x: 765, startPoint y: 353, endPoint x: 648, endPoint y: 289, distance: 134.0
click at [765, 353] on span "Lawsuits" at bounding box center [759, 351] width 26 height 7
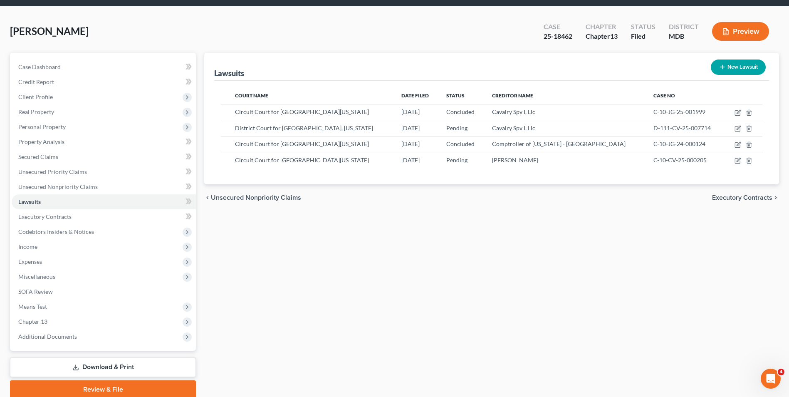
scroll to position [42, 0]
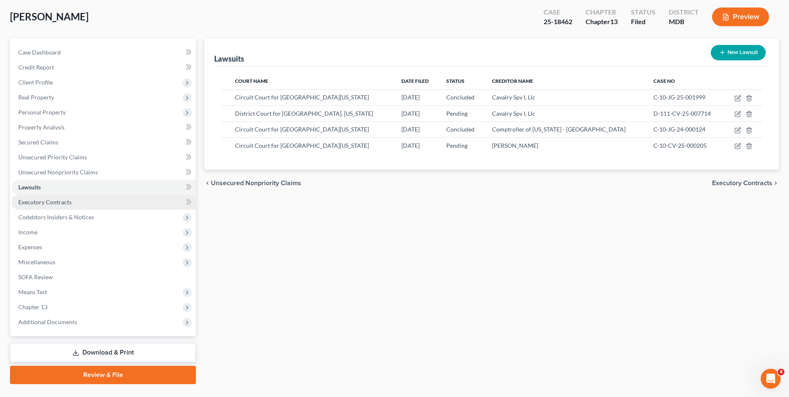
click at [104, 200] on link "Executory Contracts" at bounding box center [104, 202] width 184 height 15
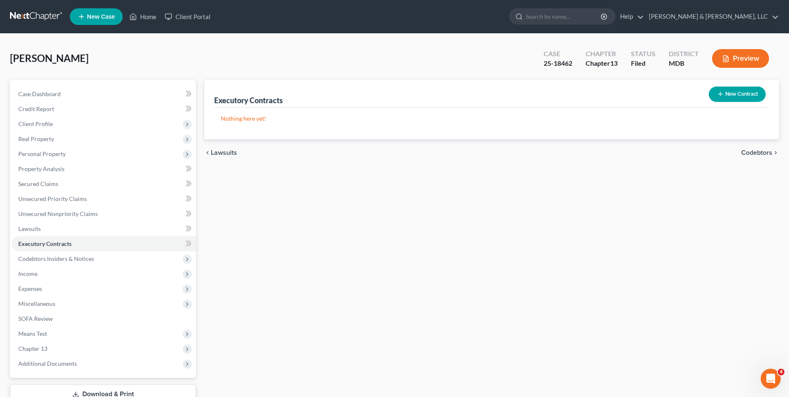
click at [749, 152] on span "Codebtors" at bounding box center [756, 152] width 31 height 7
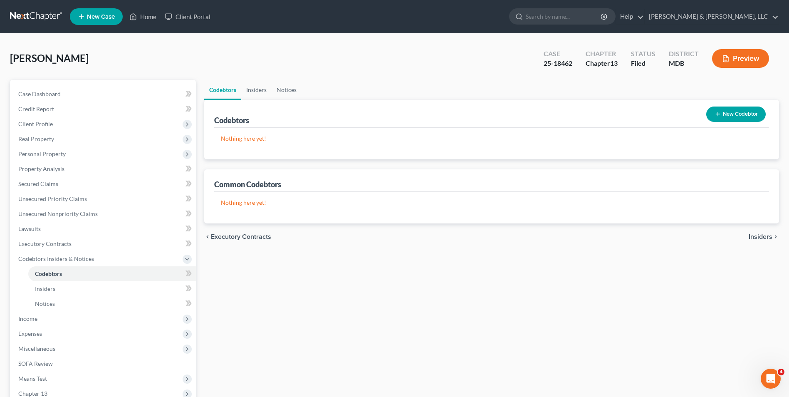
click at [755, 234] on span "Insiders" at bounding box center [760, 236] width 24 height 7
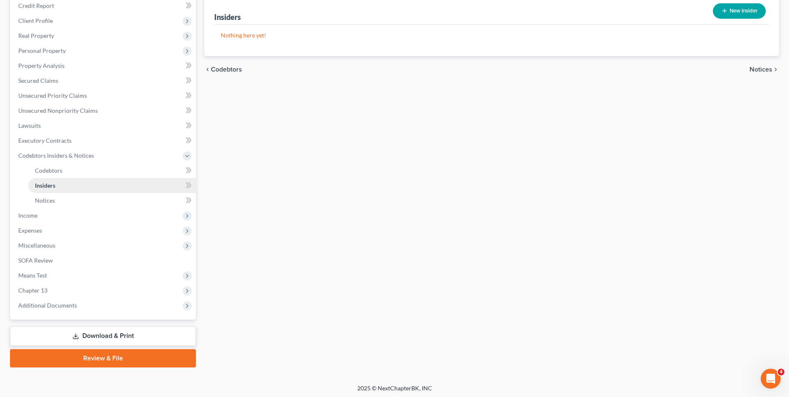
scroll to position [105, 0]
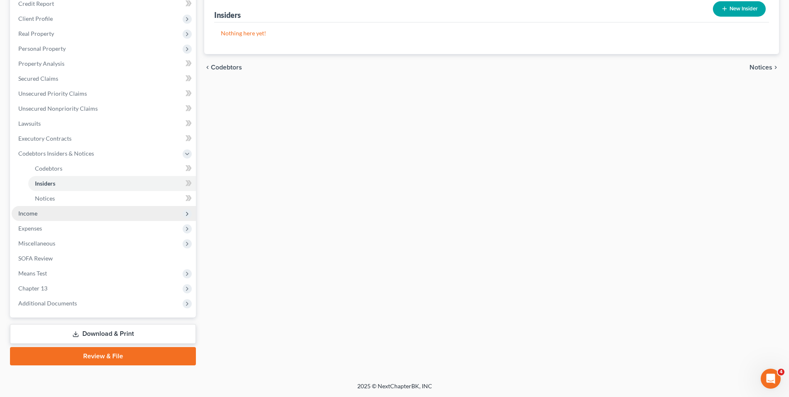
click at [37, 209] on span "Income" at bounding box center [104, 213] width 184 height 15
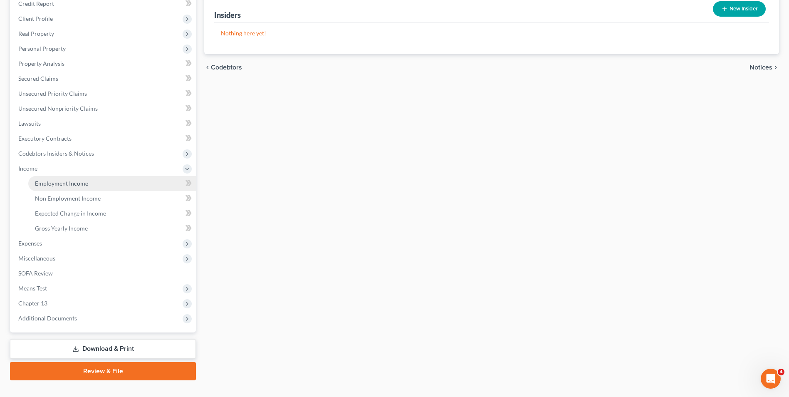
click at [83, 185] on span "Employment Income" at bounding box center [61, 183] width 53 height 7
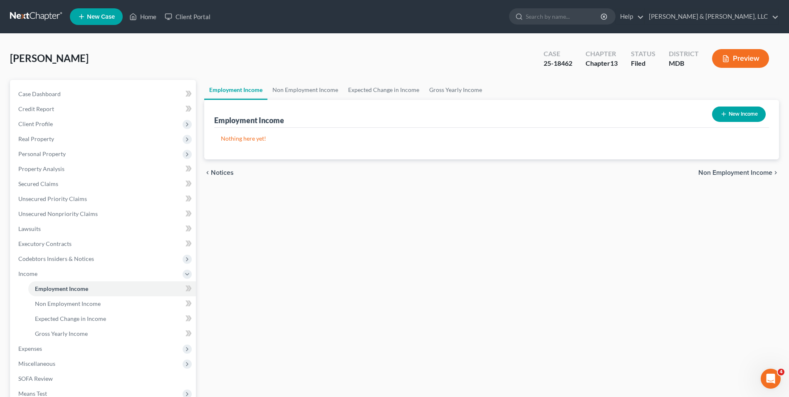
click at [734, 111] on button "New Income" at bounding box center [739, 113] width 54 height 15
select select "0"
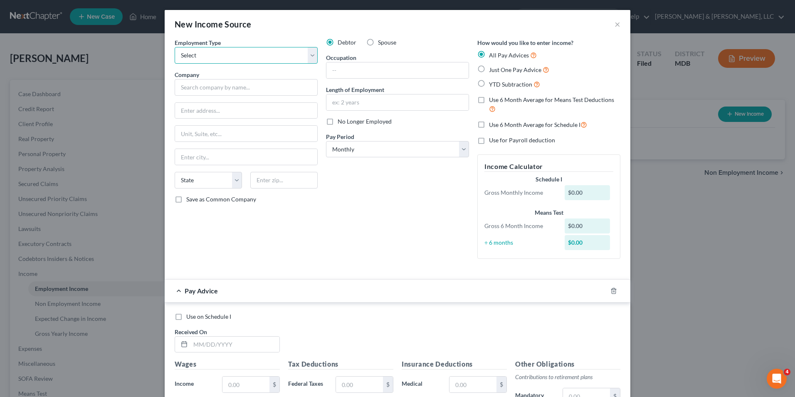
click at [307, 54] on select "Select Full or [DEMOGRAPHIC_DATA] Employment Self Employment" at bounding box center [246, 55] width 143 height 17
select select "0"
click at [175, 47] on select "Select Full or [DEMOGRAPHIC_DATA] Employment Self Employment" at bounding box center [246, 55] width 143 height 17
click at [256, 81] on input "text" at bounding box center [246, 87] width 143 height 17
type input "Department Finance & Acctg."
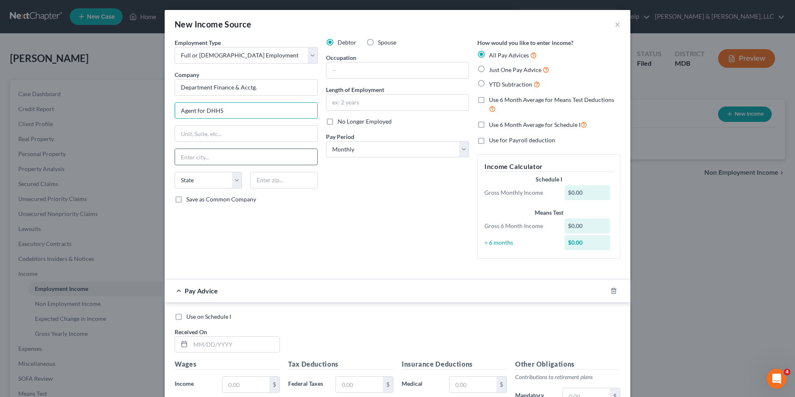
type input "Agent for DHHS"
type input "[STREET_ADDRESS] 1907"
click at [243, 156] on input "text" at bounding box center [246, 157] width 142 height 16
type input "[GEOGRAPHIC_DATA]"
click at [235, 183] on select "State [US_STATE] AK AR AZ CA CO CT DE DC [GEOGRAPHIC_DATA] [GEOGRAPHIC_DATA] GU…" at bounding box center [208, 180] width 67 height 17
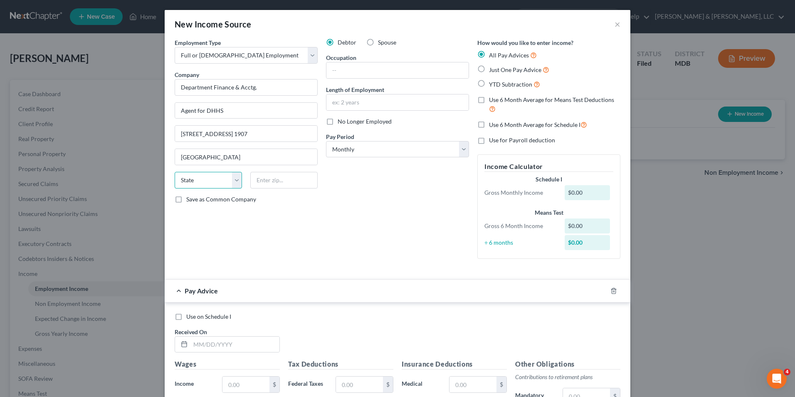
select select "36"
click at [175, 172] on select "State [US_STATE] AK AR AZ CA CO CT DE DC [GEOGRAPHIC_DATA] [GEOGRAPHIC_DATA] GU…" at bounding box center [208, 180] width 67 height 17
click at [294, 181] on input "text" at bounding box center [283, 180] width 67 height 17
type input "44193"
click at [335, 74] on input "text" at bounding box center [397, 70] width 142 height 16
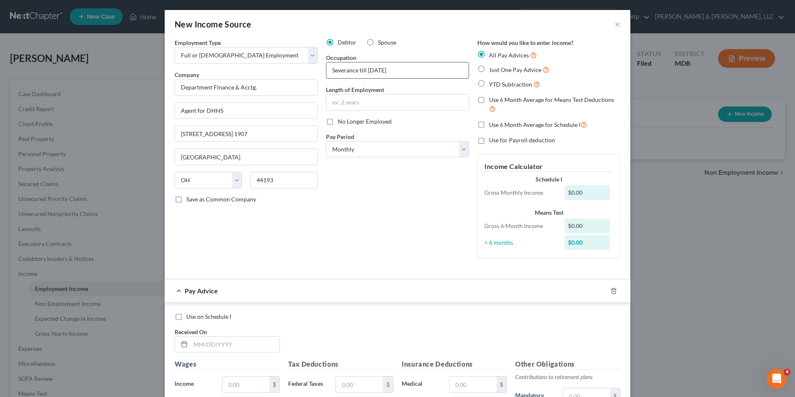
type input "Severance till [DATE]"
click at [489, 70] on label "Just One Pay Advice" at bounding box center [519, 70] width 60 height 10
click at [492, 70] on input "Just One Pay Advice" at bounding box center [494, 67] width 5 height 5
radio input "true"
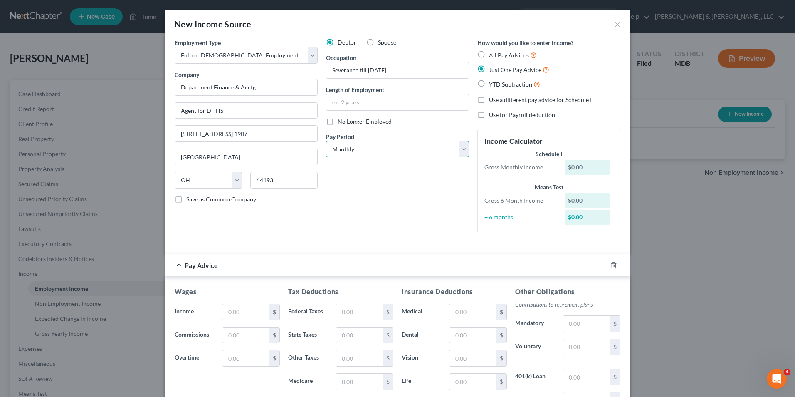
click at [455, 149] on select "Select Monthly Twice Monthly Every Other Week Weekly" at bounding box center [397, 149] width 143 height 17
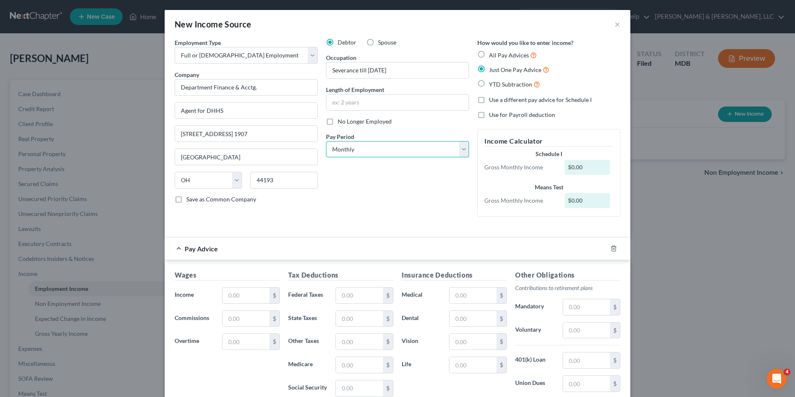
select select "2"
click at [326, 141] on select "Select Monthly Twice Monthly Every Other Week Weekly" at bounding box center [397, 149] width 143 height 17
click at [239, 296] on input "text" at bounding box center [245, 295] width 47 height 16
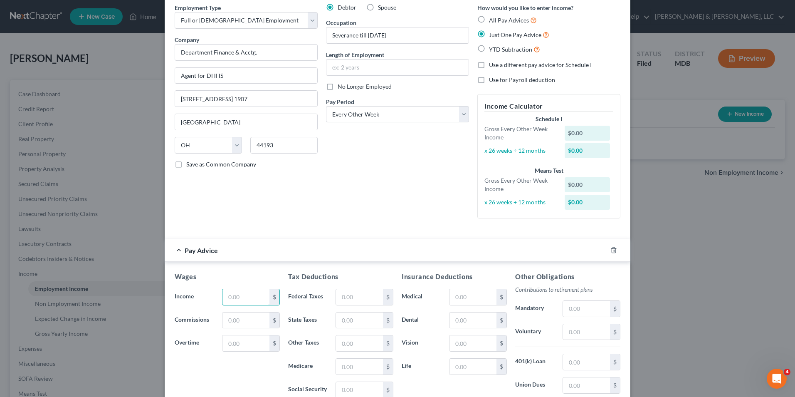
scroll to position [125, 0]
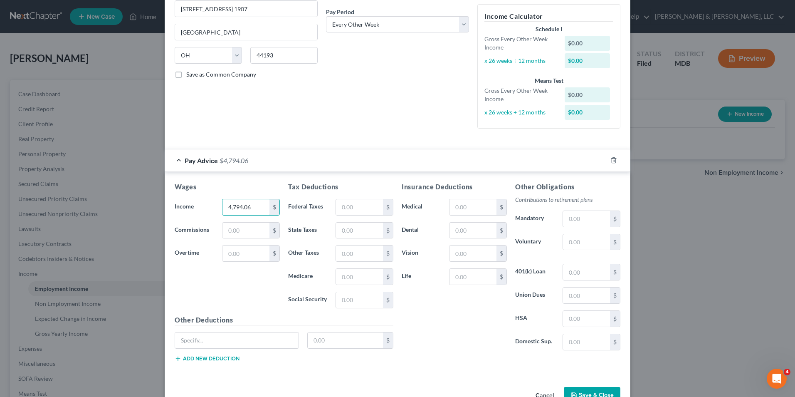
type input "4,794.06"
click at [339, 207] on input "text" at bounding box center [359, 207] width 47 height 16
click at [476, 315] on div "Insurance Deductions Medical $ Dental $ Vision $ Life $" at bounding box center [453, 269] width 113 height 175
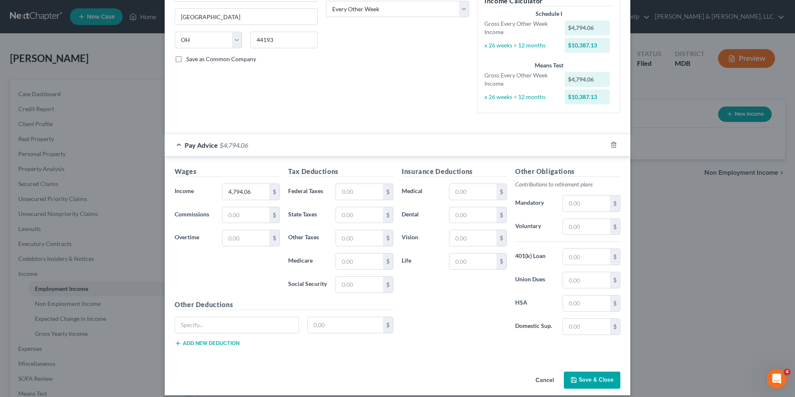
scroll to position [148, 0]
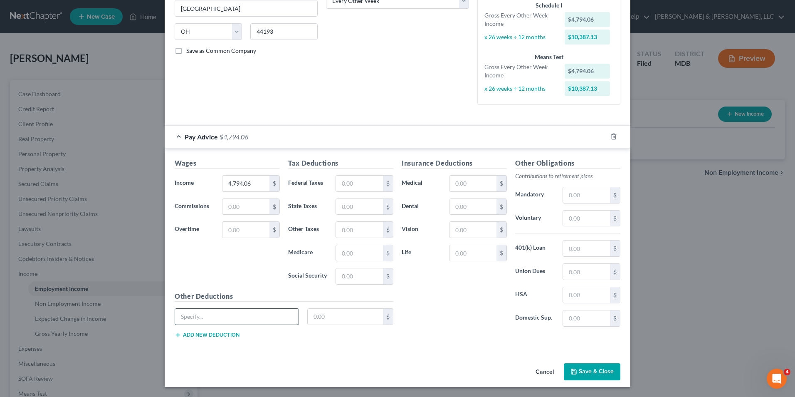
click at [188, 322] on input "text" at bounding box center [236, 316] width 123 height 16
type input "Retirement, FERS"
type input "69.51"
click at [375, 185] on input "text" at bounding box center [359, 183] width 47 height 16
type input "816.38"
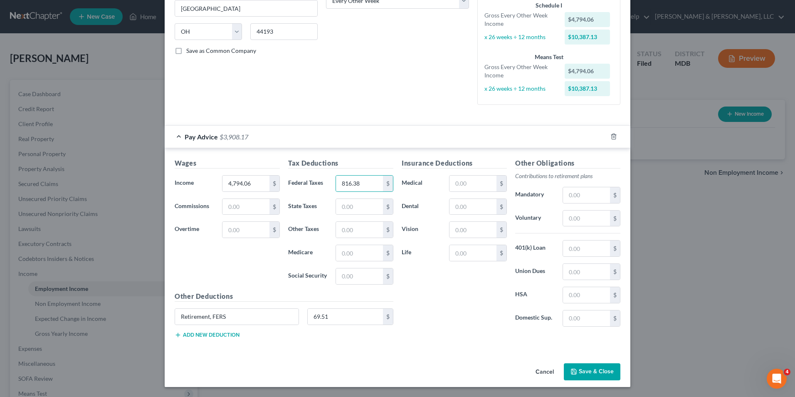
click at [203, 332] on button "Add new deduction" at bounding box center [207, 334] width 65 height 7
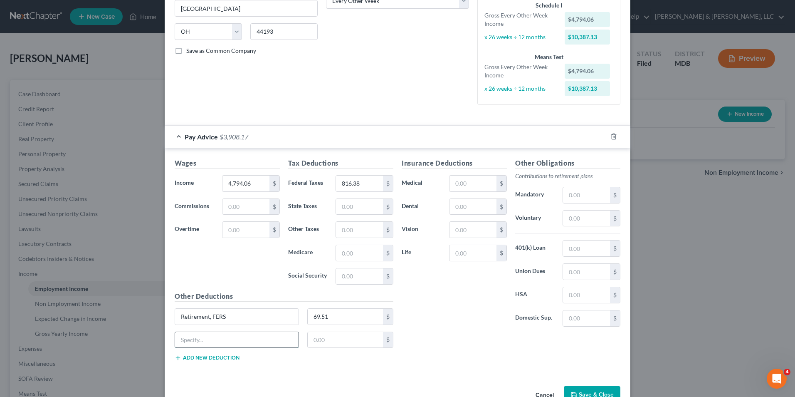
click at [193, 341] on input "text" at bounding box center [236, 340] width 123 height 16
type input "OASDI"
type input "297.23"
click at [344, 211] on input "text" at bounding box center [359, 207] width 47 height 16
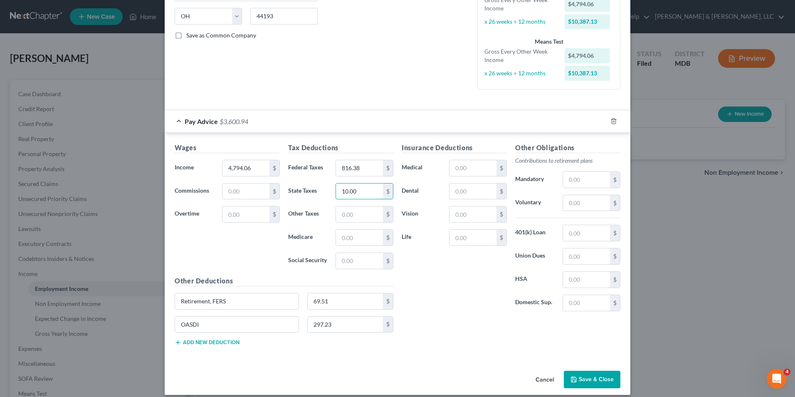
scroll to position [172, 0]
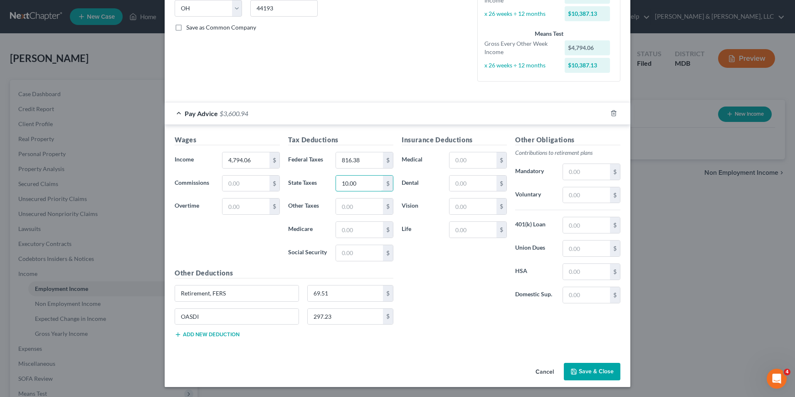
type input "10.00"
click at [585, 371] on button "Save & Close" at bounding box center [592, 371] width 57 height 17
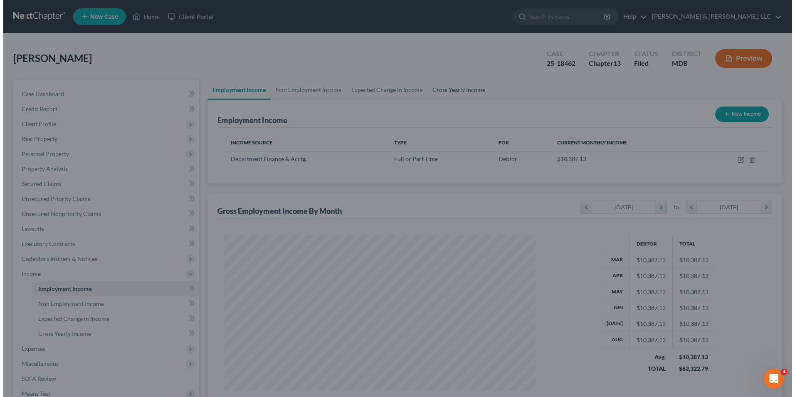
scroll to position [415589, 415418]
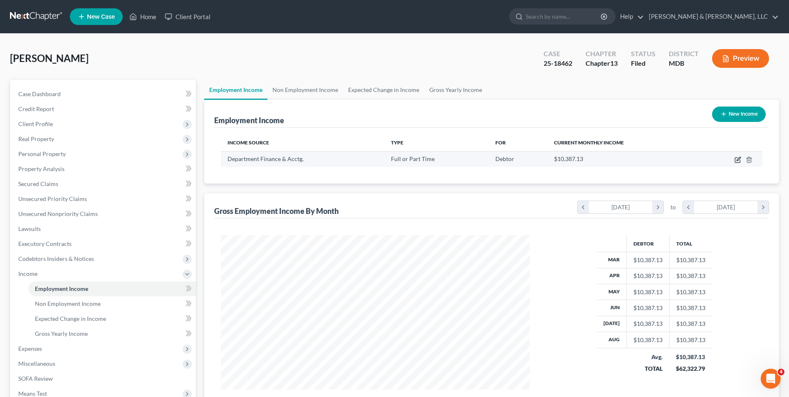
click at [737, 159] on icon "button" at bounding box center [737, 159] width 7 height 7
select select "0"
select select "36"
select select "2"
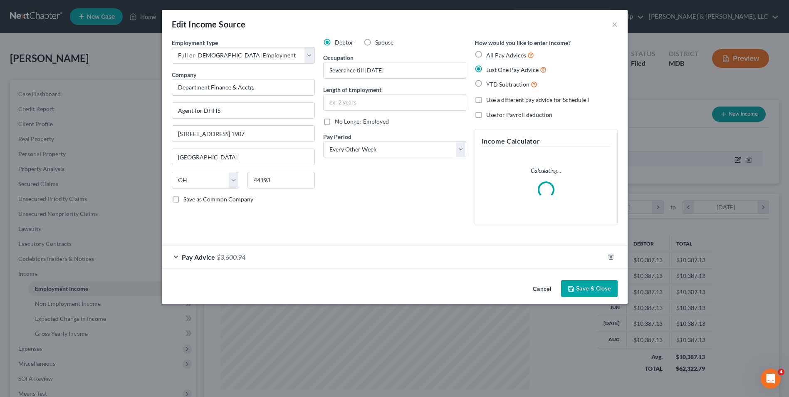
scroll to position [155, 328]
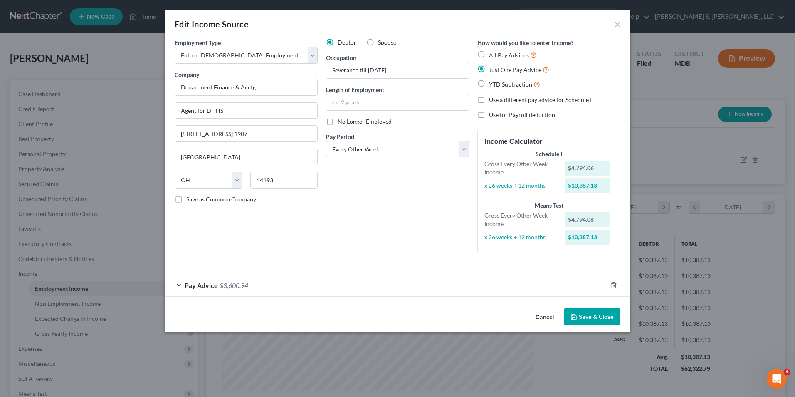
click at [578, 317] on button "Save & Close" at bounding box center [592, 316] width 57 height 17
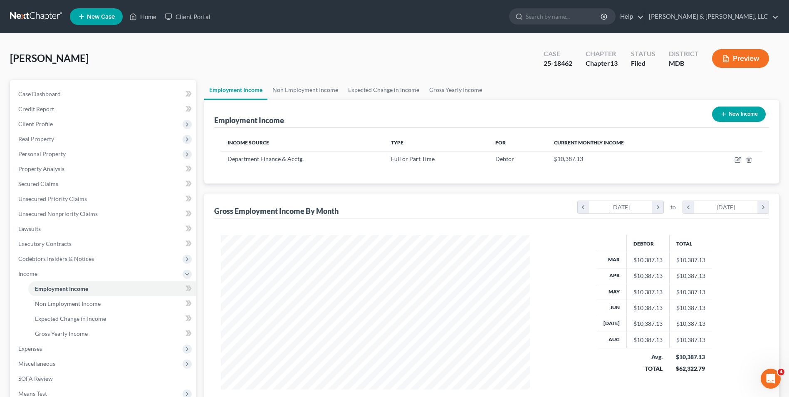
scroll to position [120, 0]
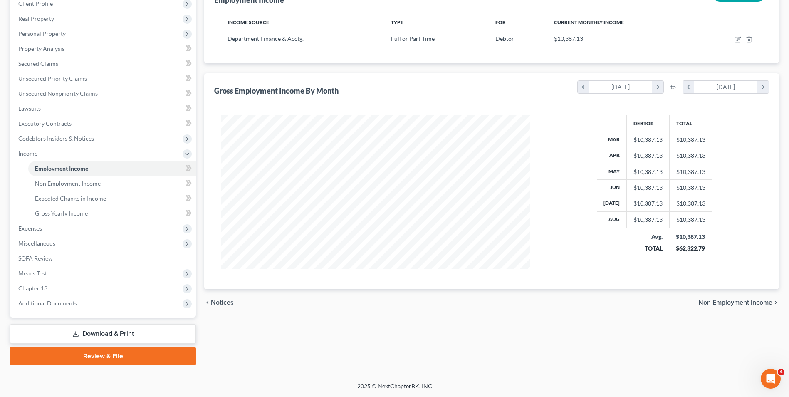
click at [744, 302] on span "Non Employment Income" at bounding box center [735, 302] width 74 height 7
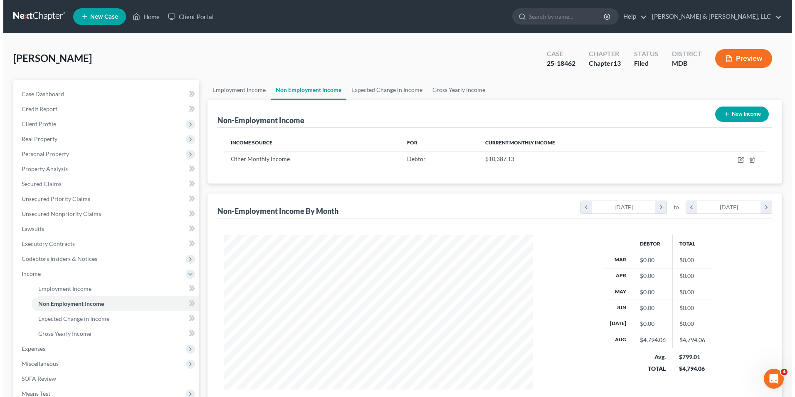
scroll to position [154, 325]
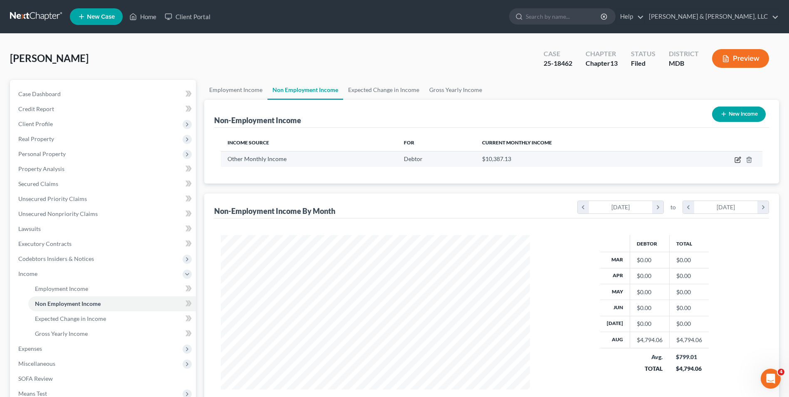
click at [740, 160] on icon "button" at bounding box center [737, 159] width 7 height 7
select select "13"
select select "2"
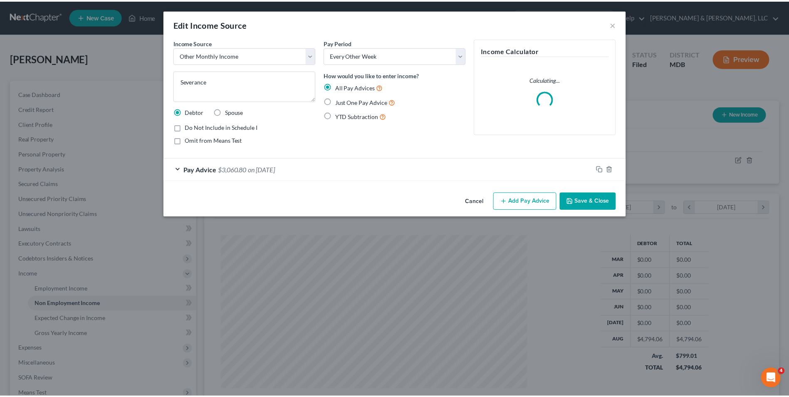
scroll to position [155, 328]
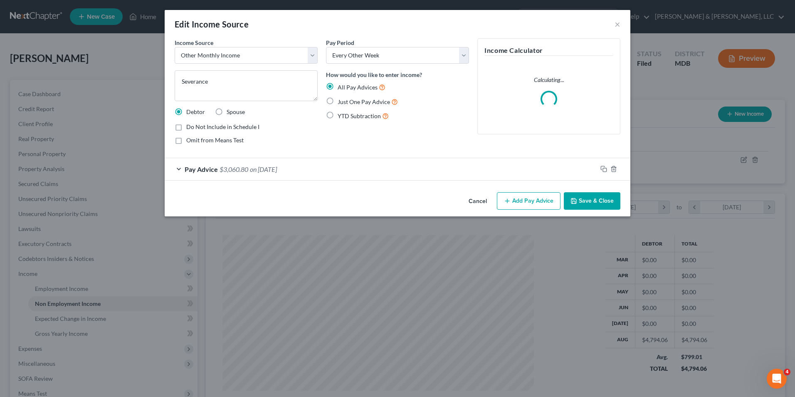
click at [180, 169] on form "Income Source * Select Unemployment Disability (from employer) Pension Retireme…" at bounding box center [398, 109] width 446 height 142
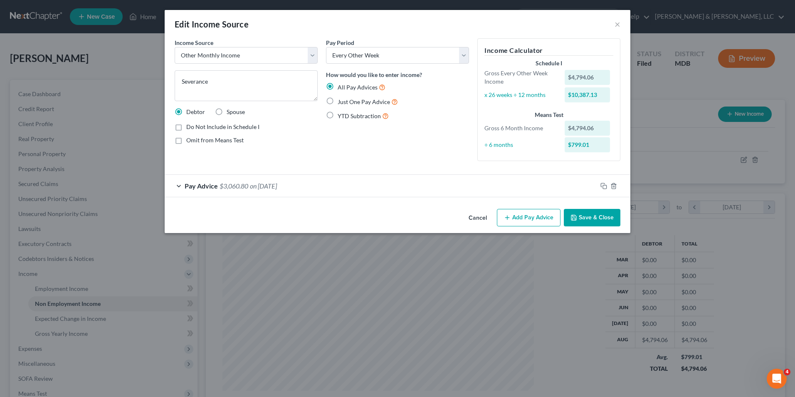
click at [175, 184] on div "Pay Advice $3,060.80 on [DATE]" at bounding box center [381, 186] width 432 height 22
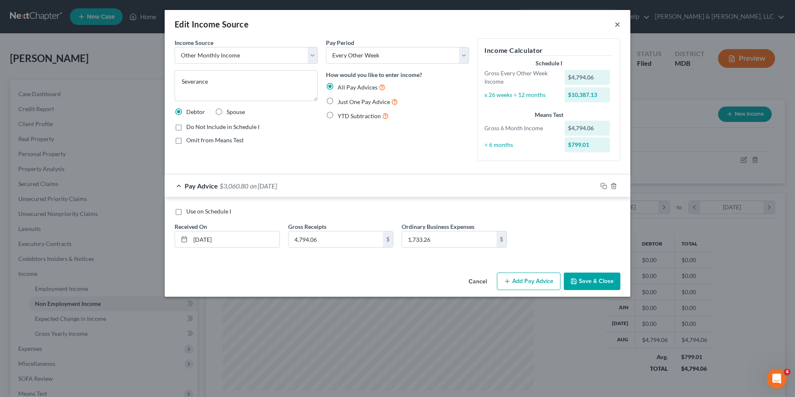
click at [617, 24] on button "×" at bounding box center [617, 24] width 6 height 10
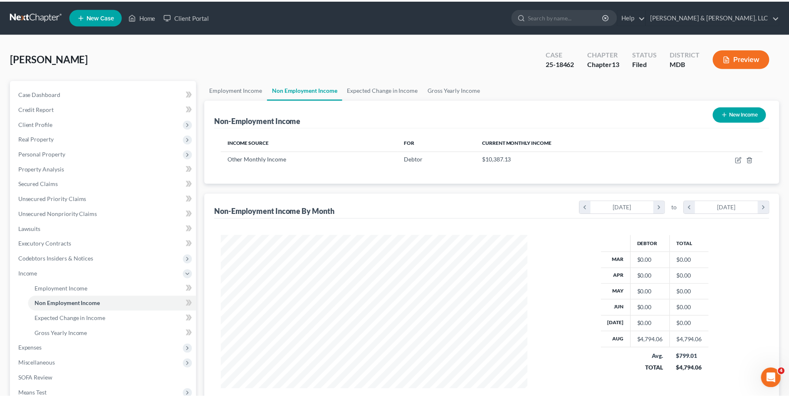
scroll to position [415589, 415418]
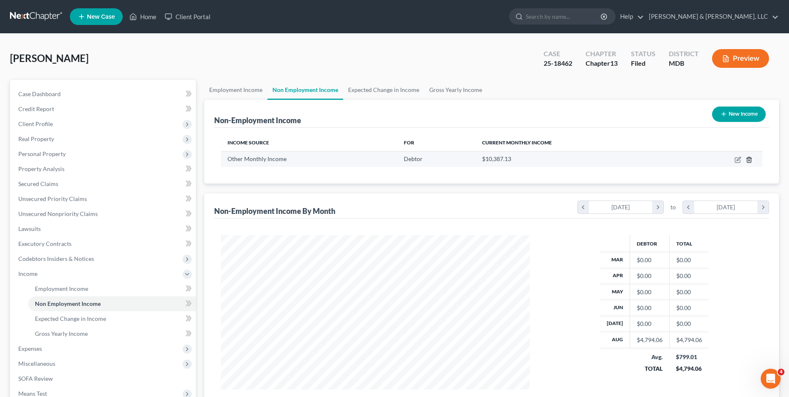
click at [750, 160] on icon "button" at bounding box center [748, 159] width 7 height 7
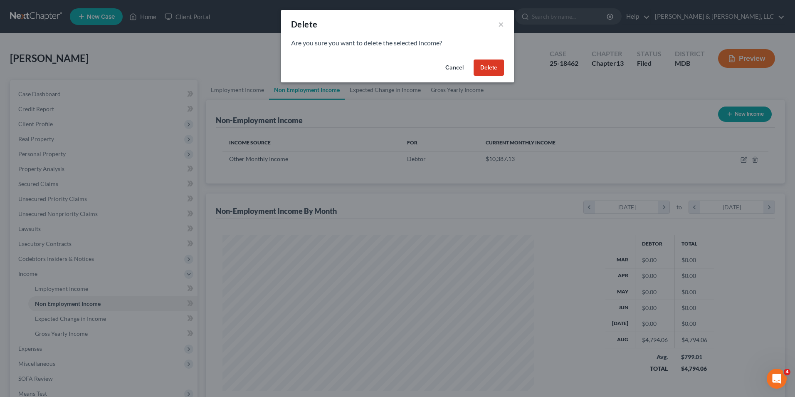
click at [492, 67] on button "Delete" at bounding box center [489, 67] width 30 height 17
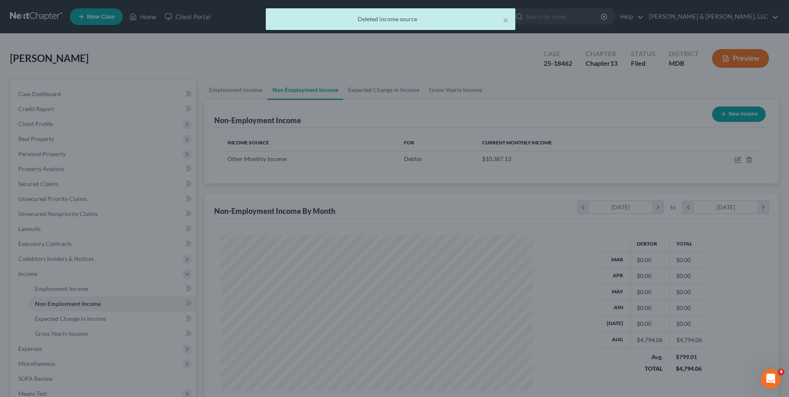
scroll to position [0, 0]
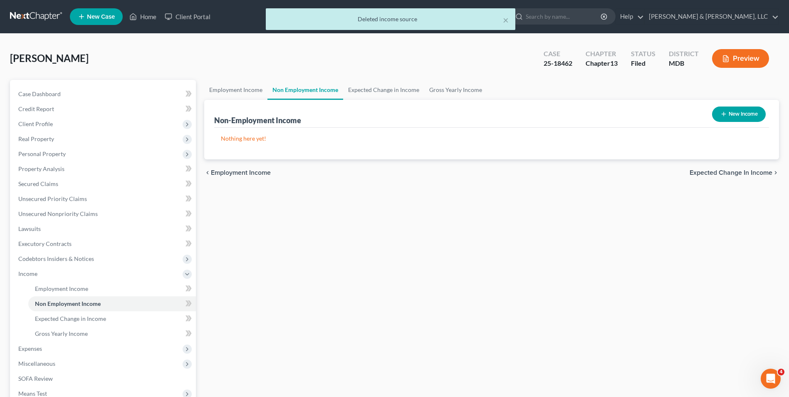
click at [723, 111] on icon "button" at bounding box center [723, 114] width 7 height 7
select select "0"
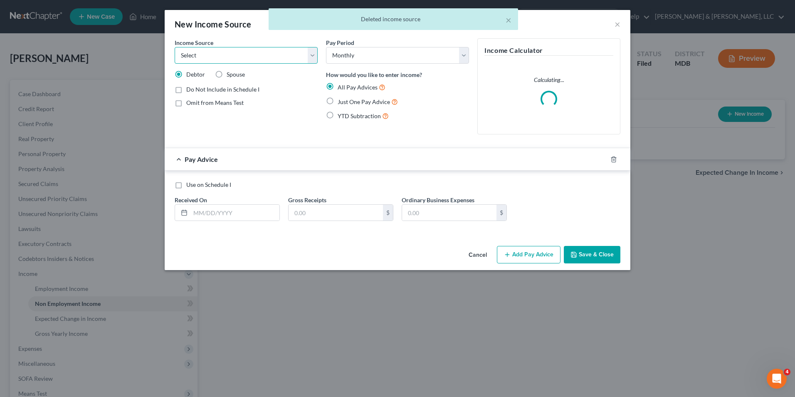
click at [285, 55] on select "Select Unemployment Disability (from employer) Pension Retirement Social Securi…" at bounding box center [246, 55] width 143 height 17
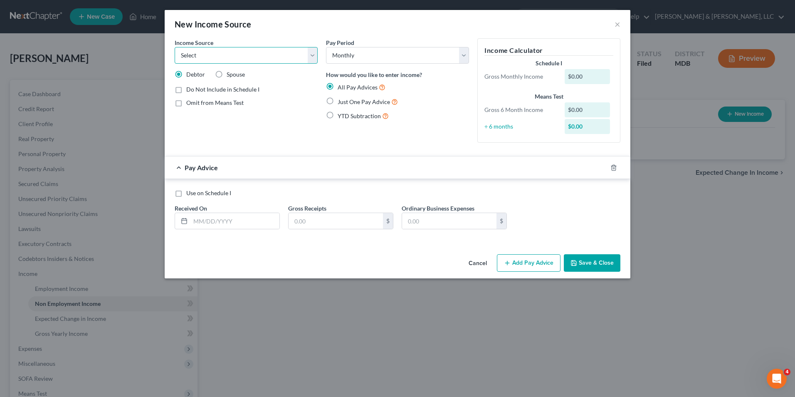
select select "12"
click at [175, 47] on select "Select Unemployment Disability (from employer) Pension Retirement Social Securi…" at bounding box center [246, 55] width 143 height 17
click at [338, 103] on label "Just One Pay Advice" at bounding box center [368, 102] width 60 height 10
click at [341, 102] on input "Just One Pay Advice" at bounding box center [343, 99] width 5 height 5
radio input "true"
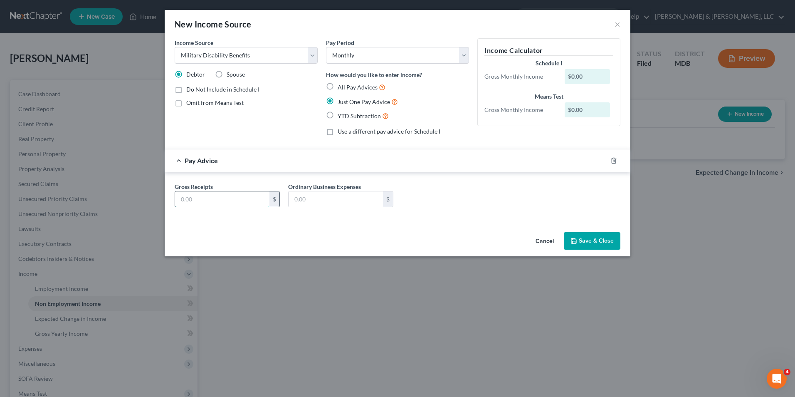
click at [256, 203] on input "text" at bounding box center [222, 199] width 94 height 16
type input "2,780.00"
click at [582, 241] on button "Save & Close" at bounding box center [592, 240] width 57 height 17
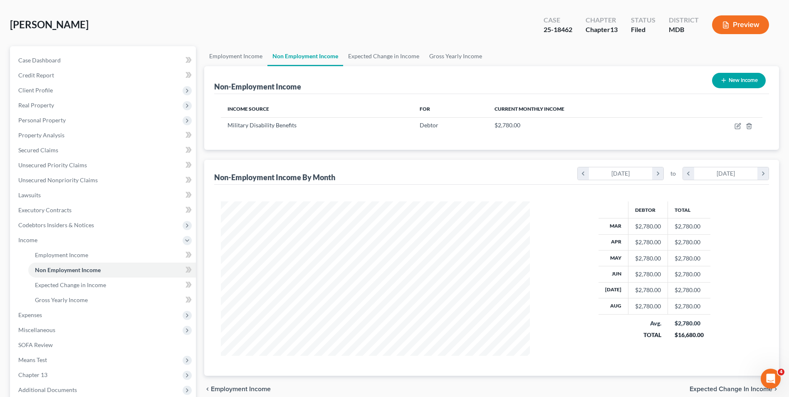
scroll to position [120, 0]
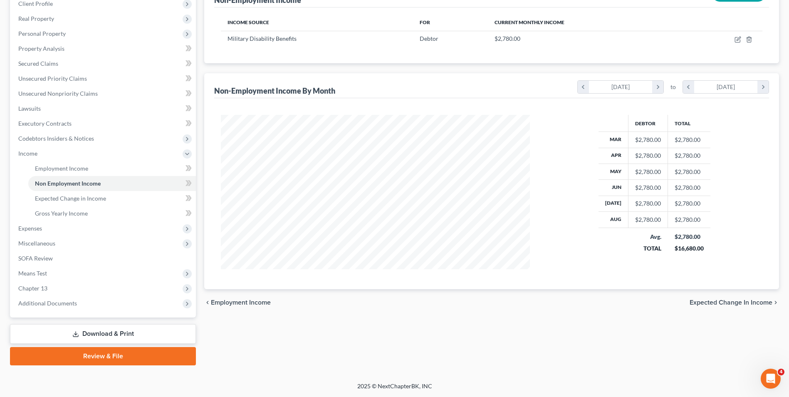
click at [698, 304] on span "Expected Change in Income" at bounding box center [730, 302] width 83 height 7
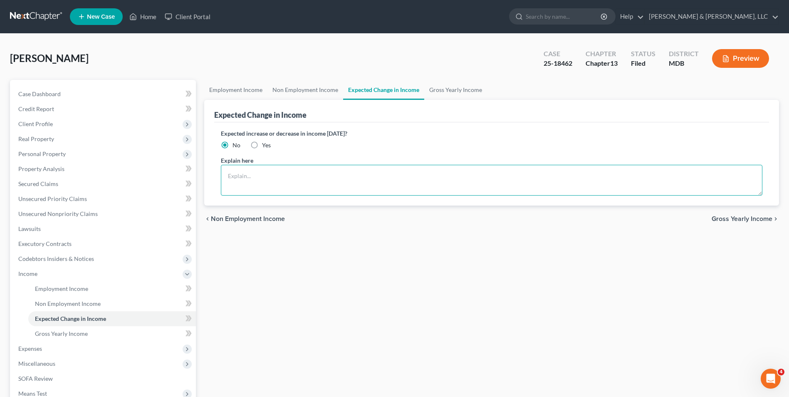
click at [273, 178] on textarea at bounding box center [491, 180] width 541 height 31
type textarea "Severance ends [DATE]. Debtor looking for employment."
click at [754, 218] on span "Gross Yearly Income" at bounding box center [741, 218] width 61 height 7
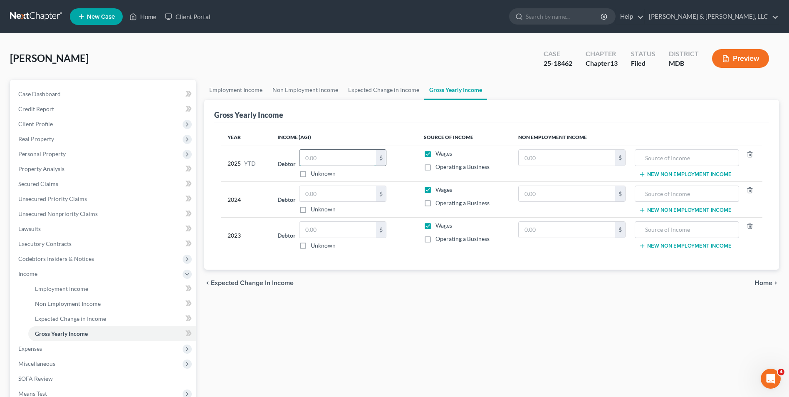
click at [333, 161] on input "text" at bounding box center [337, 158] width 76 height 16
type input "85,459.34"
click at [340, 195] on input "text" at bounding box center [337, 194] width 76 height 16
type input "96,471.00"
click at [310, 229] on input "text" at bounding box center [337, 230] width 76 height 16
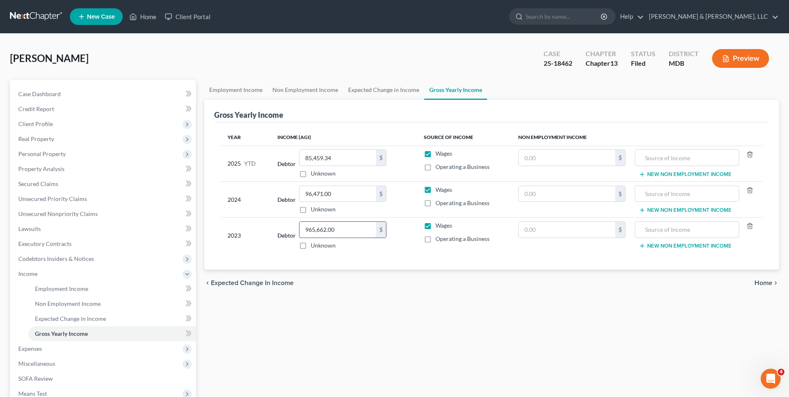
type input "965,662.00"
click at [550, 161] on input "text" at bounding box center [566, 158] width 96 height 16
type input "27,800.00"
type input "VA Disability"
click at [545, 190] on input "text" at bounding box center [566, 194] width 96 height 16
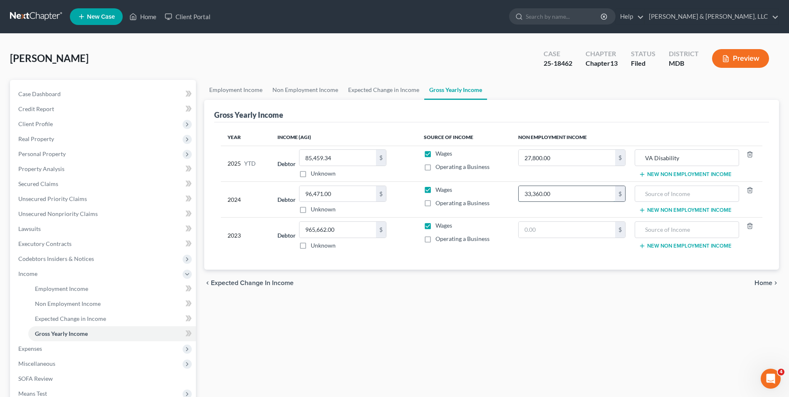
type input "33,360.00"
click at [656, 193] on input "text" at bounding box center [686, 194] width 95 height 16
type input "VA Disability"
click at [543, 231] on input "text" at bounding box center [566, 230] width 96 height 16
type input "33,360.00"
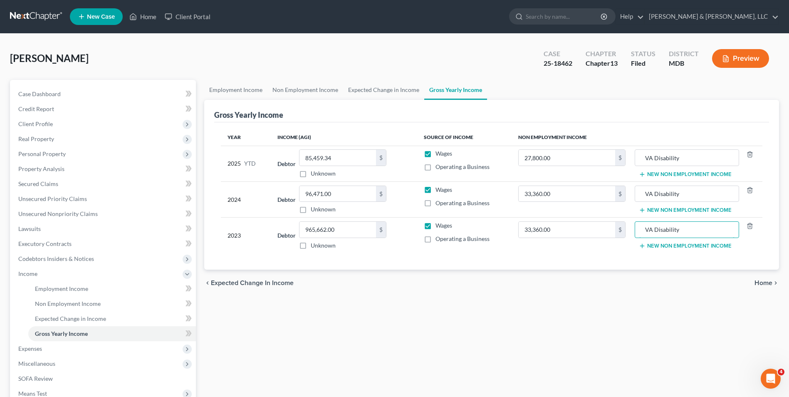
type input "VA Disability"
click at [765, 281] on span "Home" at bounding box center [763, 282] width 18 height 7
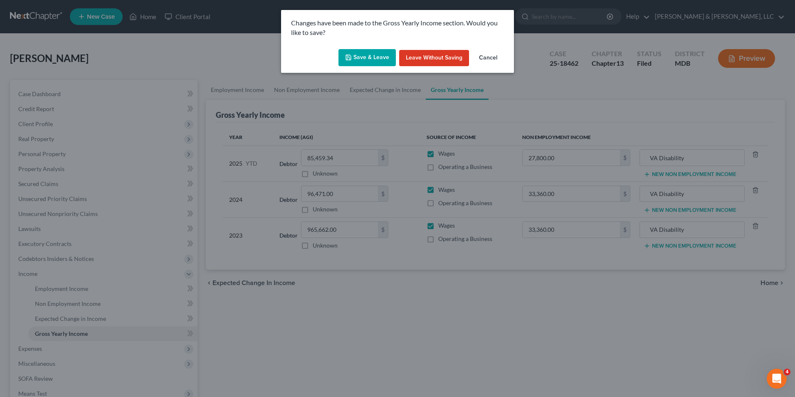
drag, startPoint x: 379, startPoint y: 55, endPoint x: 380, endPoint y: 62, distance: 6.2
click at [379, 55] on button "Save & Leave" at bounding box center [366, 57] width 57 height 17
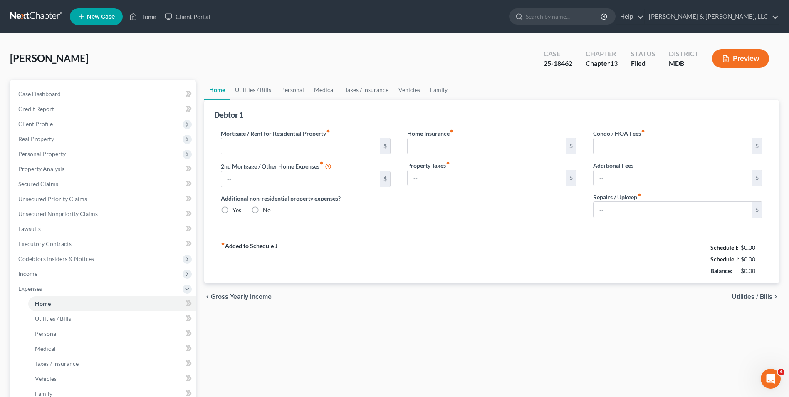
type input "3,827.73"
type input "0.00"
radio input "true"
type input "0.00"
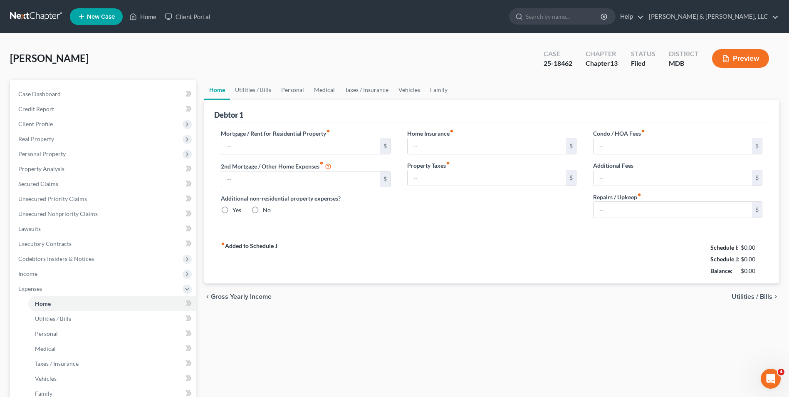
type input "73.00"
type input "0.00"
type input "650.00"
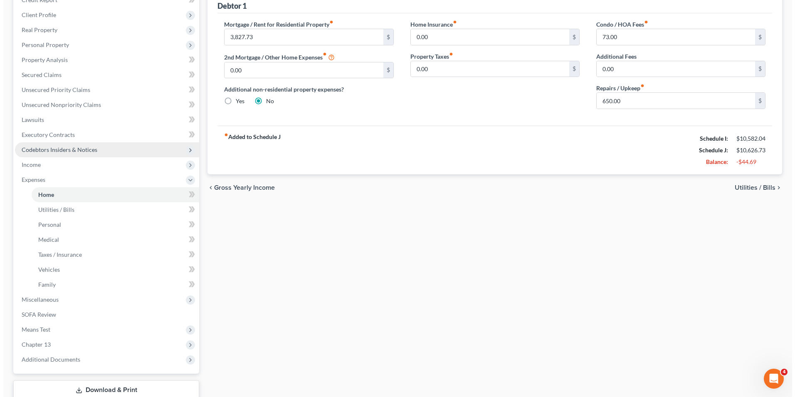
scroll to position [120, 0]
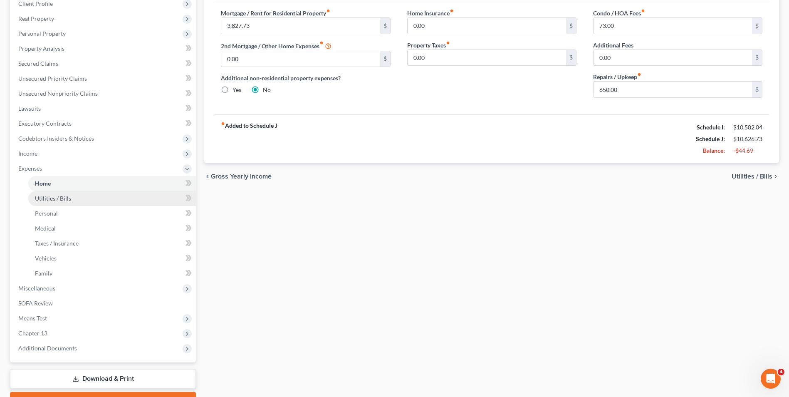
click at [85, 195] on link "Utilities / Bills" at bounding box center [112, 198] width 168 height 15
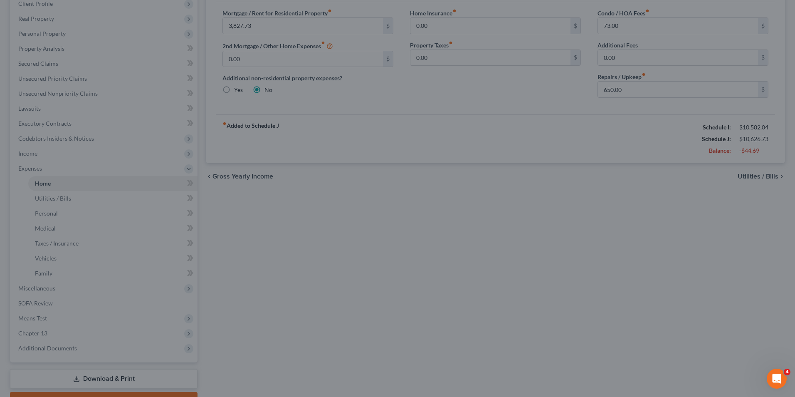
click at [745, 175] on div at bounding box center [397, 198] width 795 height 397
click at [414, 106] on div at bounding box center [397, 198] width 795 height 397
click at [106, 183] on div at bounding box center [397, 198] width 795 height 397
click at [542, 195] on div at bounding box center [397, 198] width 795 height 397
drag, startPoint x: 771, startPoint y: 368, endPoint x: 768, endPoint y: 365, distance: 4.7
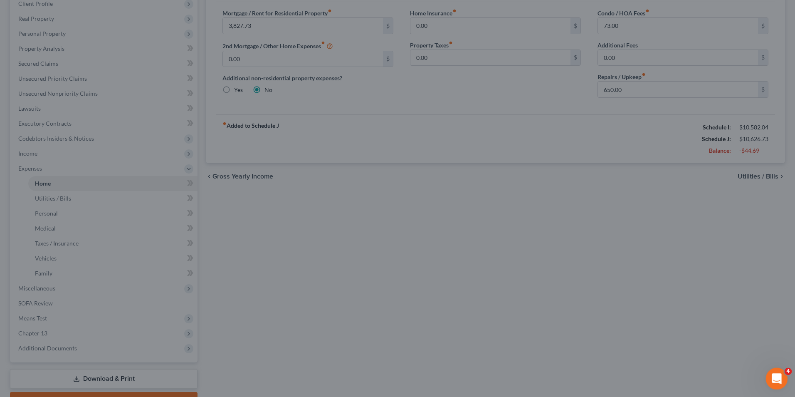
click at [768, 367] on html at bounding box center [775, 377] width 20 height 20
click at [98, 170] on div at bounding box center [397, 198] width 795 height 397
click at [657, 172] on div at bounding box center [397, 198] width 795 height 397
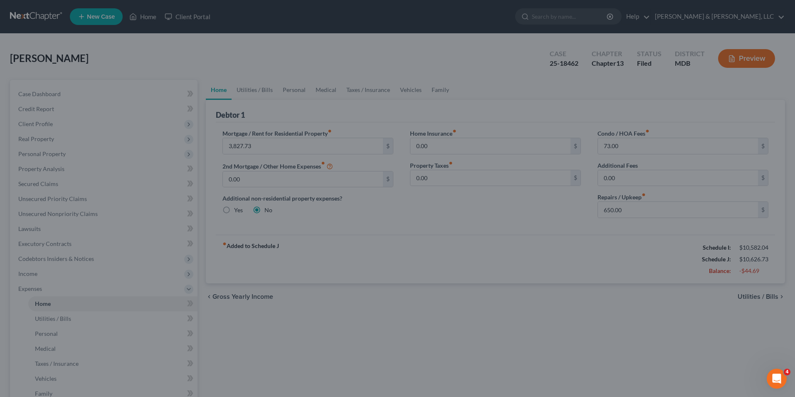
click at [418, 53] on div at bounding box center [397, 198] width 795 height 397
click at [429, 58] on div at bounding box center [397, 198] width 795 height 397
drag, startPoint x: 595, startPoint y: 127, endPoint x: 507, endPoint y: 159, distance: 93.5
click at [594, 127] on div at bounding box center [397, 198] width 795 height 397
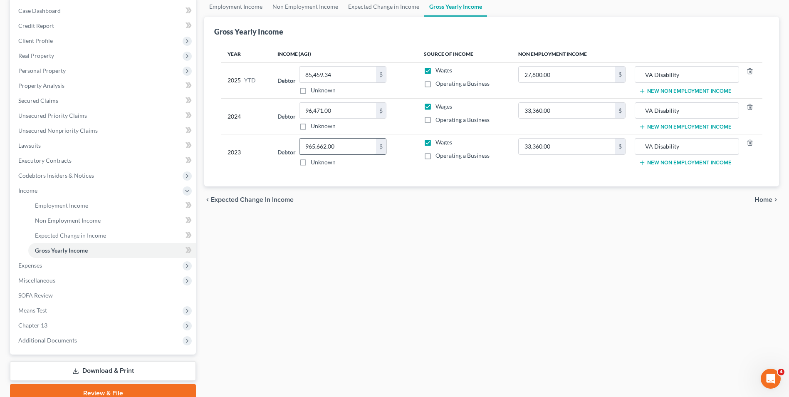
click at [313, 146] on input "965,662.00" at bounding box center [337, 146] width 76 height 16
type input "95,662.00"
click at [763, 198] on span "Home" at bounding box center [763, 199] width 18 height 7
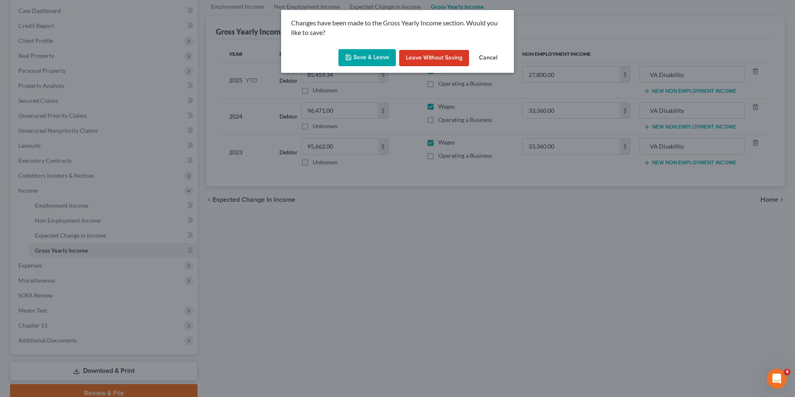
click at [359, 52] on button "Save & Leave" at bounding box center [366, 57] width 57 height 17
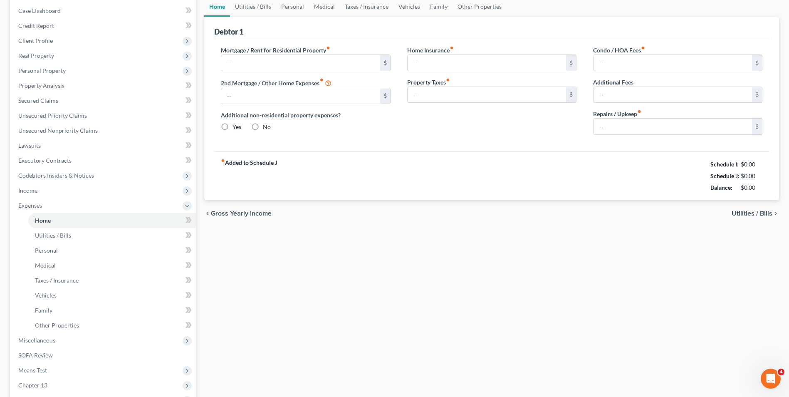
type input "3,827.73"
type input "0.00"
radio input "true"
type input "0.00"
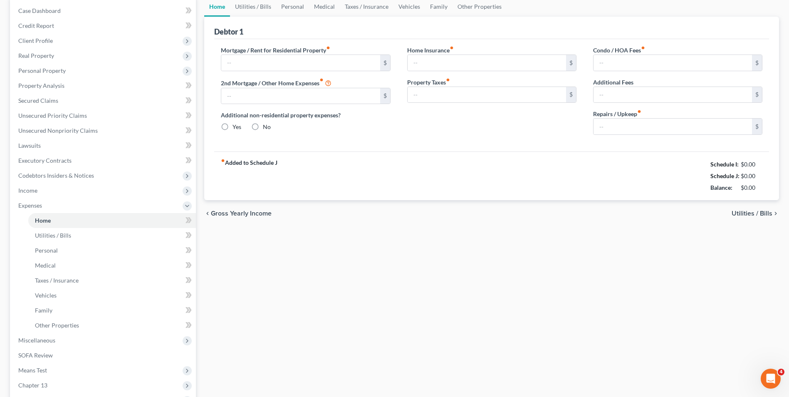
type input "73.00"
type input "0.00"
type input "650.00"
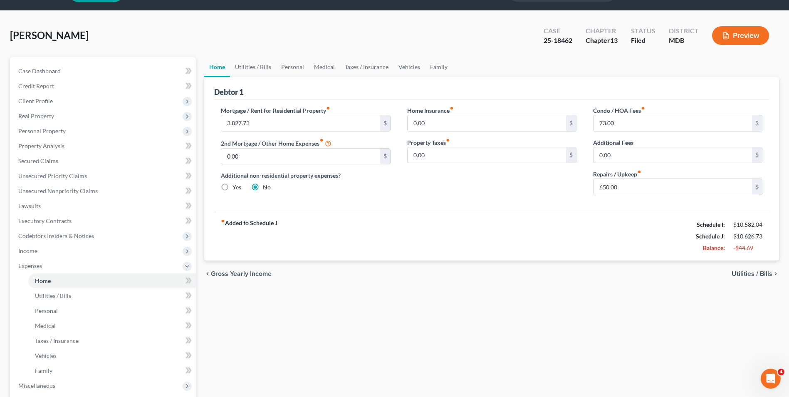
scroll to position [42, 0]
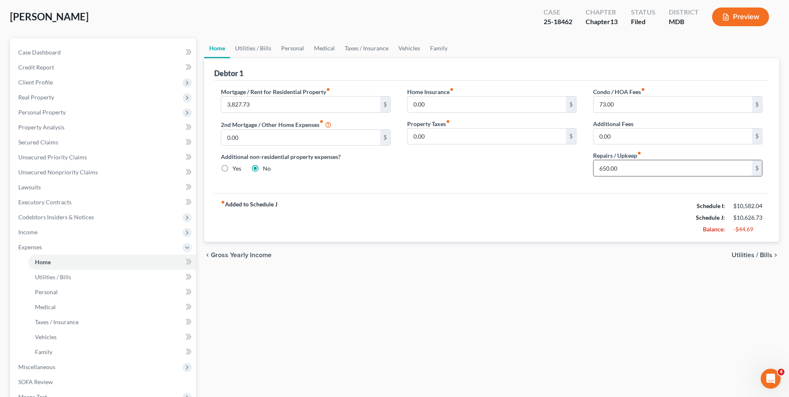
click at [595, 169] on input "650.00" at bounding box center [672, 168] width 158 height 16
click at [597, 173] on input "650.00" at bounding box center [672, 168] width 158 height 16
click at [641, 168] on input "650.00" at bounding box center [672, 168] width 158 height 16
click at [748, 256] on span "Utilities / Bills" at bounding box center [751, 255] width 41 height 7
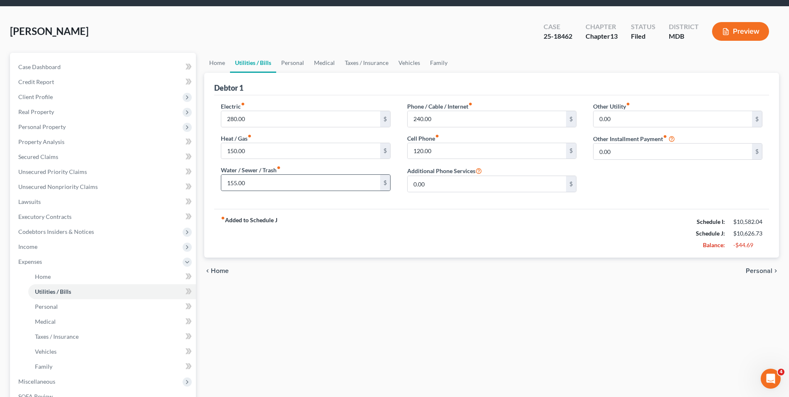
scroll to position [42, 0]
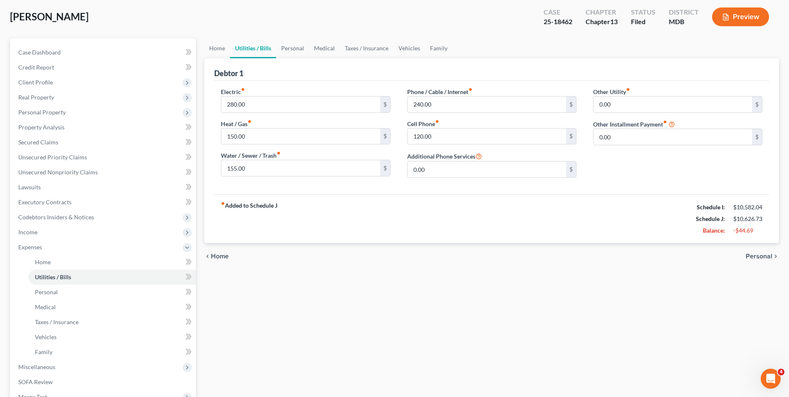
click at [750, 258] on span "Personal" at bounding box center [758, 256] width 27 height 7
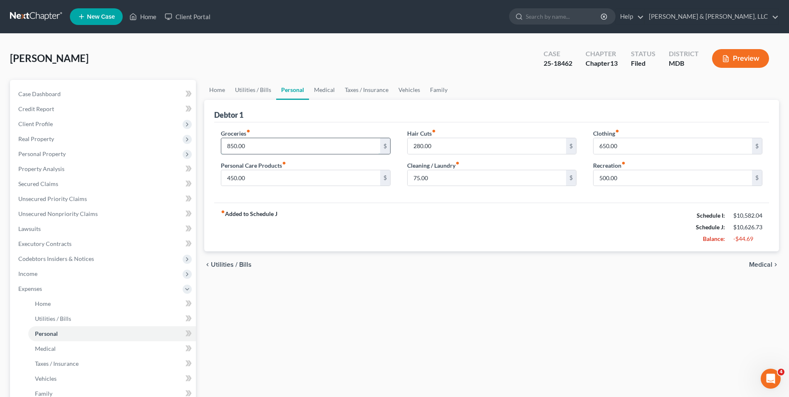
click at [282, 148] on input "850.00" at bounding box center [300, 146] width 158 height 16
click at [271, 175] on input "450.00" at bounding box center [300, 178] width 158 height 16
type input "50.00"
drag, startPoint x: 277, startPoint y: 149, endPoint x: 292, endPoint y: 150, distance: 15.0
click at [277, 149] on input "850.00" at bounding box center [300, 146] width 158 height 16
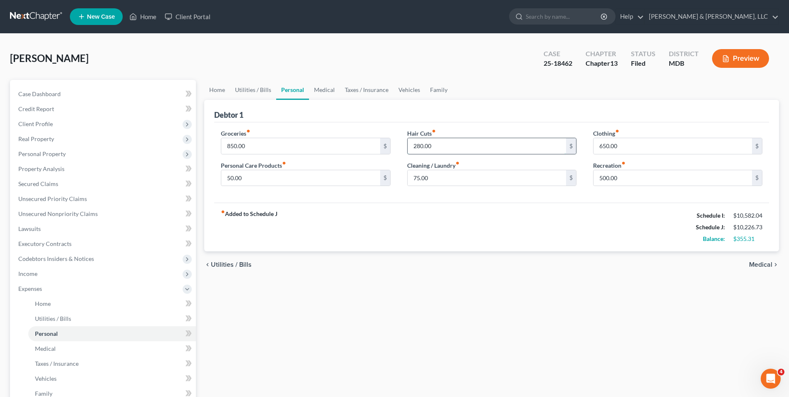
click at [420, 145] on input "280.00" at bounding box center [486, 146] width 158 height 16
type input "28.00"
click at [595, 151] on input "650.00" at bounding box center [672, 146] width 158 height 16
click at [595, 150] on input "650.00" at bounding box center [672, 146] width 158 height 16
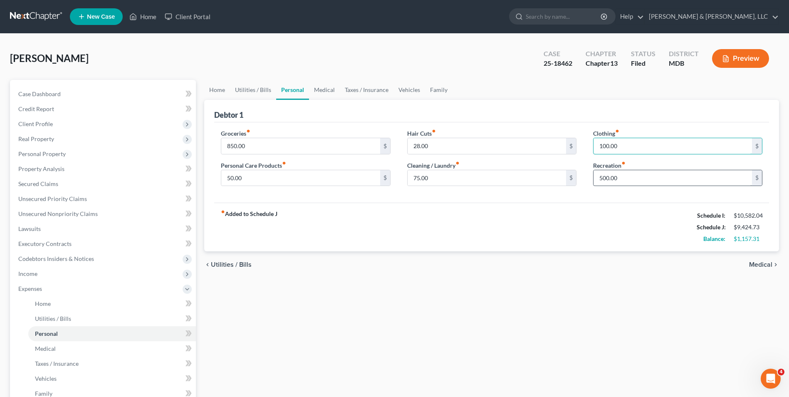
type input "100.00"
click at [597, 180] on input "500.00" at bounding box center [672, 178] width 158 height 16
type input "100.00"
click at [763, 262] on span "Medical" at bounding box center [760, 264] width 23 height 7
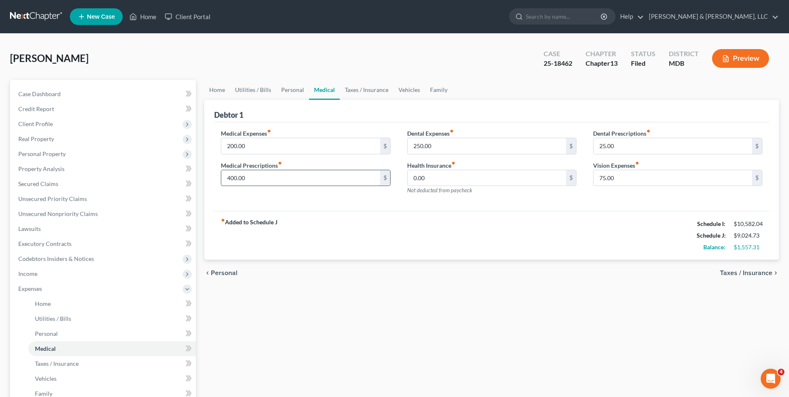
click at [257, 181] on input "400.00" at bounding box center [300, 178] width 158 height 16
click at [257, 183] on input "400.00" at bounding box center [300, 178] width 158 height 16
click at [98, 299] on link "Home" at bounding box center [112, 303] width 168 height 15
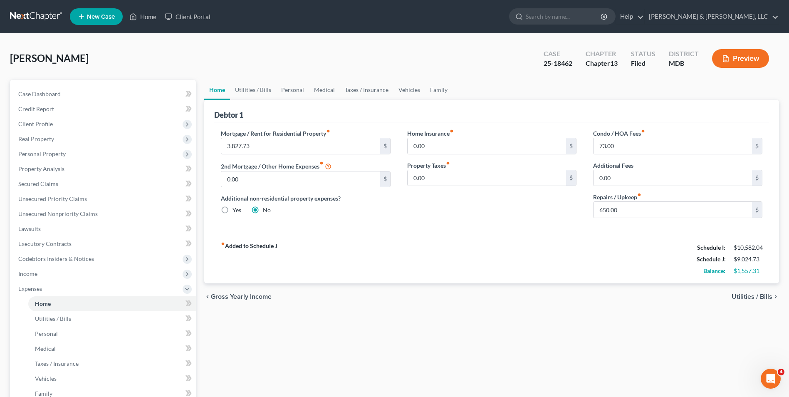
click at [736, 298] on span "Utilities / Bills" at bounding box center [751, 296] width 41 height 7
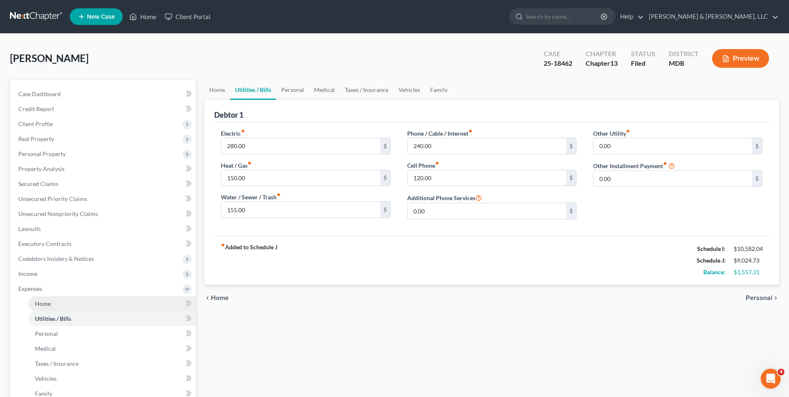
click at [58, 306] on link "Home" at bounding box center [112, 303] width 168 height 15
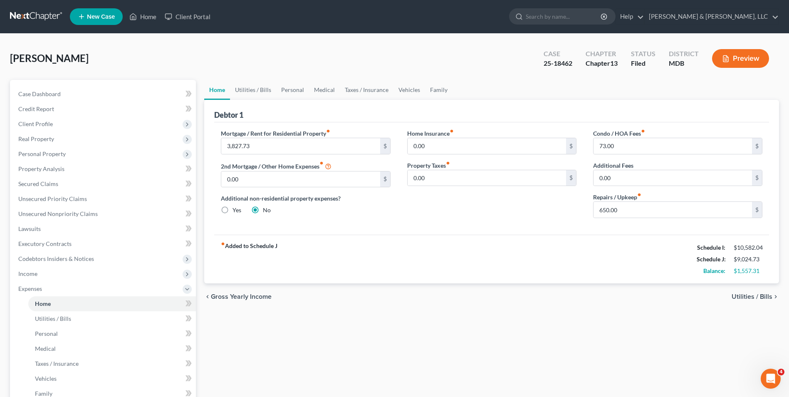
click at [740, 298] on span "Utilities / Bills" at bounding box center [751, 296] width 41 height 7
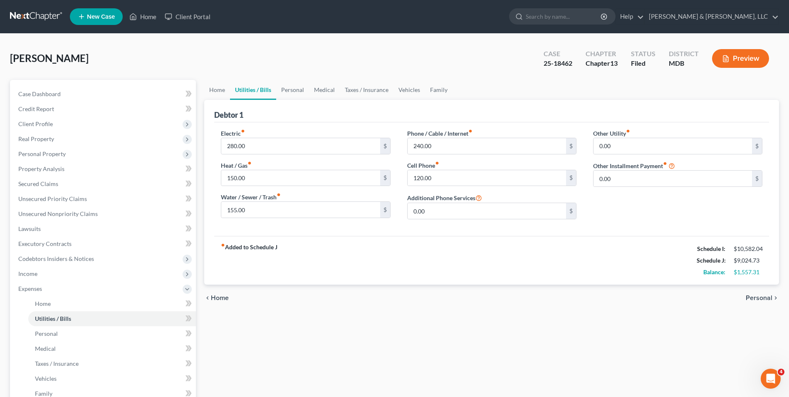
click at [754, 298] on span "Personal" at bounding box center [758, 297] width 27 height 7
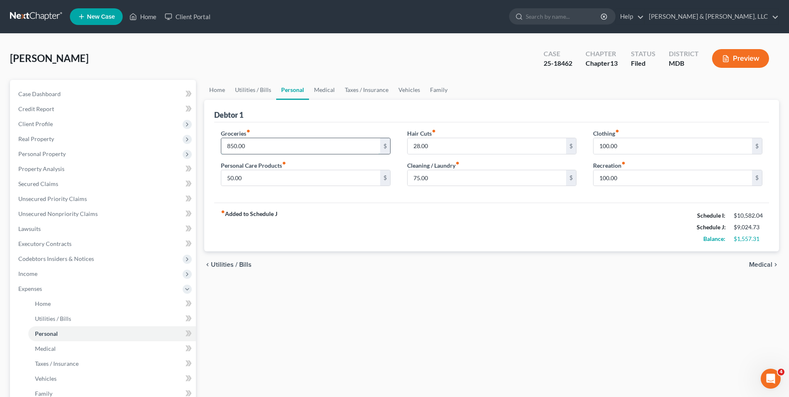
click at [291, 143] on input "850.00" at bounding box center [300, 146] width 158 height 16
type input "1,200.00"
click at [298, 176] on input "50.00" at bounding box center [300, 178] width 158 height 16
click at [604, 147] on input "100.00" at bounding box center [672, 146] width 158 height 16
click at [605, 148] on input "100.00" at bounding box center [672, 146] width 158 height 16
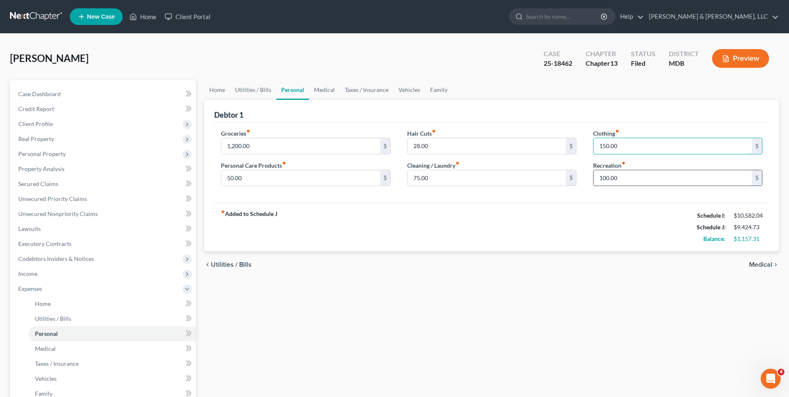
type input "150.00"
click at [624, 179] on input "100.00" at bounding box center [672, 178] width 158 height 16
click at [630, 178] on input "100.00" at bounding box center [672, 178] width 158 height 16
click at [631, 179] on input "100.00" at bounding box center [672, 178] width 158 height 16
click at [414, 148] on input "28.00" at bounding box center [486, 146] width 158 height 16
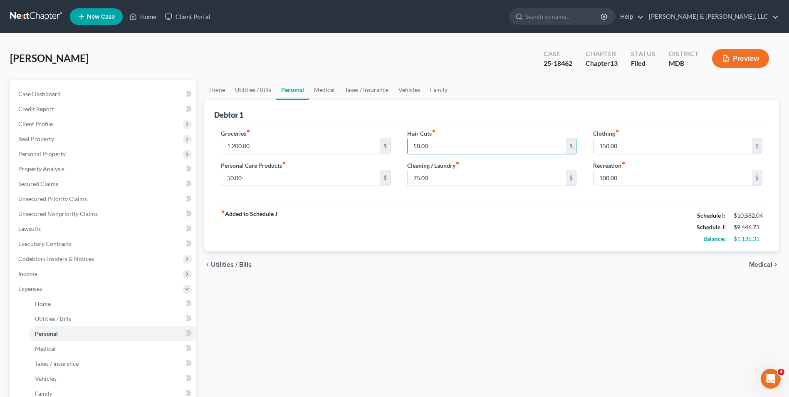
type input "50.00"
click at [765, 262] on span "Medical" at bounding box center [760, 264] width 23 height 7
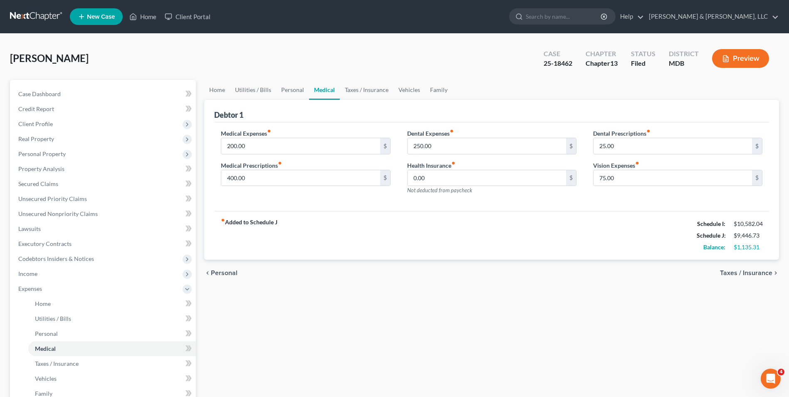
drag, startPoint x: 738, startPoint y: 275, endPoint x: 683, endPoint y: 254, distance: 59.0
click at [737, 275] on span "Taxes / Insurance" at bounding box center [746, 272] width 52 height 7
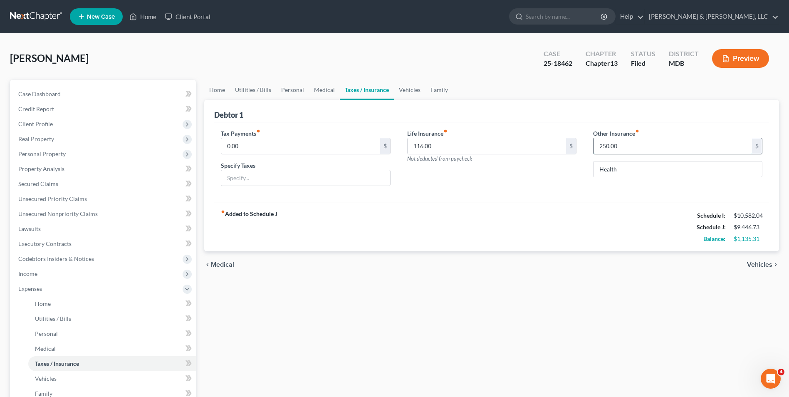
click at [600, 146] on input "250.00" at bounding box center [672, 146] width 158 height 16
click at [477, 149] on input "116.00" at bounding box center [486, 146] width 158 height 16
click at [473, 148] on input "116.00" at bounding box center [486, 146] width 158 height 16
click at [752, 268] on span "Vehicles" at bounding box center [759, 264] width 25 height 7
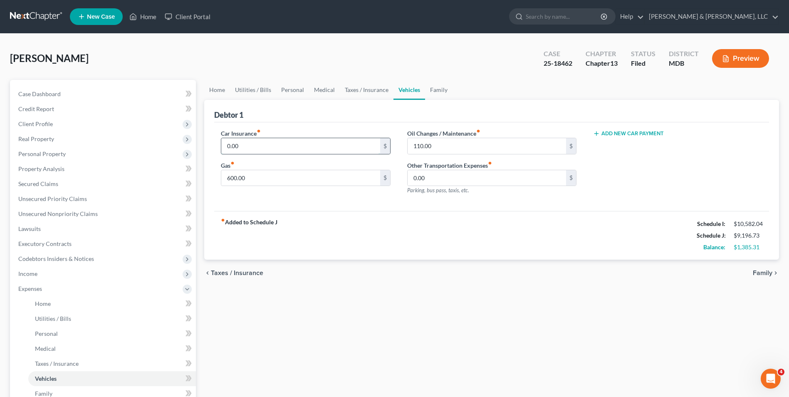
click at [254, 148] on input "0.00" at bounding box center [300, 146] width 158 height 16
type input "386.00"
click at [767, 275] on span "Family" at bounding box center [762, 272] width 20 height 7
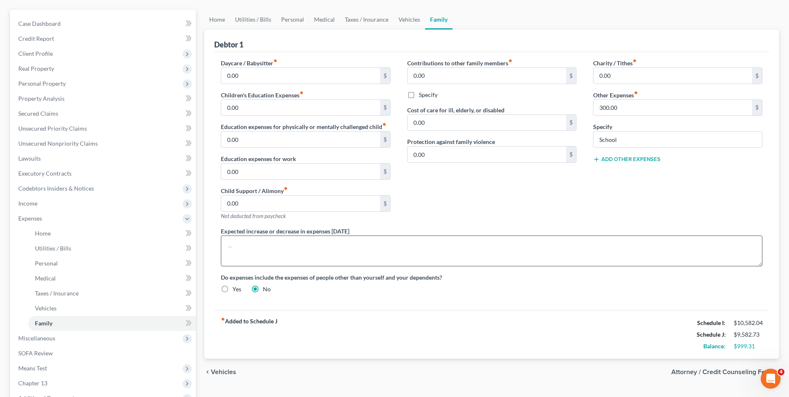
scroll to position [165, 0]
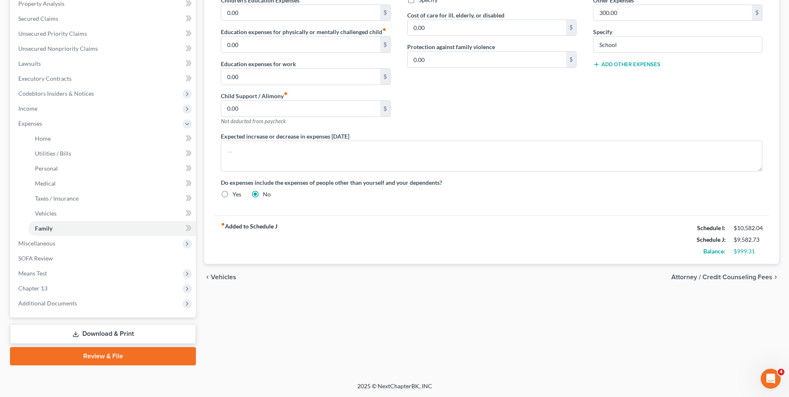
click at [707, 274] on span "Attorney / Credit Counseling Fees" at bounding box center [721, 277] width 101 height 7
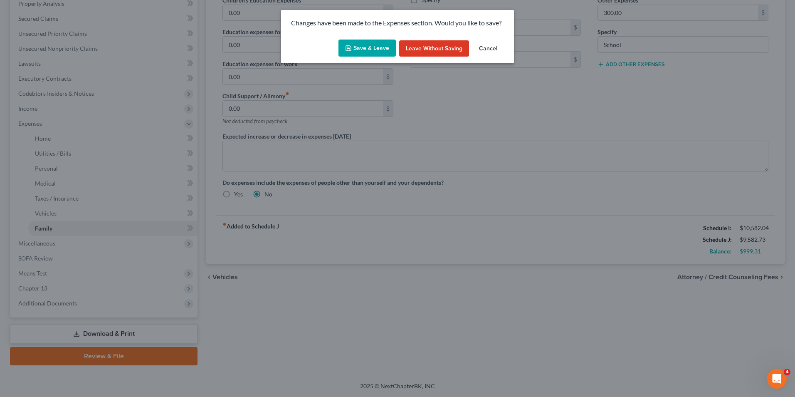
click at [382, 54] on button "Save & Leave" at bounding box center [366, 47] width 57 height 17
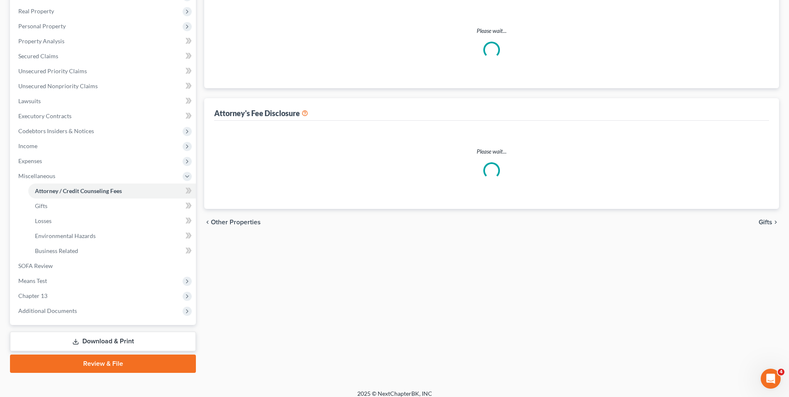
select select "0"
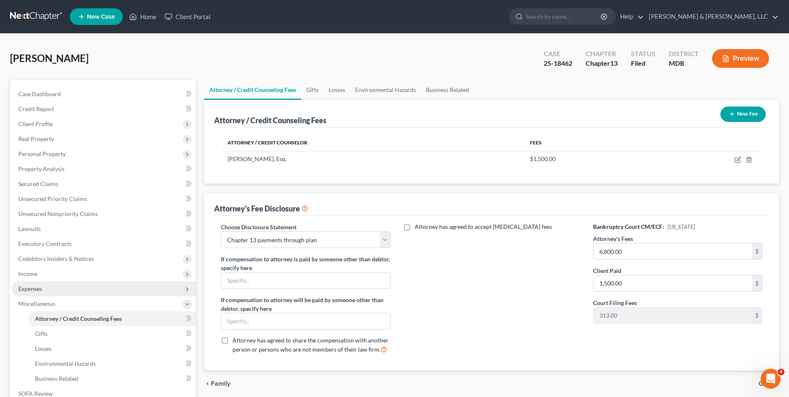
click at [77, 290] on span "Expenses" at bounding box center [104, 288] width 184 height 15
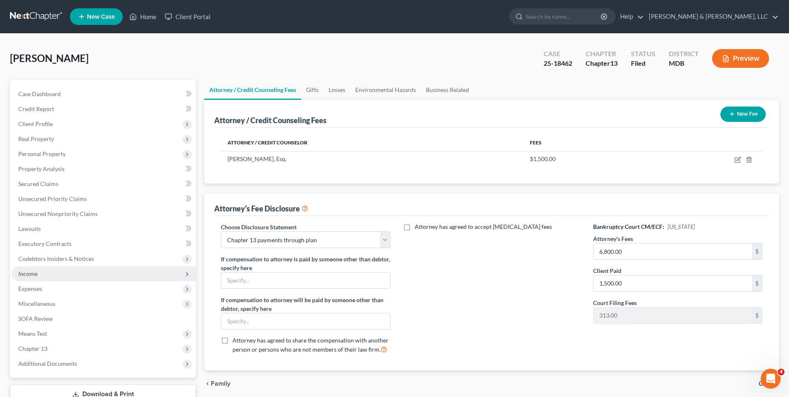
click at [63, 275] on span "Income" at bounding box center [104, 273] width 184 height 15
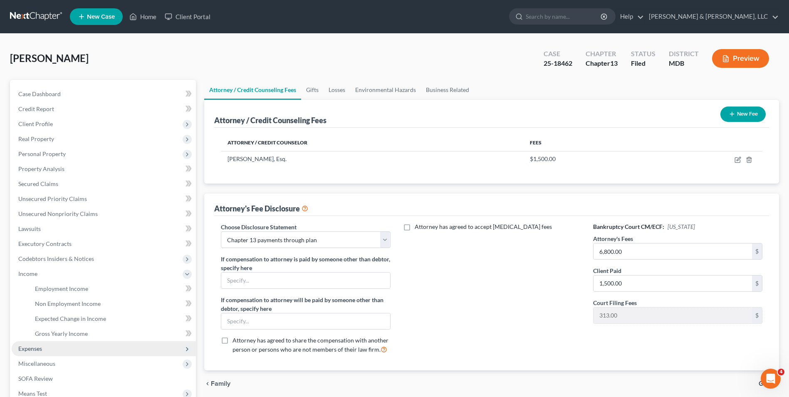
click at [94, 347] on span "Expenses" at bounding box center [104, 348] width 184 height 15
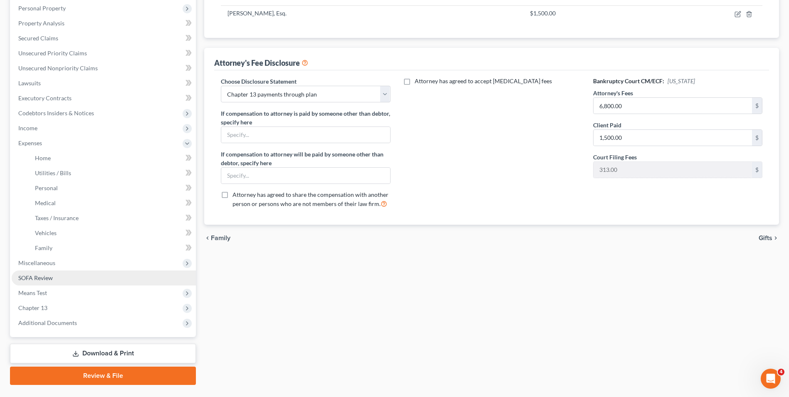
scroll to position [165, 0]
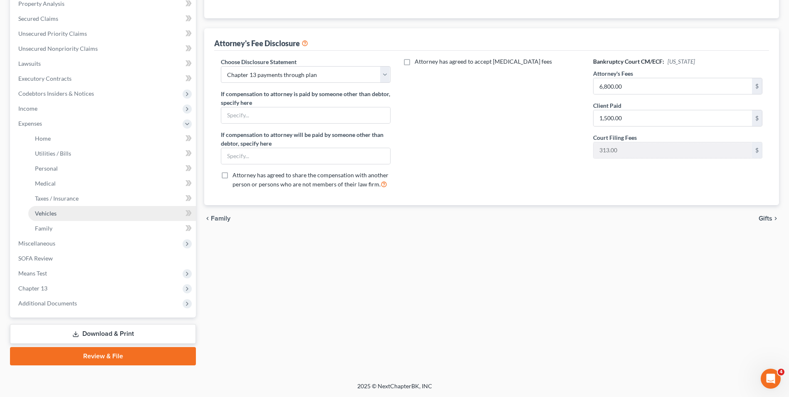
click at [111, 208] on link "Vehicles" at bounding box center [112, 213] width 168 height 15
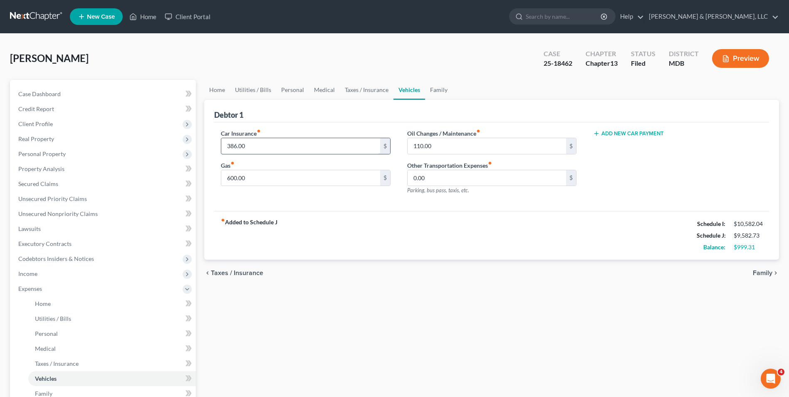
click at [233, 150] on input "386.00" at bounding box center [300, 146] width 158 height 16
type input "427.00"
click at [514, 197] on div "Oil Changes / Maintenance fiber_manual_record 110.00 $ Other Transportation Exp…" at bounding box center [492, 165] width 186 height 72
click at [752, 272] on div "chevron_left Taxes / Insurance Family chevron_right" at bounding box center [491, 272] width 575 height 27
click at [761, 272] on span "Family" at bounding box center [762, 272] width 20 height 7
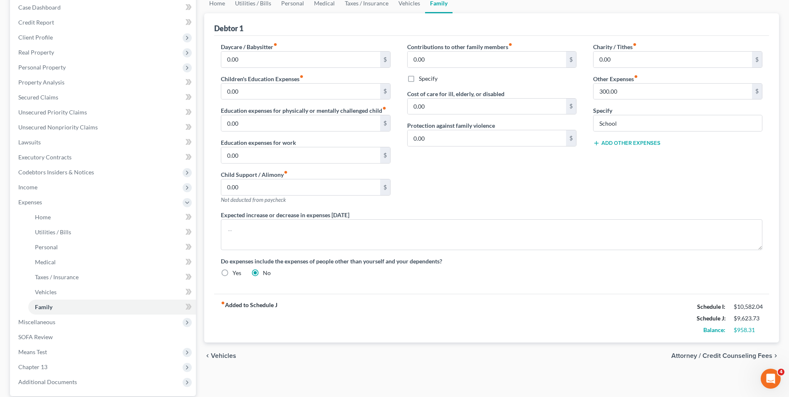
scroll to position [165, 0]
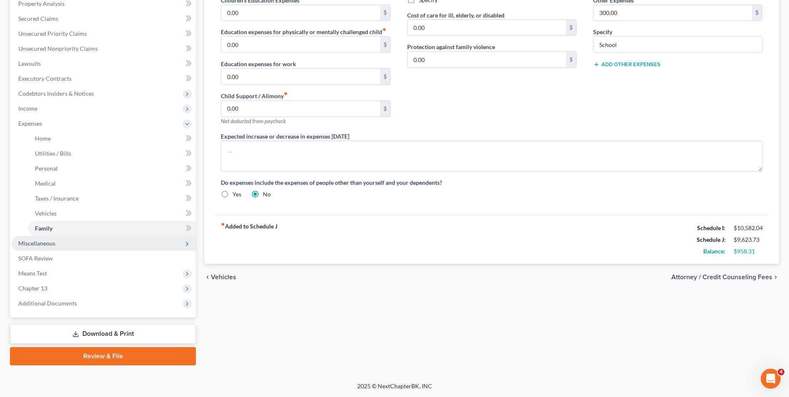
click at [89, 242] on span "Miscellaneous" at bounding box center [104, 243] width 184 height 15
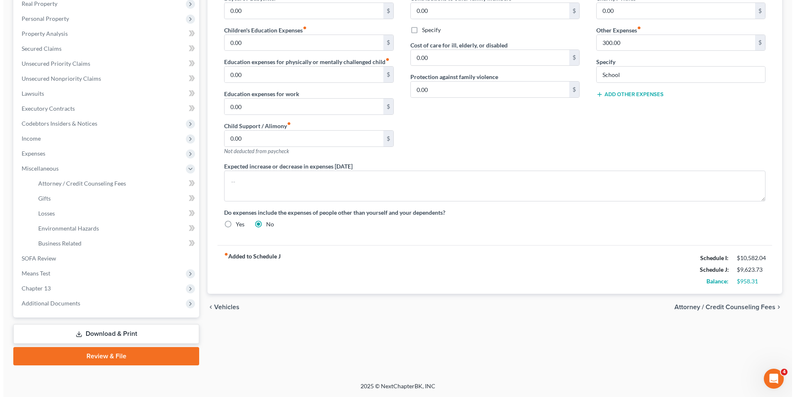
scroll to position [135, 0]
click at [89, 259] on link "SOFA Review" at bounding box center [104, 258] width 184 height 15
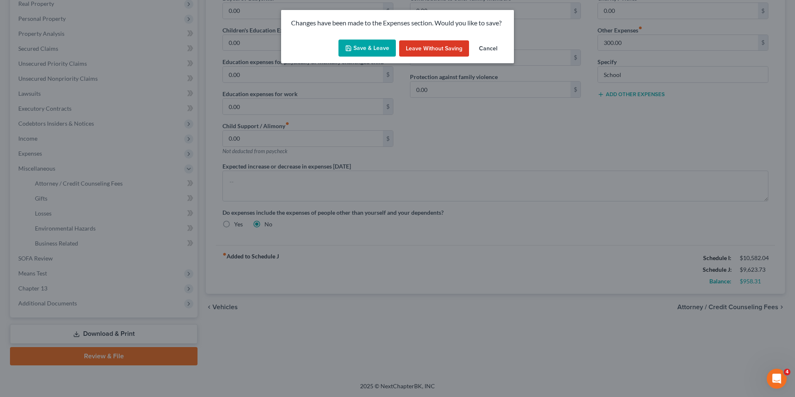
click at [363, 49] on button "Save & Leave" at bounding box center [366, 47] width 57 height 17
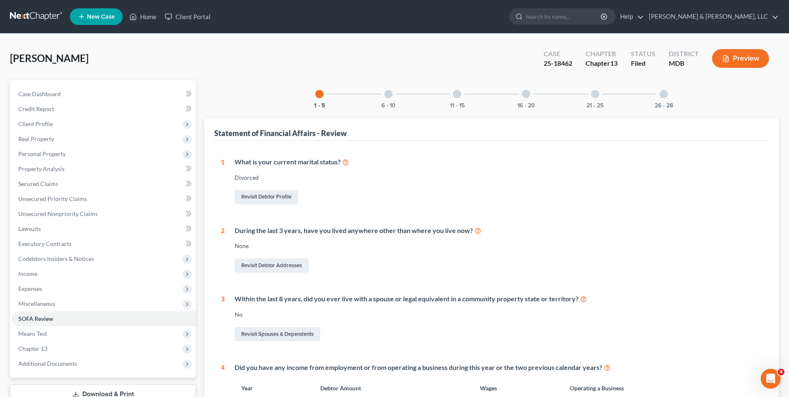
click at [388, 93] on div at bounding box center [388, 94] width 8 height 8
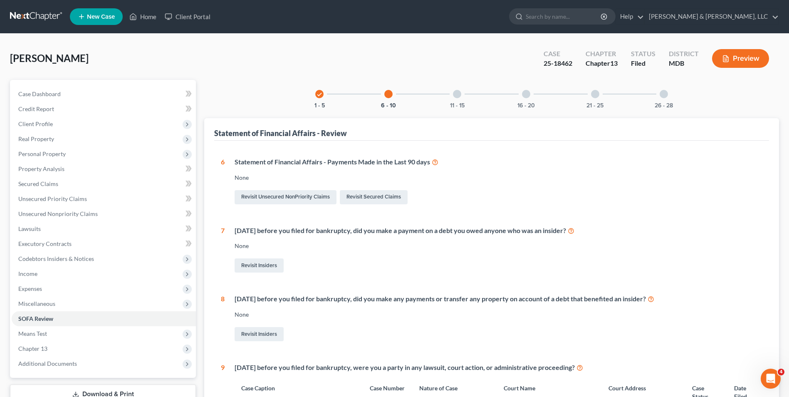
click at [459, 98] on div "11 - 15" at bounding box center [457, 94] width 28 height 28
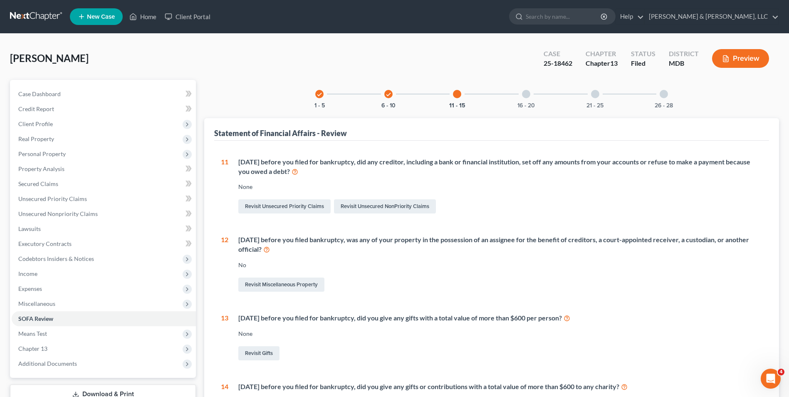
click at [526, 94] on div at bounding box center [526, 94] width 8 height 8
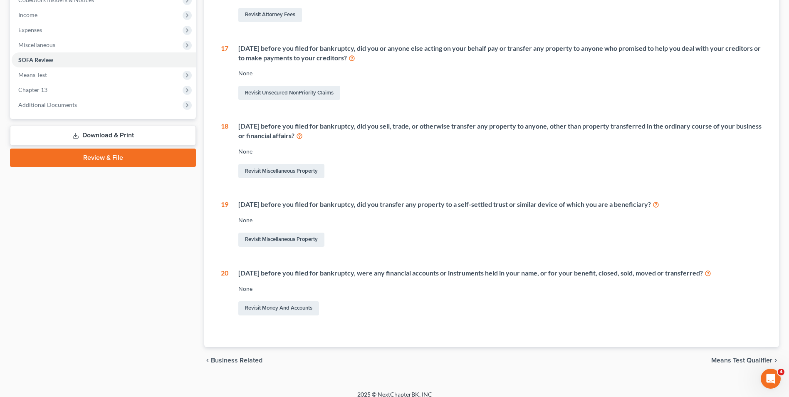
scroll to position [51, 0]
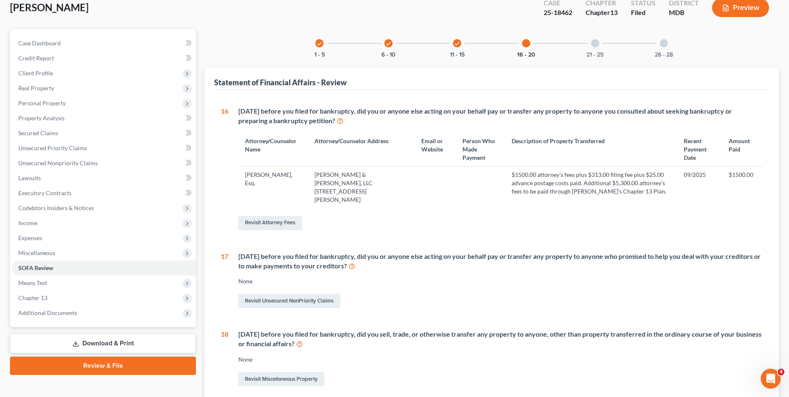
click at [595, 44] on div at bounding box center [595, 43] width 8 height 8
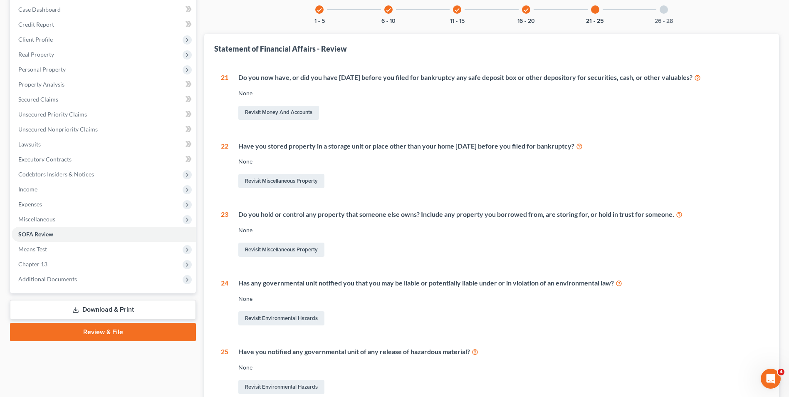
scroll to position [0, 0]
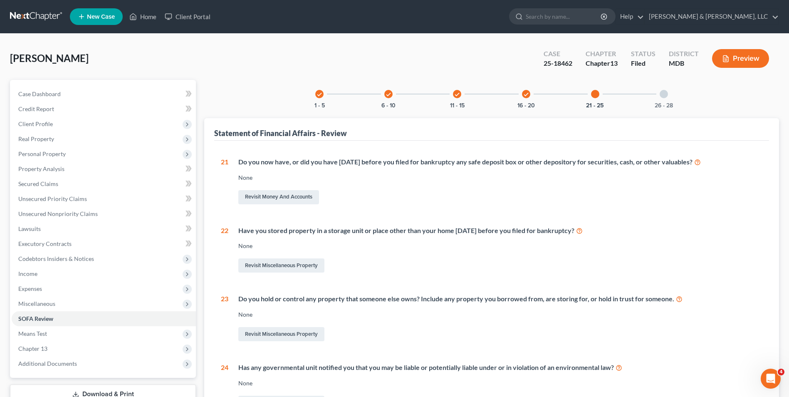
click at [662, 95] on div at bounding box center [663, 94] width 8 height 8
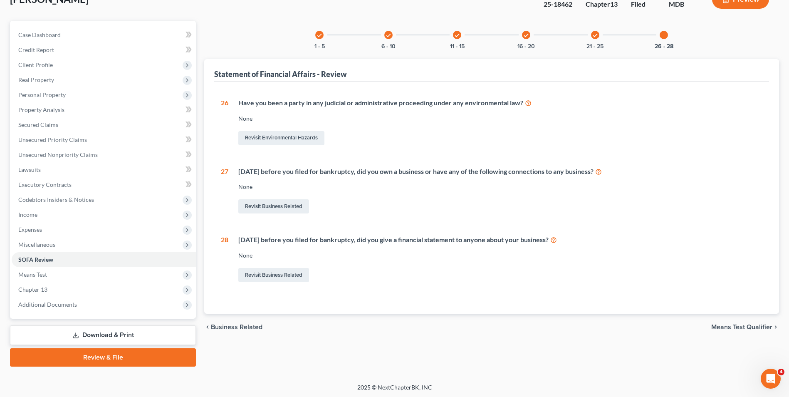
scroll to position [60, 0]
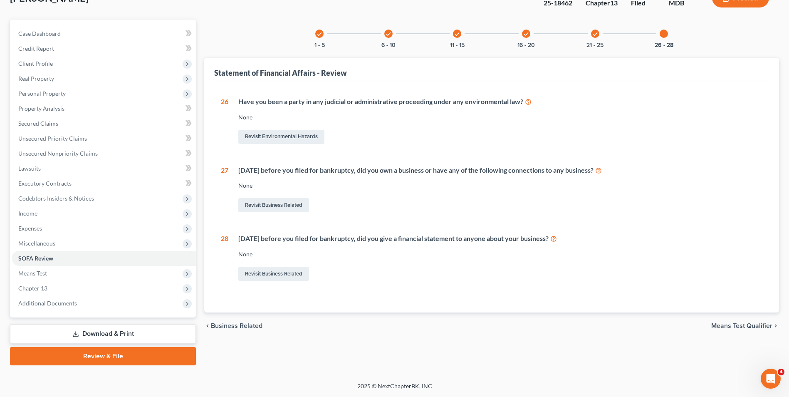
click at [738, 328] on span "Means Test Qualifier" at bounding box center [741, 325] width 61 height 7
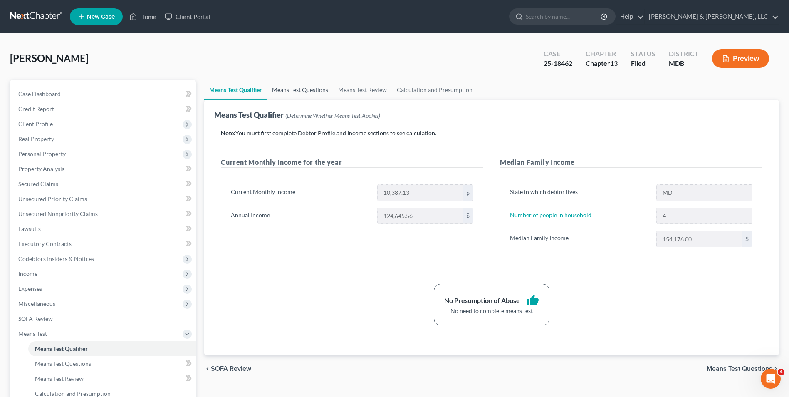
drag, startPoint x: 285, startPoint y: 90, endPoint x: 304, endPoint y: 93, distance: 19.3
click at [285, 90] on link "Means Test Questions" at bounding box center [300, 90] width 66 height 20
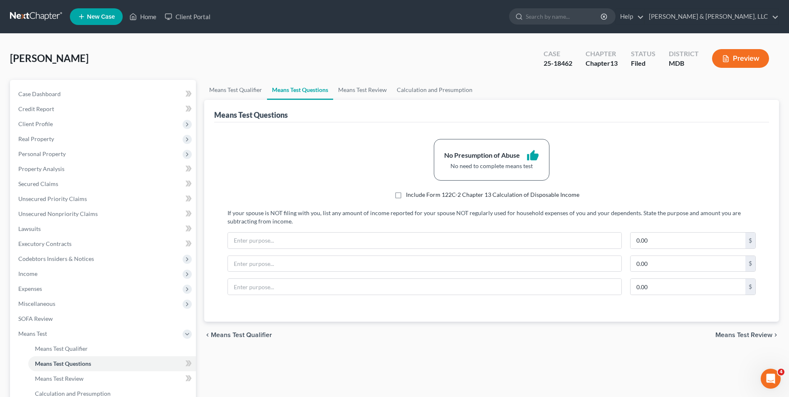
click at [406, 193] on label "Include Form 122C-2 Chapter 13 Calculation of Disposable Income" at bounding box center [492, 194] width 173 height 8
click at [409, 193] on input "Include Form 122C-2 Chapter 13 Calculation of Disposable Income" at bounding box center [411, 192] width 5 height 5
checkbox input "true"
select select "0"
select select "60"
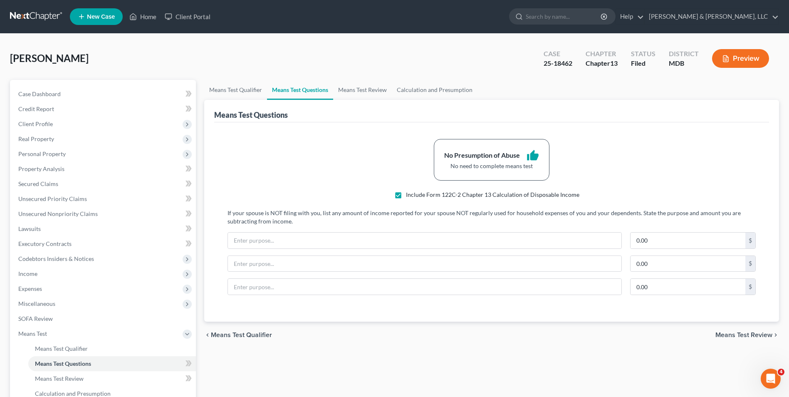
select select "3"
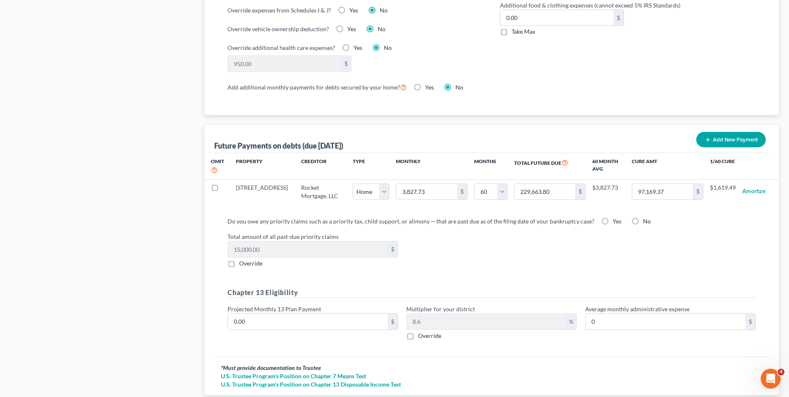
scroll to position [748, 0]
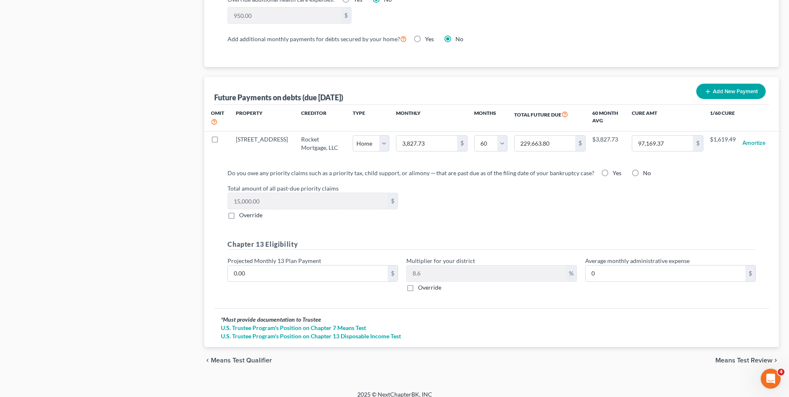
click at [612, 169] on label "Yes" at bounding box center [616, 173] width 9 height 8
click at [616, 169] on input "Yes" at bounding box center [618, 171] width 5 height 5
radio input "true"
click at [496, 197] on div "Total amount of all past-due priority claims 15,000.00 $ Override" at bounding box center [491, 201] width 536 height 35
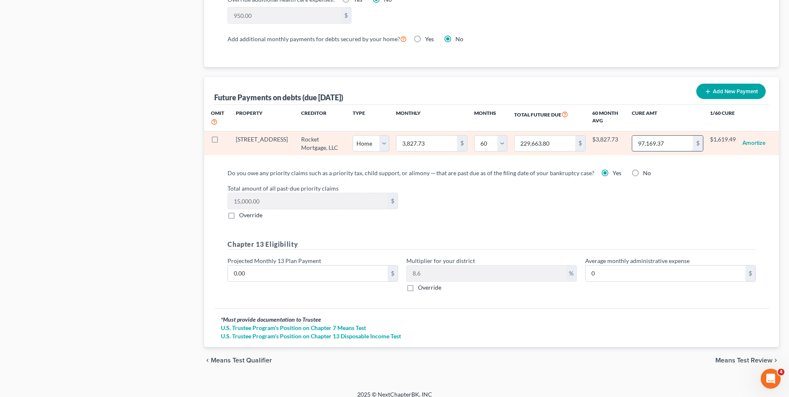
click at [636, 139] on input "97,169.37" at bounding box center [662, 144] width 61 height 16
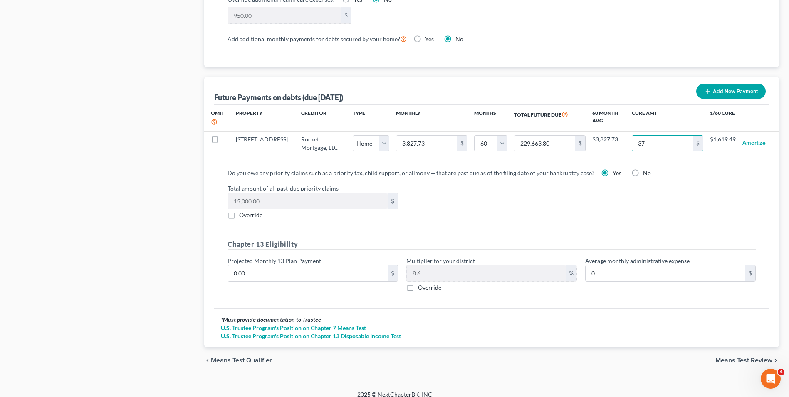
type input "7"
select select "0"
select select "60"
select select "0"
select select "60"
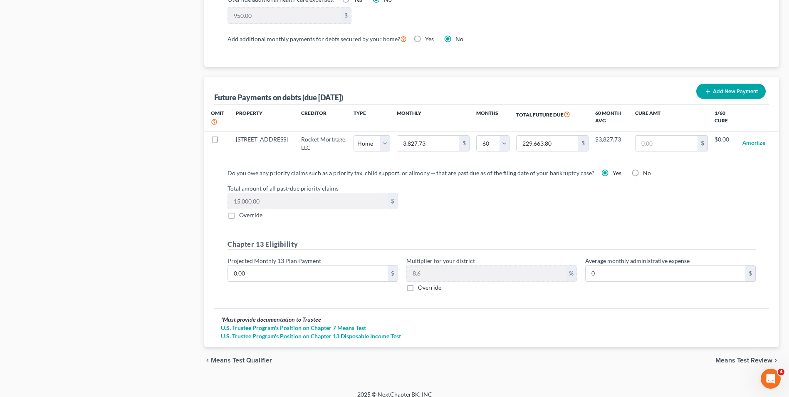
select select "0"
select select "60"
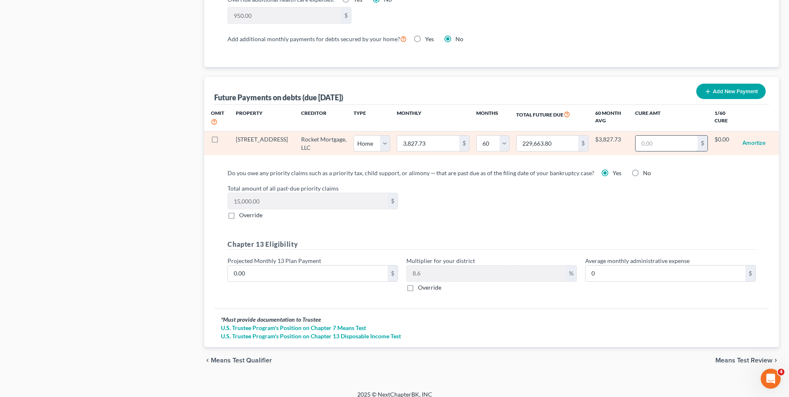
click at [637, 136] on input "text" at bounding box center [666, 144] width 62 height 16
type input "1,000"
select select "0"
select select "60"
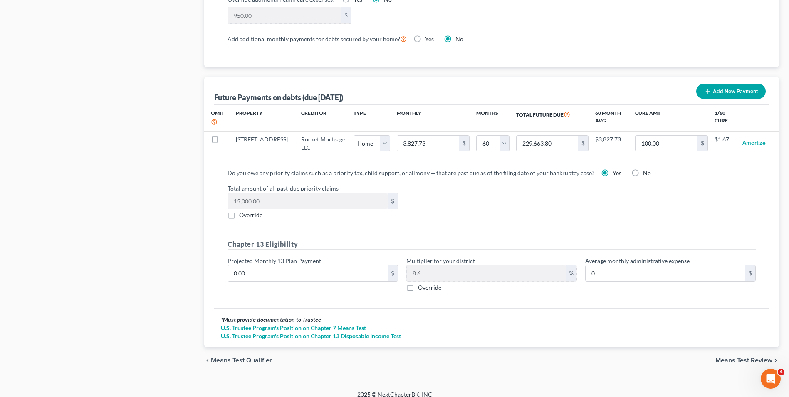
select select "0"
select select "60"
select select "0"
select select "60"
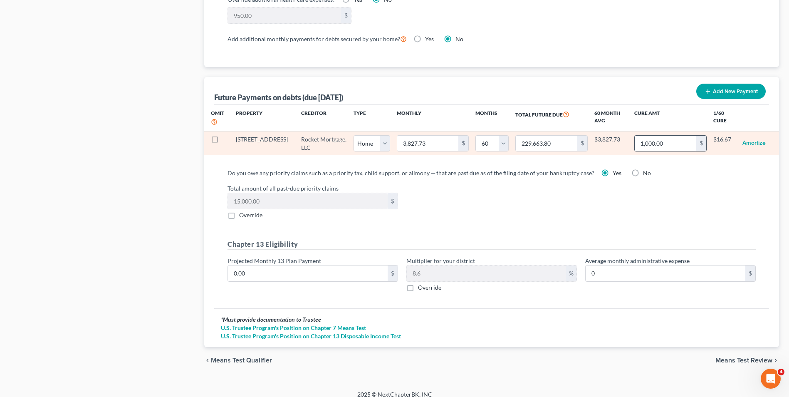
click at [651, 136] on input "1,000.00" at bounding box center [665, 144] width 62 height 16
type input "10,000.00"
select select "0"
select select "60"
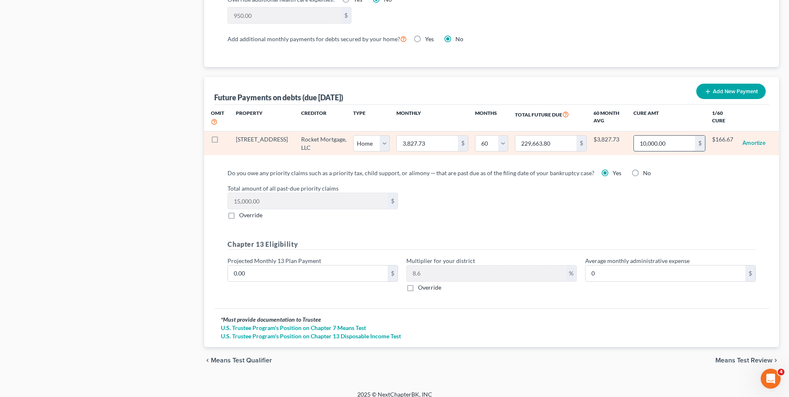
click at [654, 136] on input "10,000.00" at bounding box center [664, 144] width 61 height 16
type input "100,000.00"
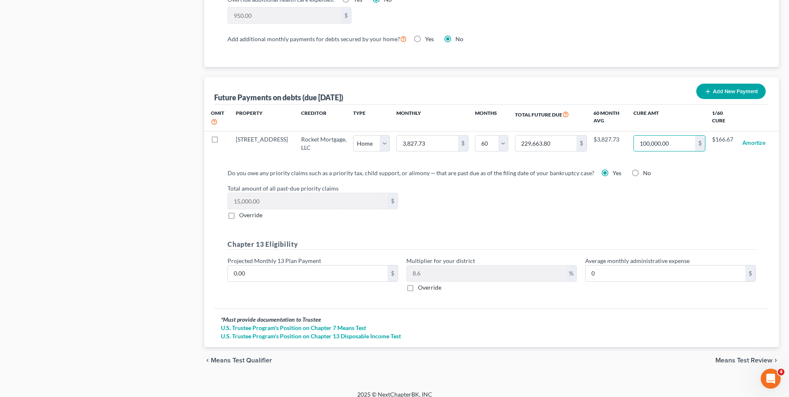
select select "0"
select select "60"
drag, startPoint x: 736, startPoint y: 351, endPoint x: 660, endPoint y: 332, distance: 78.3
click at [733, 357] on span "Means Test Review" at bounding box center [743, 360] width 57 height 7
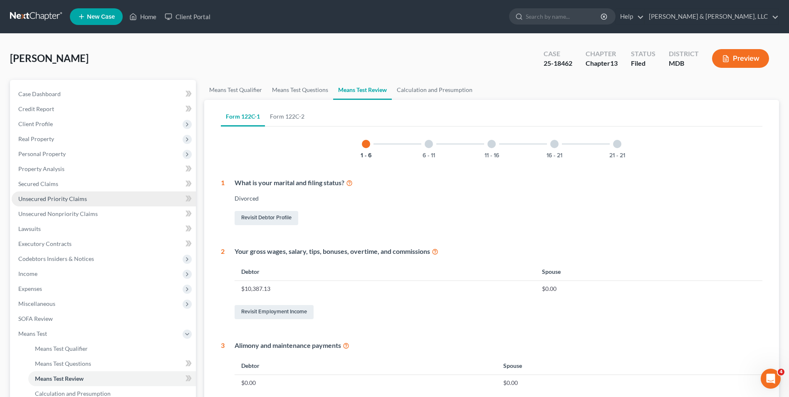
click at [73, 197] on span "Unsecured Priority Claims" at bounding box center [52, 198] width 69 height 7
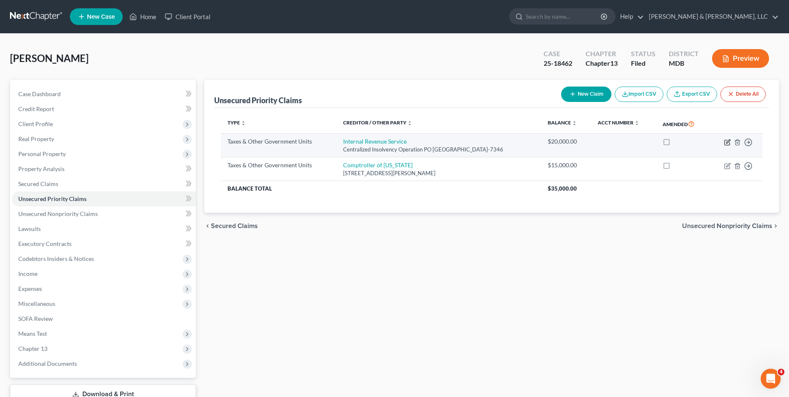
click at [724, 144] on icon "button" at bounding box center [727, 142] width 7 height 7
select select "0"
select select "39"
select select "0"
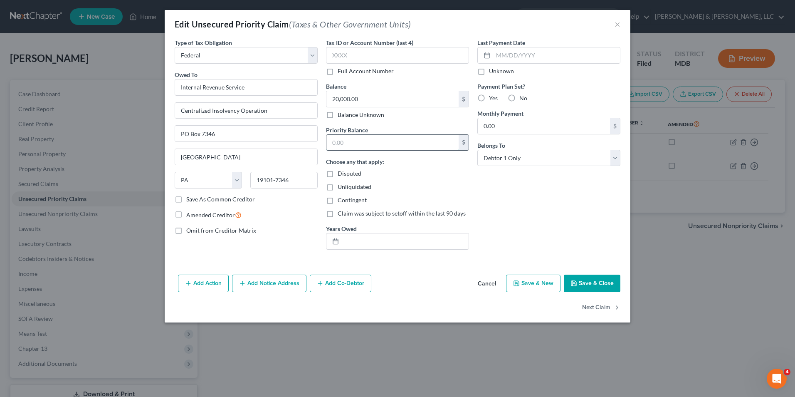
click at [386, 145] on input "text" at bounding box center [392, 143] width 132 height 16
type input "20,000.00"
click at [579, 284] on button "Save & Close" at bounding box center [592, 282] width 57 height 17
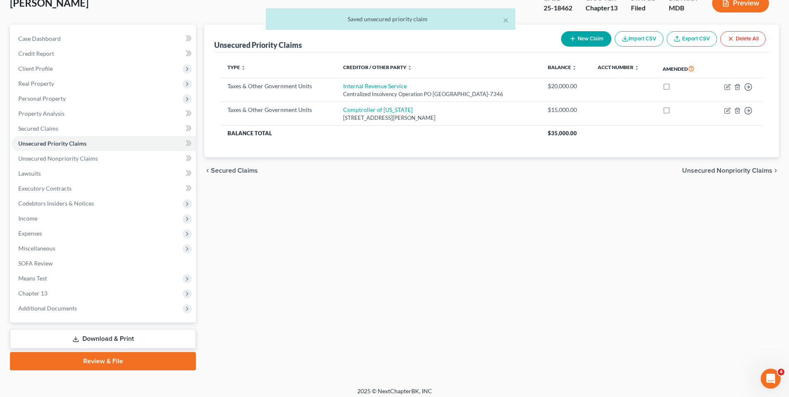
scroll to position [60, 0]
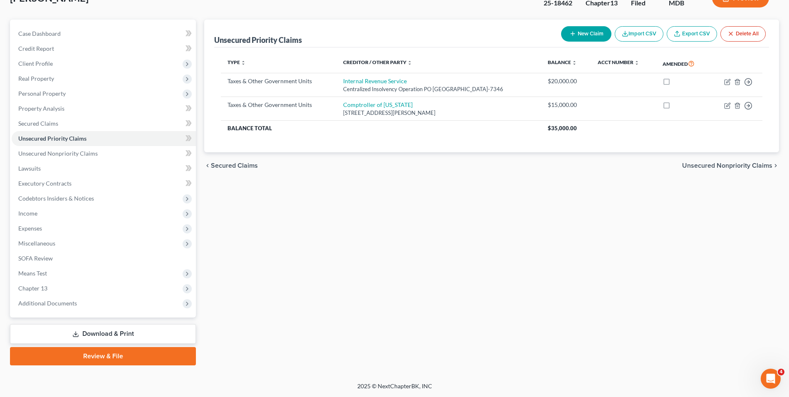
click at [99, 334] on link "Download & Print" at bounding box center [103, 334] width 186 height 20
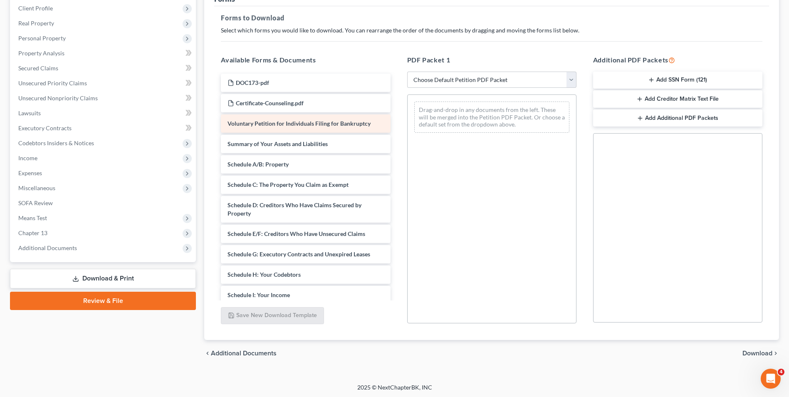
scroll to position [117, 0]
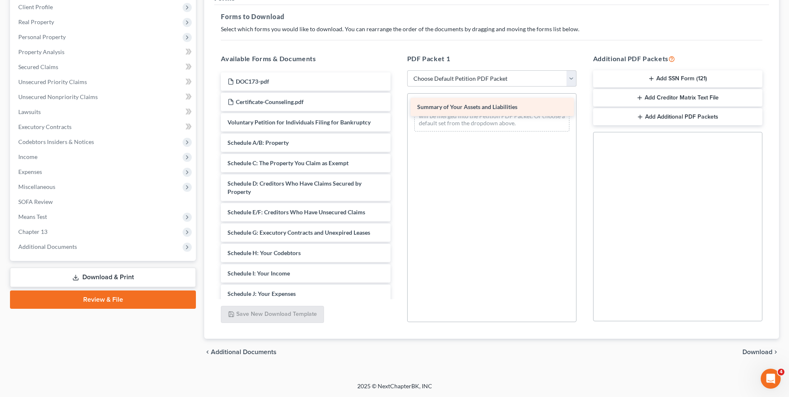
drag, startPoint x: 320, startPoint y: 145, endPoint x: 514, endPoint y: 108, distance: 197.7
click at [397, 108] on div "Summary of Your Assets and Liabilities DOC173-pdf Certificate-Counseling.pdf Vo…" at bounding box center [305, 277] width 183 height 410
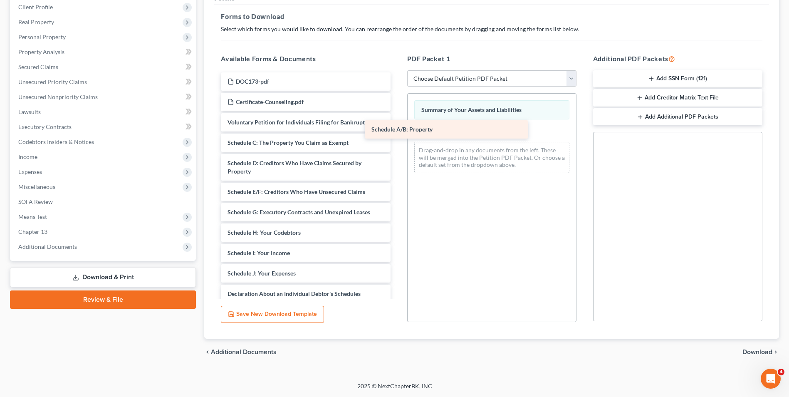
drag, startPoint x: 346, startPoint y: 136, endPoint x: 530, endPoint y: 118, distance: 184.6
click at [397, 118] on div "Schedule A/B: Property DOC173-pdf Certificate-Counseling.pdf Voluntary Petition…" at bounding box center [305, 267] width 183 height 390
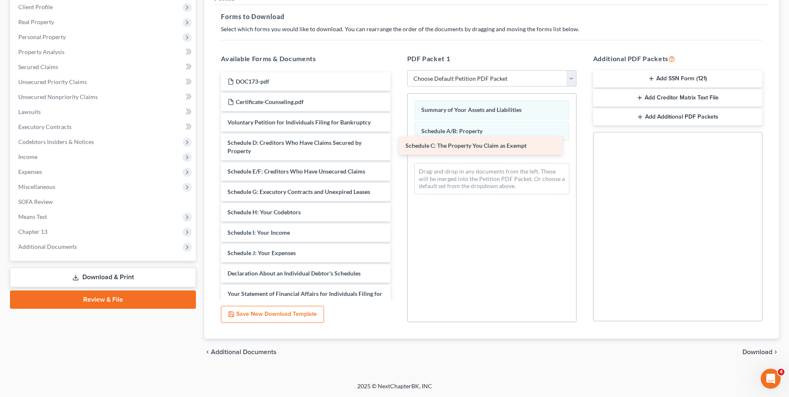
drag, startPoint x: 341, startPoint y: 143, endPoint x: 544, endPoint y: 146, distance: 202.5
click at [397, 146] on div "Schedule C: The Property You Claim as Exempt DOC173-pdf Certificate-Counseling.…" at bounding box center [305, 256] width 183 height 369
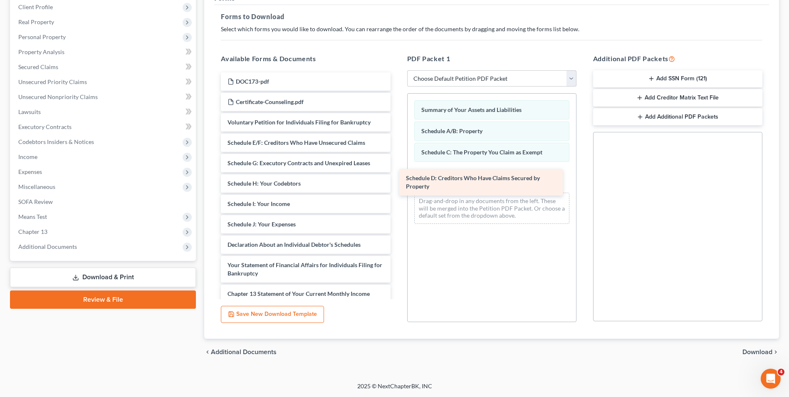
drag, startPoint x: 350, startPoint y: 146, endPoint x: 545, endPoint y: 173, distance: 196.4
click at [397, 174] on div "Schedule D: Creditors Who Have Claims Secured by Property DOC173-pdf Certificat…" at bounding box center [305, 242] width 183 height 340
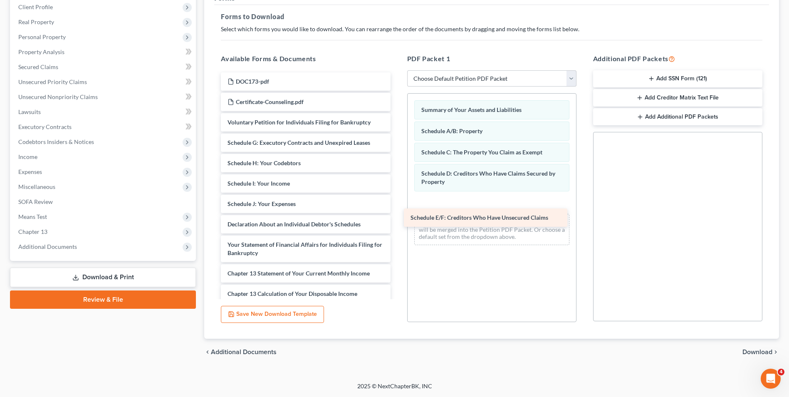
drag, startPoint x: 313, startPoint y: 143, endPoint x: 501, endPoint y: 201, distance: 196.5
click at [397, 209] on div "Schedule E/F: Creditors Who Have Unsecured Claims DOC173-pdf Certificate-Counse…" at bounding box center [305, 232] width 183 height 320
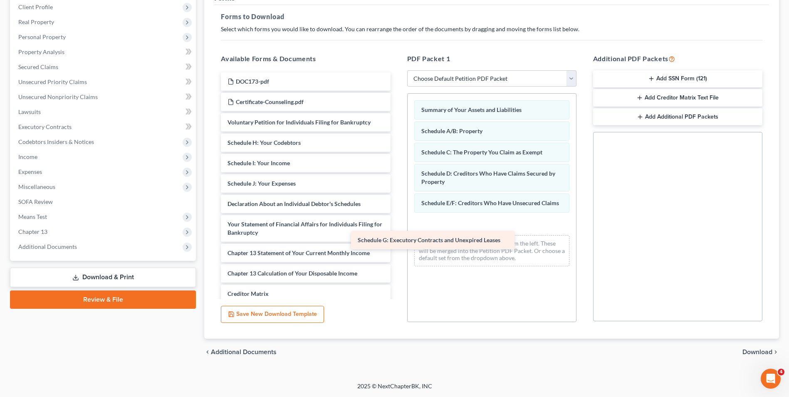
drag, startPoint x: 296, startPoint y: 141, endPoint x: 489, endPoint y: 210, distance: 204.9
click at [397, 212] on div "Schedule G: Executory Contracts and Unexpired Leases DOC173-pdf Certificate-Cou…" at bounding box center [305, 222] width 183 height 300
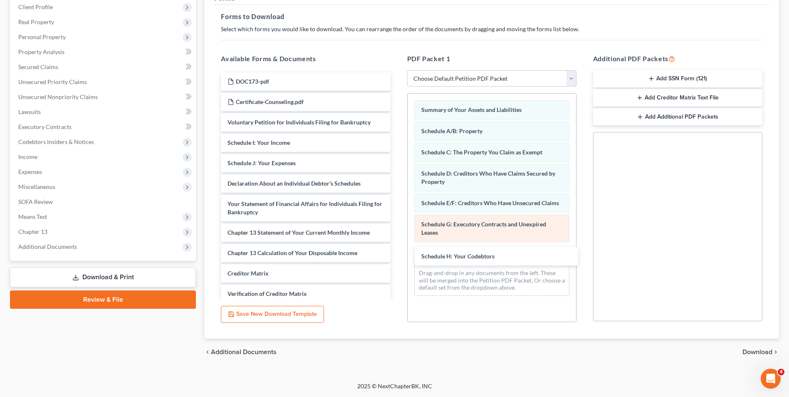
drag, startPoint x: 269, startPoint y: 141, endPoint x: 463, endPoint y: 237, distance: 215.7
click at [397, 249] on div "Schedule H: Your Codebtors DOC173-pdf Certificate-Counseling.pdf Voluntary Peti…" at bounding box center [305, 211] width 183 height 279
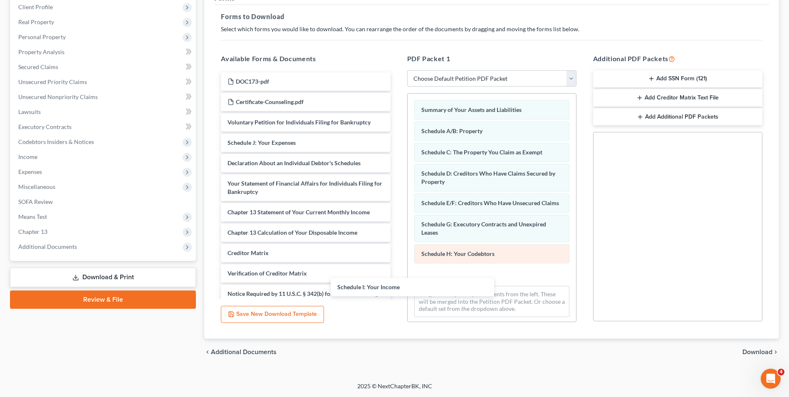
drag, startPoint x: 295, startPoint y: 138, endPoint x: 481, endPoint y: 253, distance: 218.8
click at [397, 264] on div "Schedule I: Your Income DOC173-pdf Certificate-Counseling.pdf Voluntary Petitio…" at bounding box center [305, 201] width 183 height 259
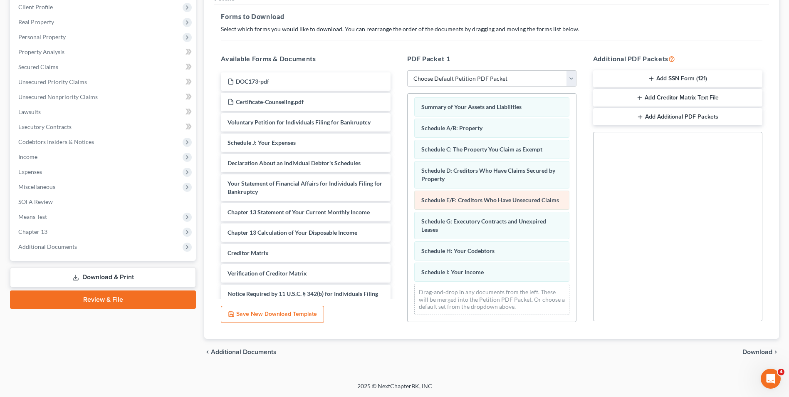
scroll to position [11, 0]
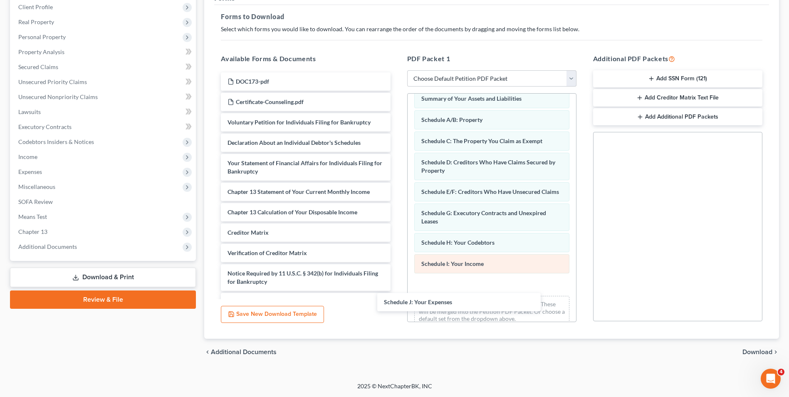
drag, startPoint x: 333, startPoint y: 138, endPoint x: 524, endPoint y: 273, distance: 234.5
click at [397, 282] on div "Schedule J: Your Expenses DOC173-pdf Certificate-Counseling.pdf Voluntary Petit…" at bounding box center [305, 191] width 183 height 239
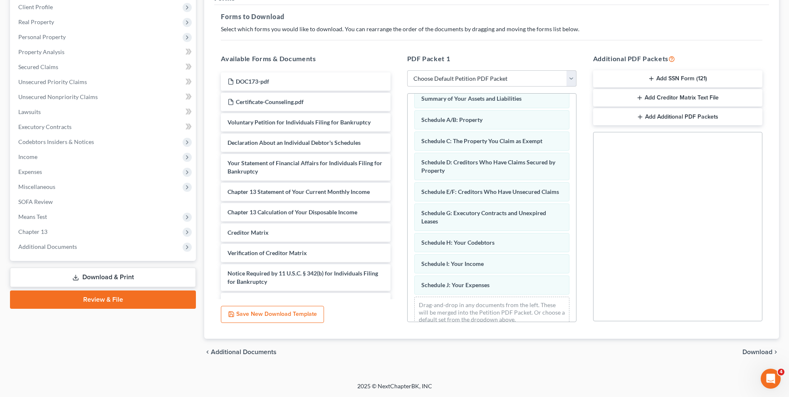
scroll to position [32, 0]
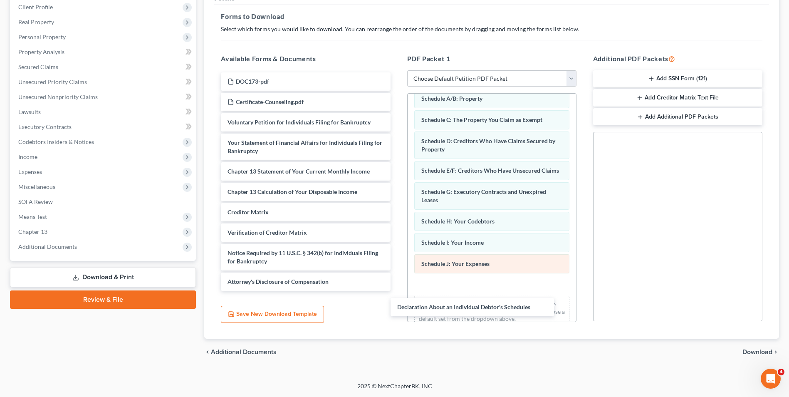
drag, startPoint x: 299, startPoint y: 138, endPoint x: 524, endPoint y: 268, distance: 259.8
click at [397, 281] on div "Declaration About an Individual Debtor's Schedules DOC173-pdf Certificate-Couns…" at bounding box center [305, 181] width 183 height 218
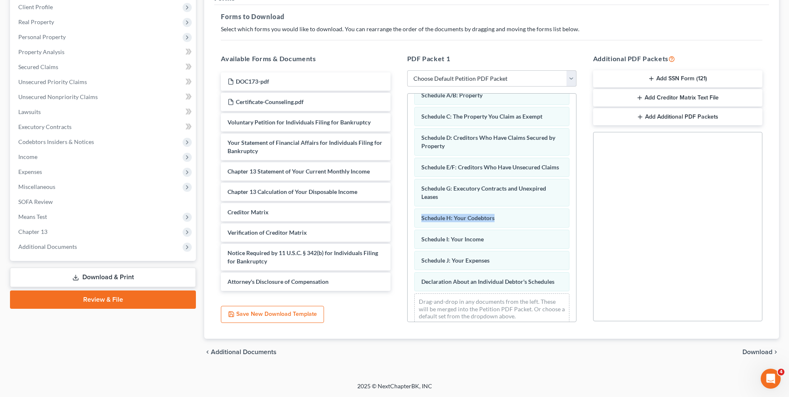
scroll to position [54, 0]
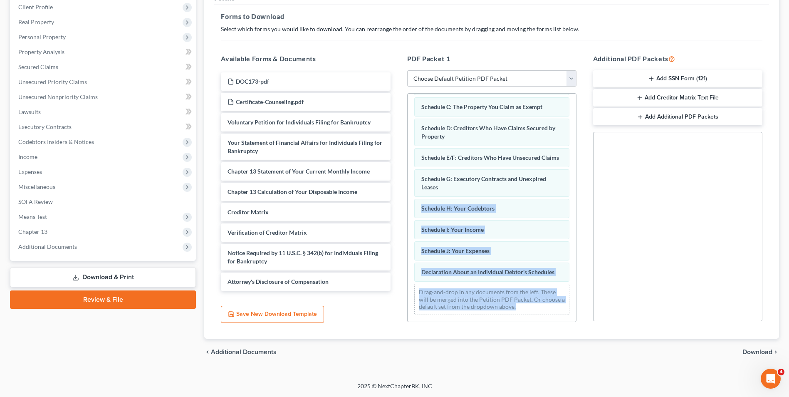
drag, startPoint x: 575, startPoint y: 218, endPoint x: 575, endPoint y: 305, distance: 87.3
click at [575, 305] on div "Summary of Your Assets and Liabilities Schedule A/B: Property Schedule C: The P…" at bounding box center [491, 207] width 169 height 229
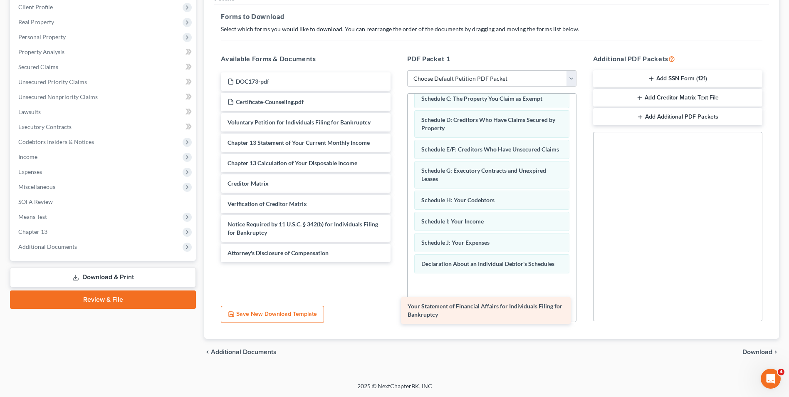
drag, startPoint x: 340, startPoint y: 141, endPoint x: 528, endPoint y: 287, distance: 238.2
click at [397, 262] on div "Your Statement of Financial Affairs for Individuals Filing for Bankruptcy DOC17…" at bounding box center [305, 167] width 183 height 190
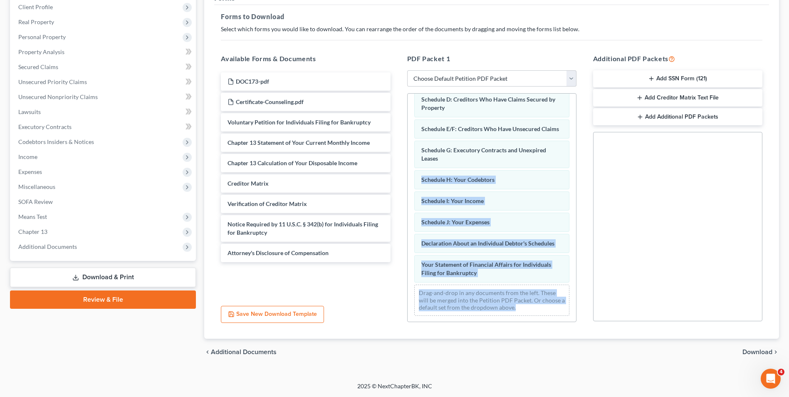
scroll to position [83, 0]
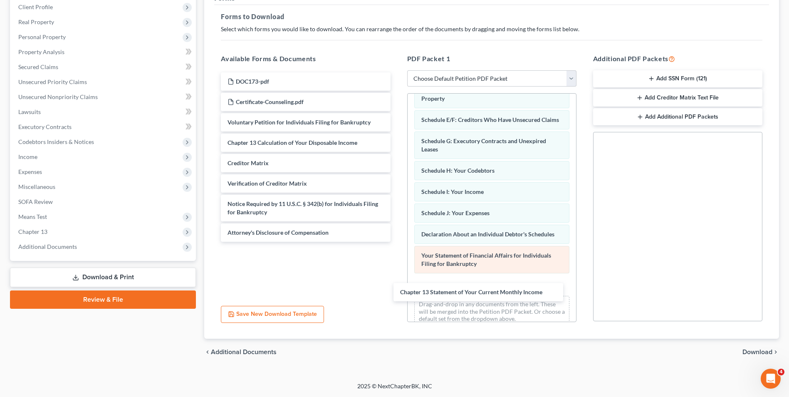
drag, startPoint x: 314, startPoint y: 143, endPoint x: 493, endPoint y: 275, distance: 222.3
click at [397, 242] on div "Chapter 13 Statement of Your Current Monthly Income DOC173-pdf Certificate-Coun…" at bounding box center [305, 156] width 183 height 169
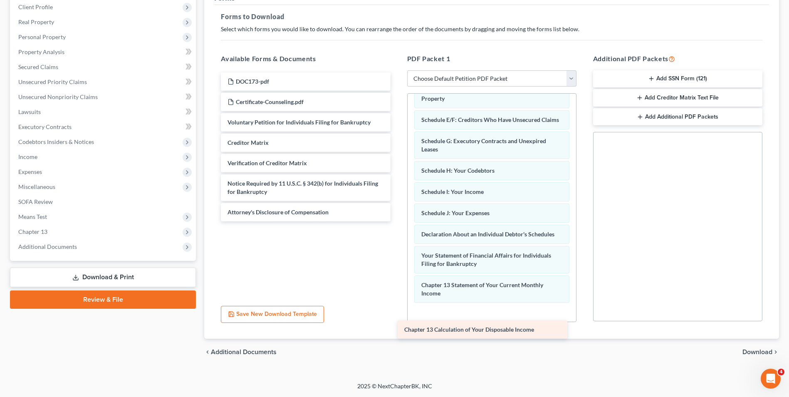
drag, startPoint x: 324, startPoint y: 139, endPoint x: 508, endPoint y: 314, distance: 253.5
click at [397, 221] on div "Chapter 13 Calculation of Your Disposable Income DOC173-pdf Certificate-Counsel…" at bounding box center [305, 146] width 183 height 149
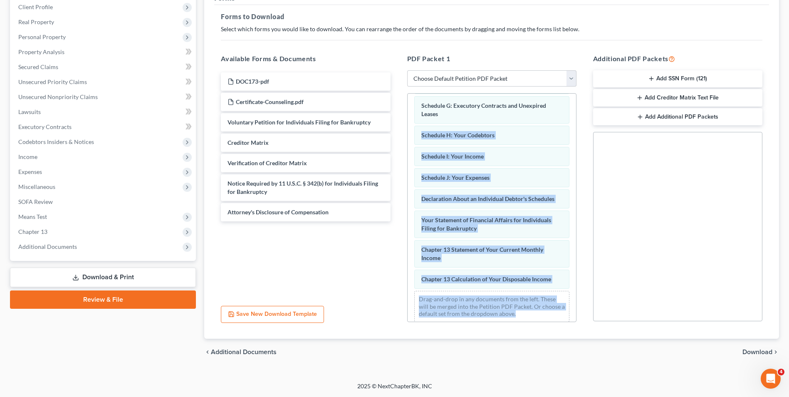
scroll to position [134, 0]
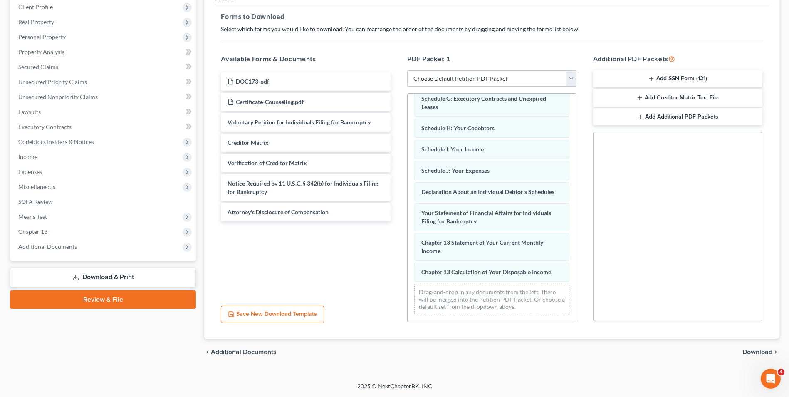
click at [666, 248] on div "Social Security Number Statement of Social Security Number Creditor Matrix Text…" at bounding box center [677, 226] width 169 height 189
click at [746, 350] on span "Download" at bounding box center [757, 351] width 30 height 7
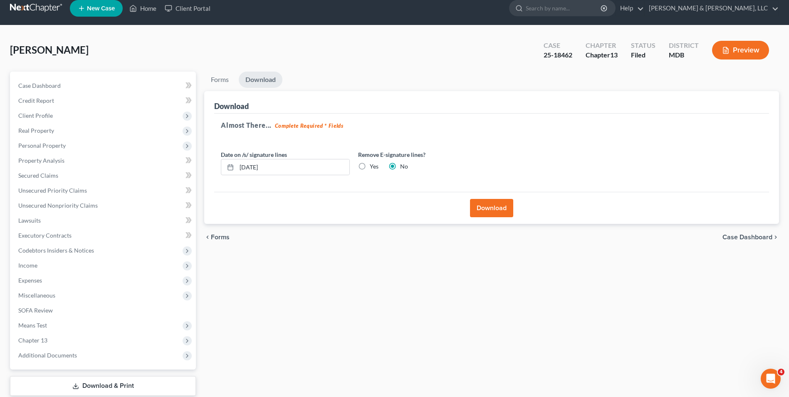
scroll to position [0, 0]
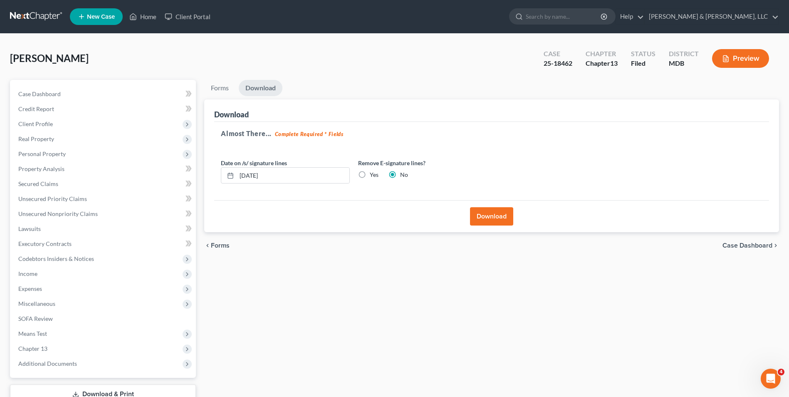
click at [495, 215] on button "Download" at bounding box center [491, 216] width 43 height 18
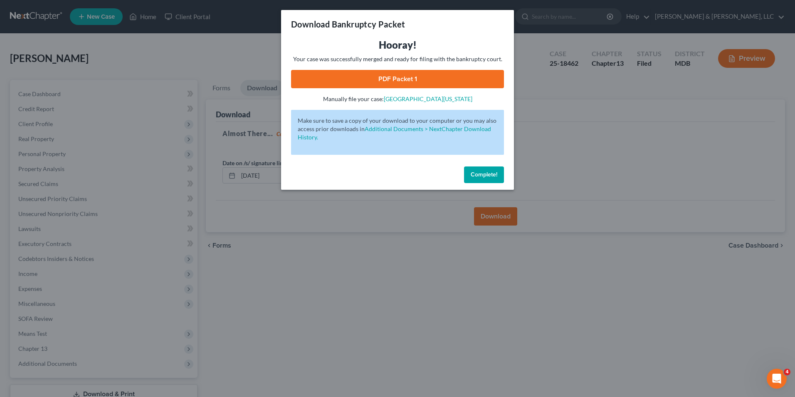
click at [399, 72] on link "PDF Packet 1" at bounding box center [397, 79] width 213 height 18
click at [477, 178] on button "Complete!" at bounding box center [484, 174] width 40 height 17
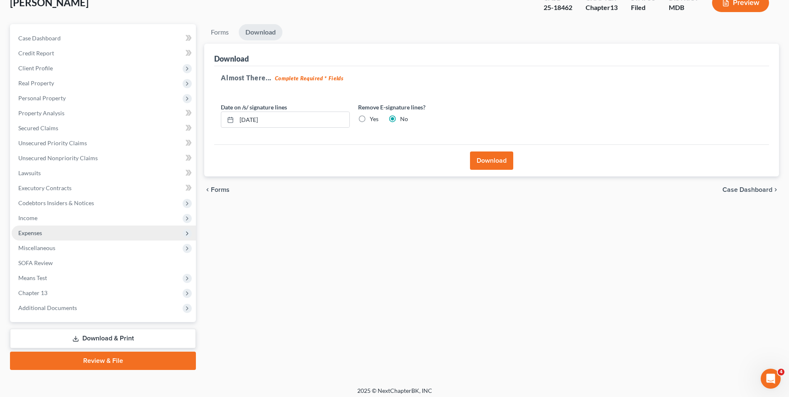
scroll to position [60, 0]
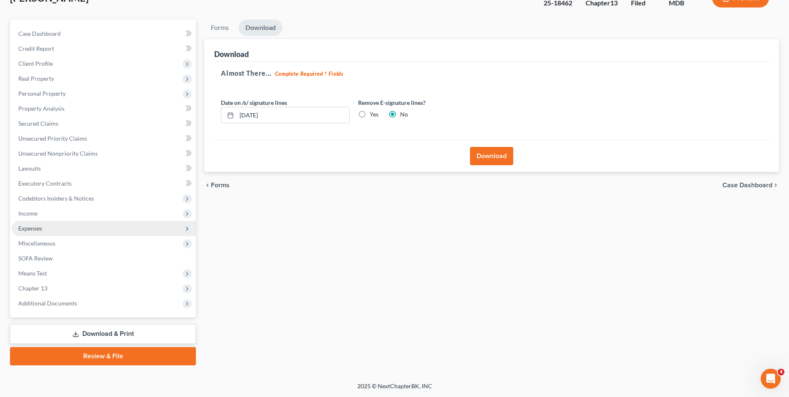
drag, startPoint x: 44, startPoint y: 223, endPoint x: 151, endPoint y: 210, distance: 107.2
click at [45, 223] on span "Expenses" at bounding box center [104, 228] width 184 height 15
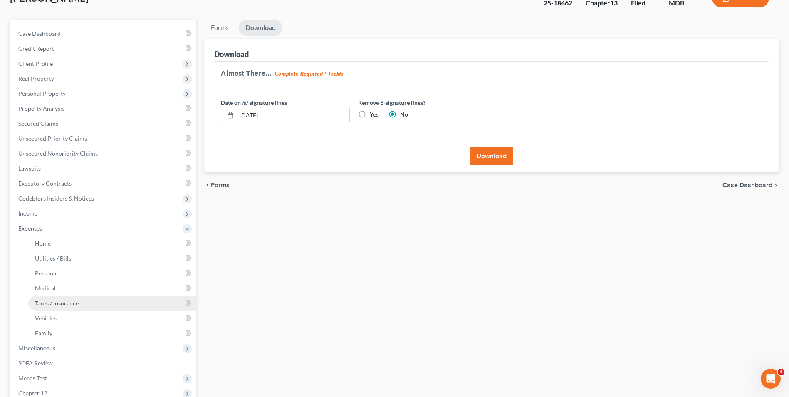
drag, startPoint x: 75, startPoint y: 304, endPoint x: 84, endPoint y: 300, distance: 9.5
click at [75, 304] on span "Taxes / Insurance" at bounding box center [57, 302] width 44 height 7
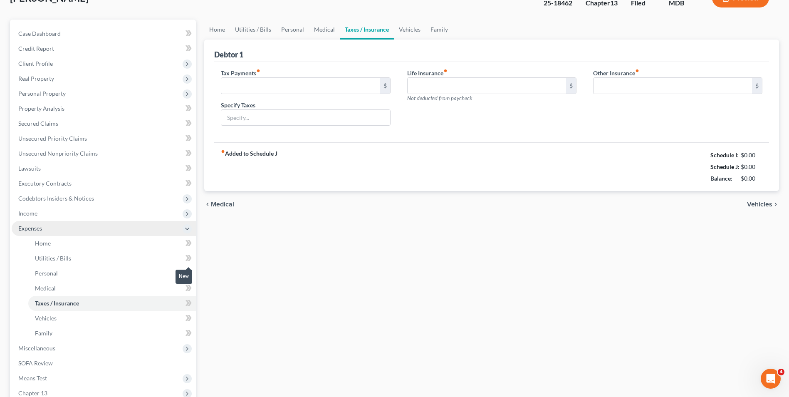
scroll to position [22, 0]
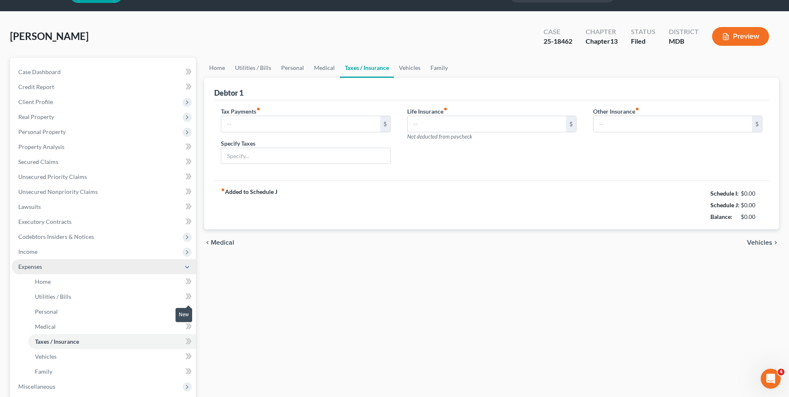
type input "0.00"
type input "116.00"
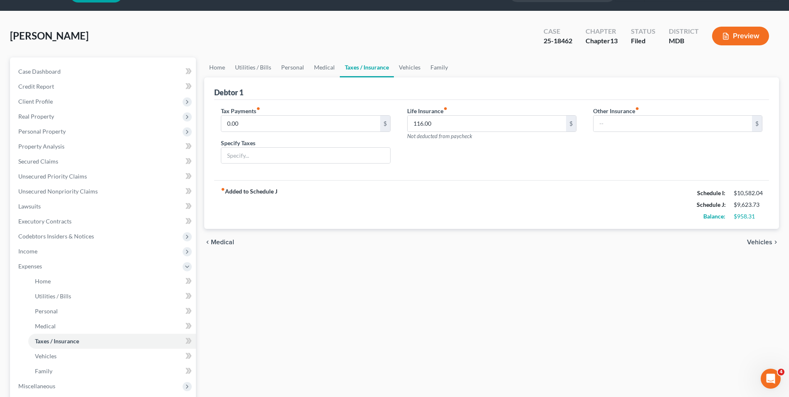
scroll to position [42, 0]
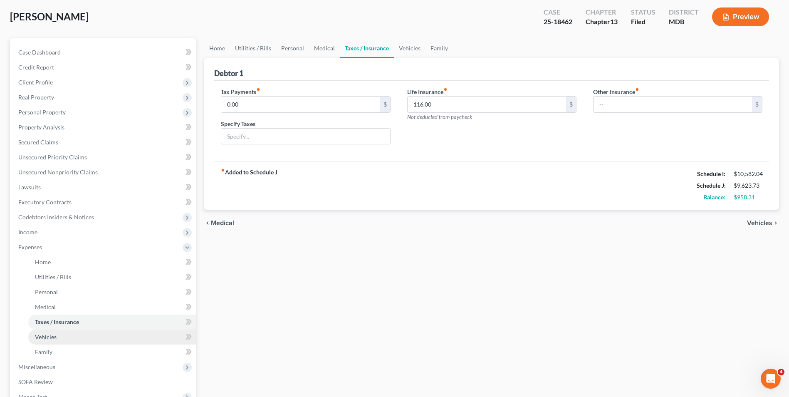
click at [90, 336] on link "Vehicles" at bounding box center [112, 336] width 168 height 15
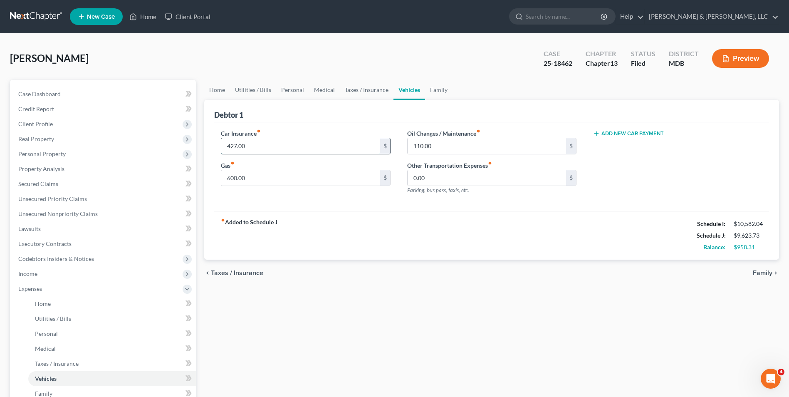
click at [334, 144] on input "427.00" at bounding box center [300, 146] width 158 height 16
type input "522.00"
click at [762, 273] on span "Family" at bounding box center [762, 272] width 20 height 7
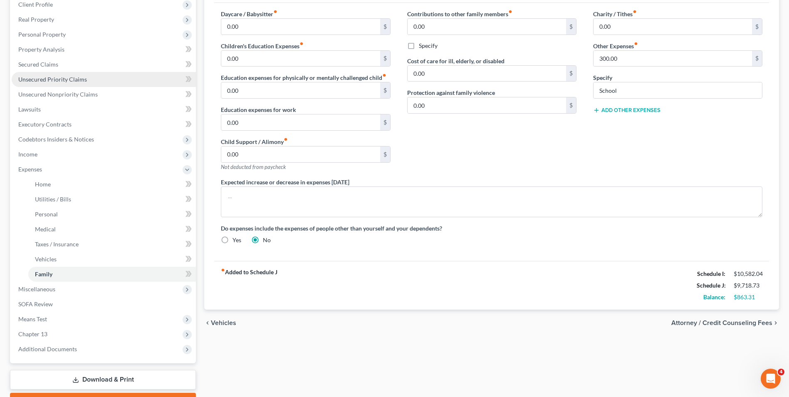
scroll to position [165, 0]
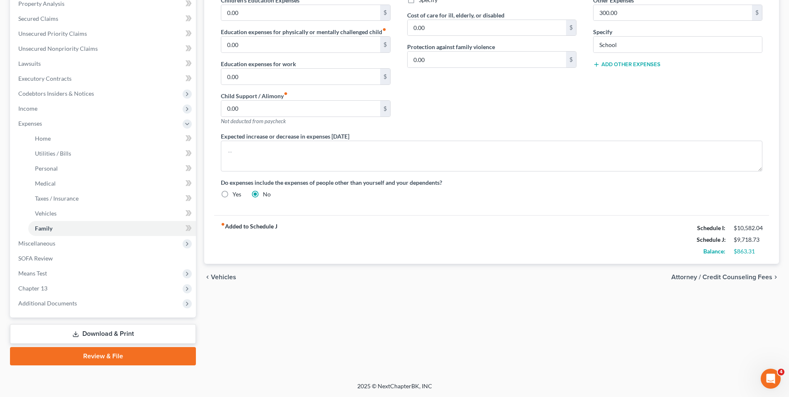
click at [112, 336] on link "Download & Print" at bounding box center [103, 334] width 186 height 20
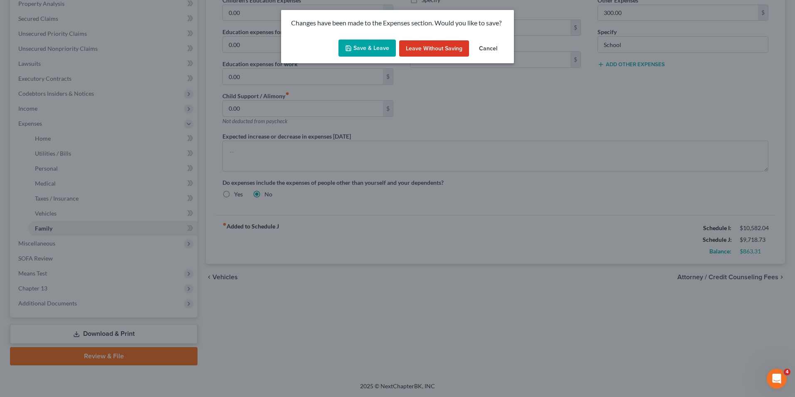
click at [374, 51] on button "Save & Leave" at bounding box center [366, 47] width 57 height 17
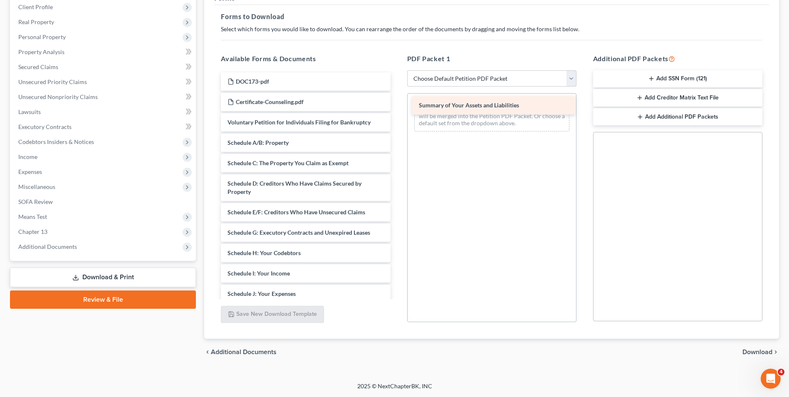
drag, startPoint x: 311, startPoint y: 145, endPoint x: 503, endPoint y: 108, distance: 195.3
click at [397, 108] on div "Summary of Your Assets and Liabilities DOC173-pdf Certificate-Counseling.pdf Vo…" at bounding box center [305, 277] width 183 height 410
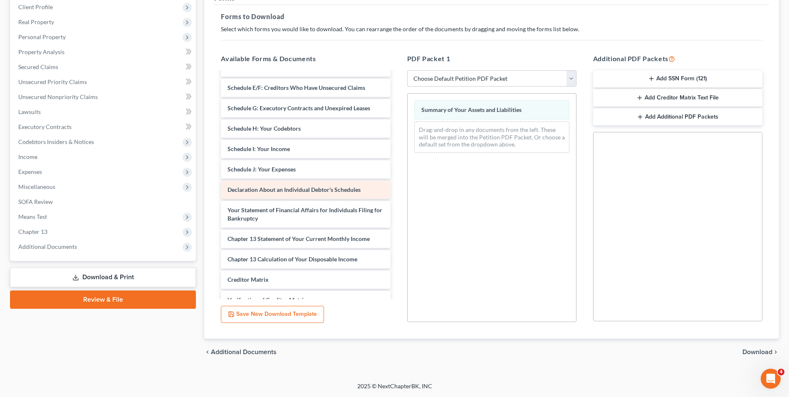
scroll to position [125, 0]
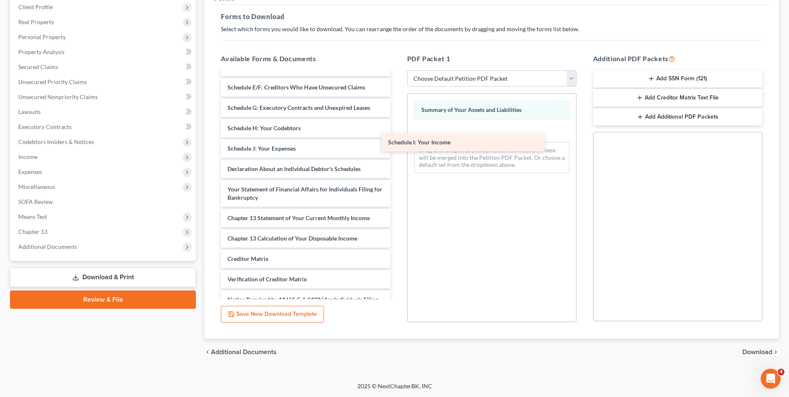
drag, startPoint x: 303, startPoint y: 150, endPoint x: 511, endPoint y: 136, distance: 208.8
click at [397, 136] on div "Schedule I: Your Income DOC173-pdf Certificate-Counseling.pdf Voluntary Petitio…" at bounding box center [305, 143] width 183 height 390
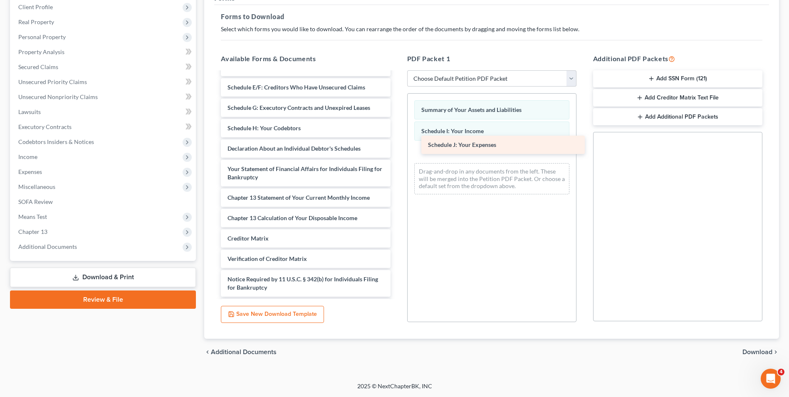
drag, startPoint x: 333, startPoint y: 153, endPoint x: 536, endPoint y: 149, distance: 203.4
click at [397, 149] on div "Schedule J: Your Expenses DOC173-pdf Certificate-Counseling.pdf Voluntary Petit…" at bounding box center [305, 132] width 183 height 369
click at [747, 350] on span "Download" at bounding box center [757, 351] width 30 height 7
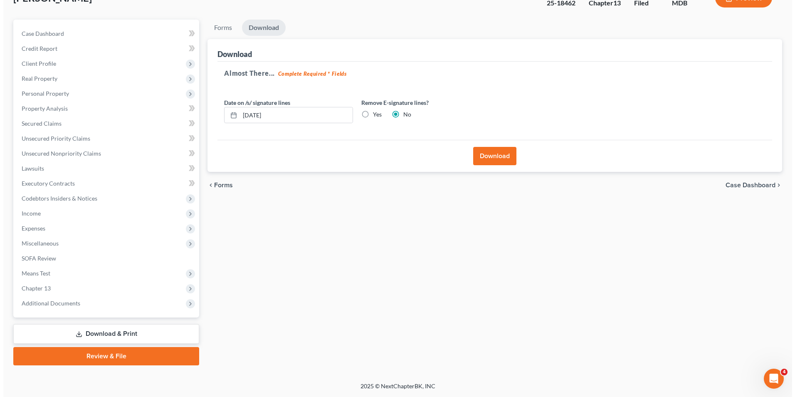
scroll to position [60, 0]
click at [482, 150] on button "Download" at bounding box center [491, 156] width 43 height 18
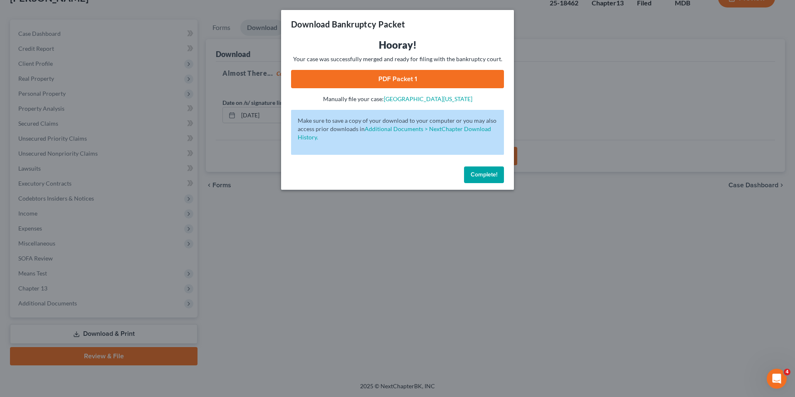
click at [373, 81] on link "PDF Packet 1" at bounding box center [397, 79] width 213 height 18
